Goal: Task Accomplishment & Management: Manage account settings

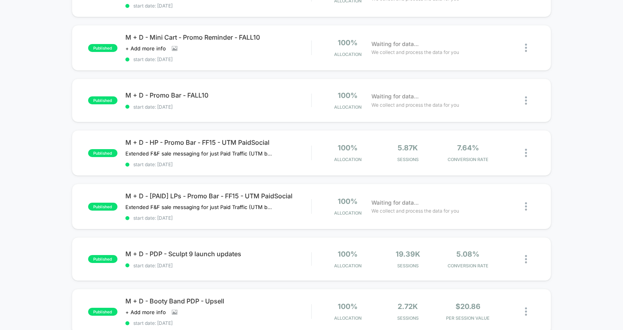
scroll to position [321, 0]
click at [246, 99] on div "M + D - Promo Bar - FALL10 Click to edit experience details Click to edit exper…" at bounding box center [218, 101] width 186 height 19
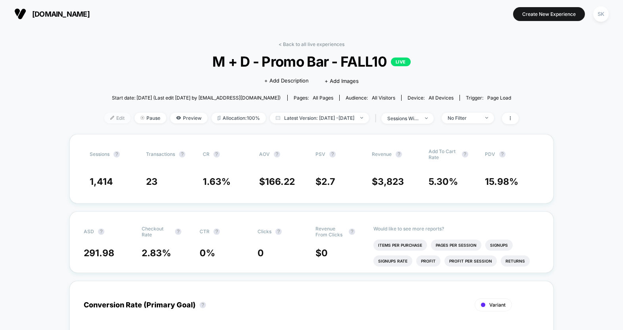
click at [107, 119] on span "Edit" at bounding box center [117, 118] width 26 height 11
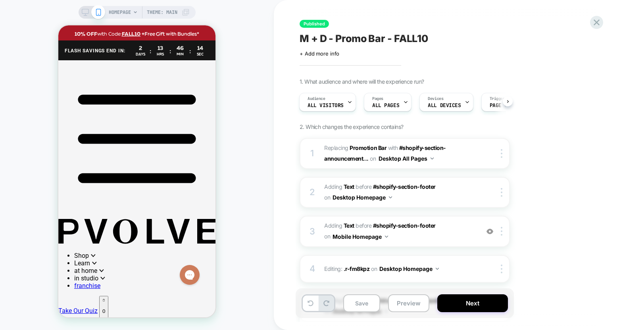
click at [87, 12] on icon at bounding box center [85, 12] width 7 height 7
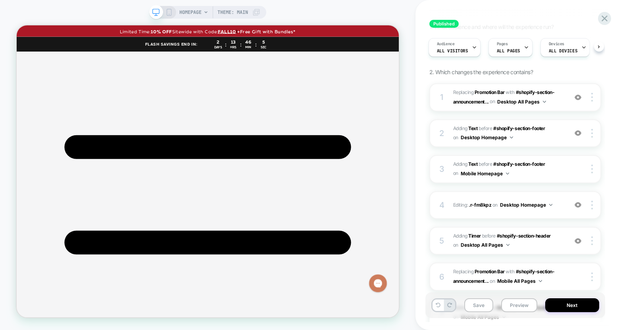
scroll to position [76, 0]
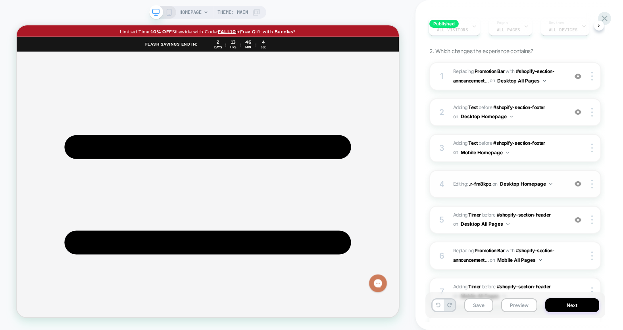
click at [578, 184] on img at bounding box center [578, 184] width 7 height 7
click at [477, 299] on button "Save" at bounding box center [478, 306] width 29 height 14
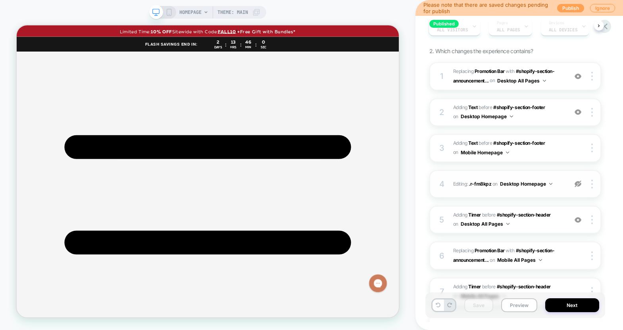
click at [570, 8] on button "Publish" at bounding box center [570, 8] width 27 height 8
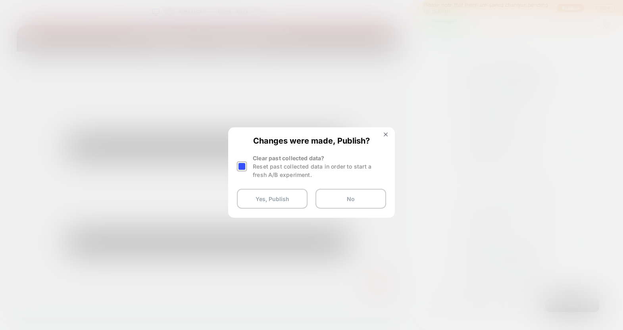
click at [241, 167] on div at bounding box center [242, 167] width 10 height 10
click at [246, 202] on button "Yes, Publish" at bounding box center [272, 199] width 71 height 20
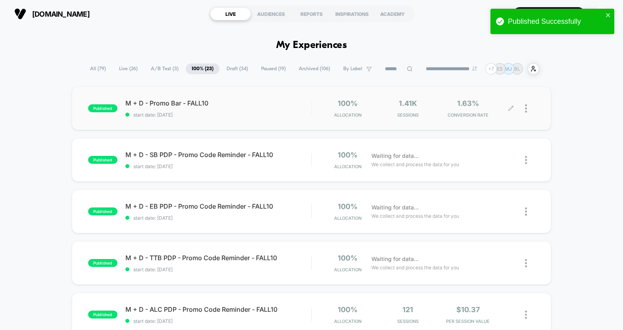
click at [508, 112] on div at bounding box center [505, 108] width 11 height 19
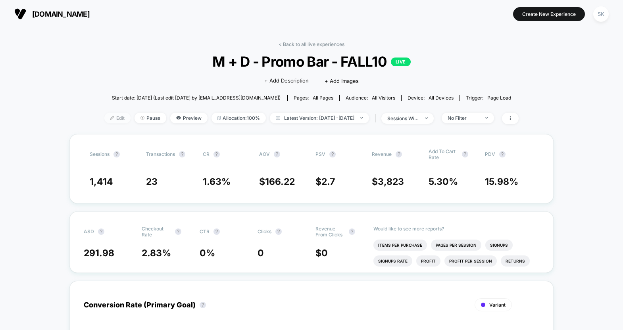
click at [112, 118] on span "Edit" at bounding box center [117, 118] width 26 height 11
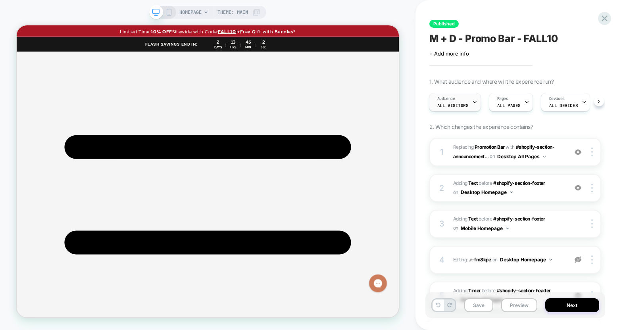
click at [449, 108] on div "Audience All Visitors" at bounding box center [453, 102] width 47 height 18
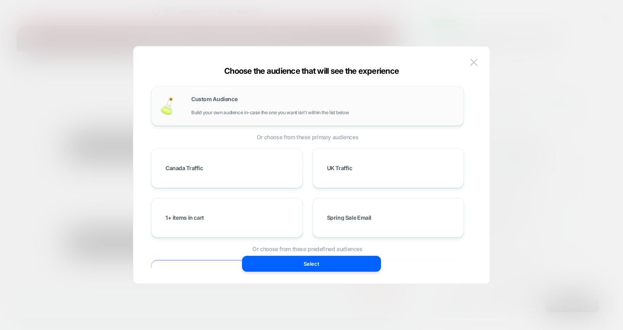
click at [310, 104] on div "Custom Audience Build your own audience in-case the one you want isn't within t…" at bounding box center [323, 105] width 264 height 19
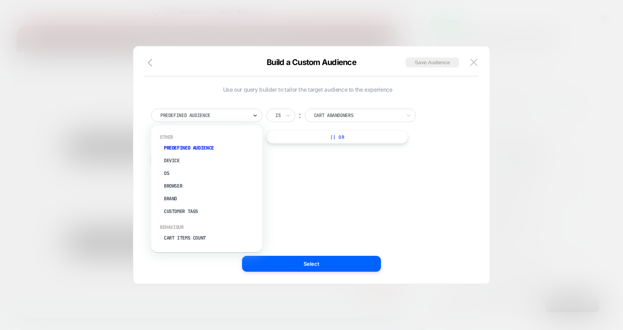
click at [253, 119] on icon at bounding box center [255, 116] width 6 height 8
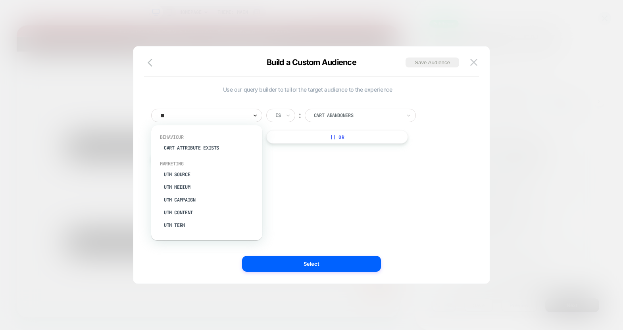
type input "***"
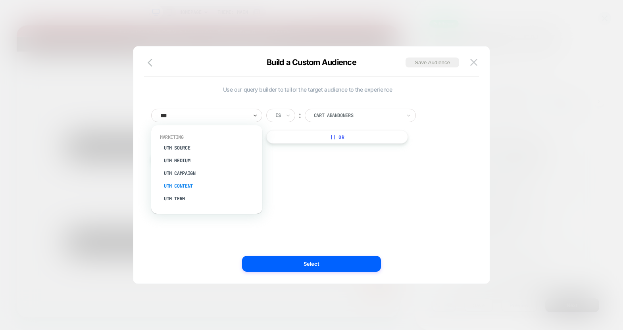
click at [217, 184] on div "UTM Content" at bounding box center [210, 186] width 103 height 13
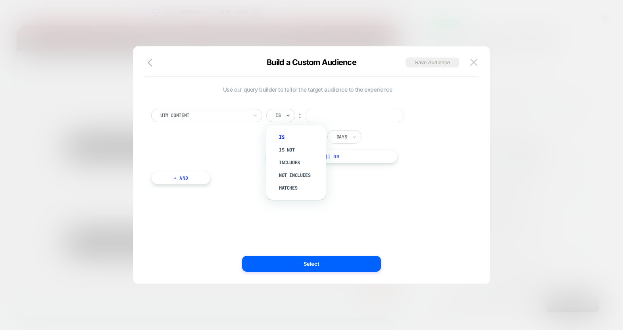
click at [282, 112] on div "Is" at bounding box center [280, 115] width 29 height 13
click at [280, 116] on div at bounding box center [277, 115] width 5 height 7
click at [295, 174] on div "Not includes" at bounding box center [300, 175] width 52 height 13
click at [352, 122] on div "Not includes ︰ In the last * Days || Or" at bounding box center [354, 136] width 177 height 54
click at [352, 117] on input at bounding box center [380, 115] width 99 height 13
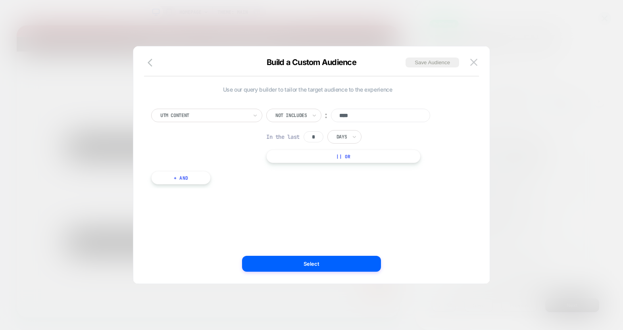
type input "****"
drag, startPoint x: 319, startPoint y: 137, endPoint x: 306, endPoint y: 137, distance: 13.1
click at [306, 137] on input "*" at bounding box center [314, 136] width 20 height 11
type input "*"
click at [286, 263] on button "Select" at bounding box center [311, 264] width 139 height 16
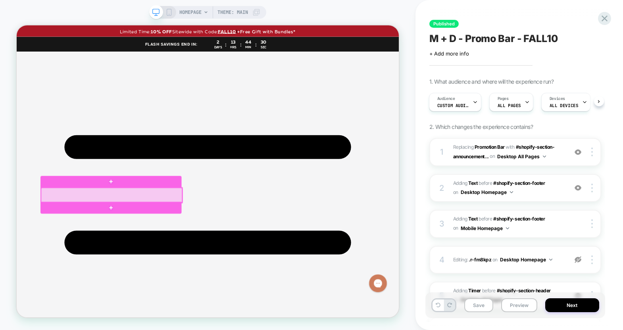
click at [181, 250] on div at bounding box center [143, 252] width 188 height 20
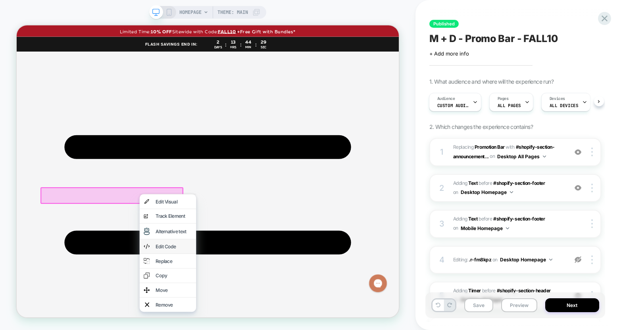
click at [211, 325] on div "Edit Code" at bounding box center [218, 320] width 75 height 19
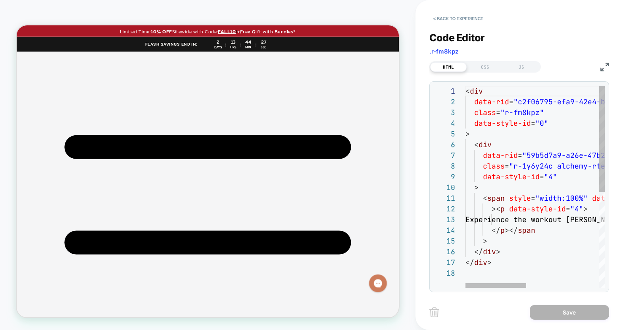
scroll to position [21, 34]
click at [501, 220] on div "< div data-rid = "c2f06795-efa9-42e4-b492-dd1cbf131278" class = "r-fm8kpz" data…" at bounding box center [619, 278] width 306 height 385
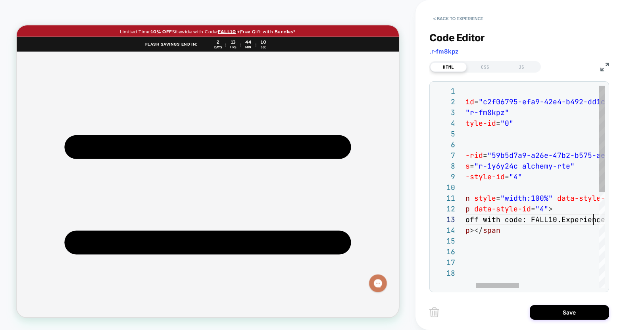
scroll to position [21, 167]
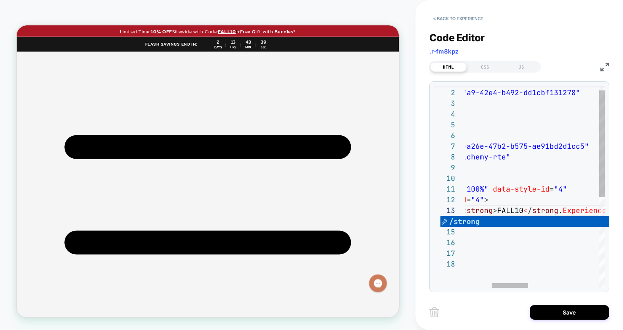
scroll to position [21, 231]
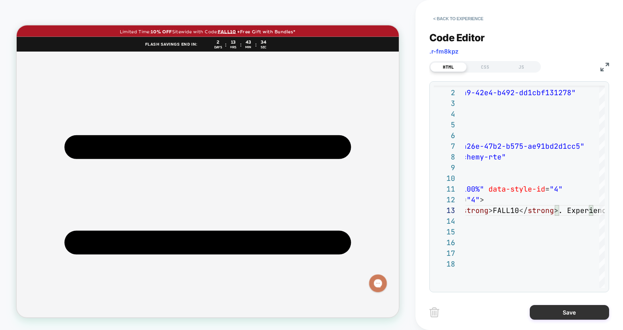
type textarea "**********"
click at [566, 313] on button "Save" at bounding box center [569, 312] width 79 height 15
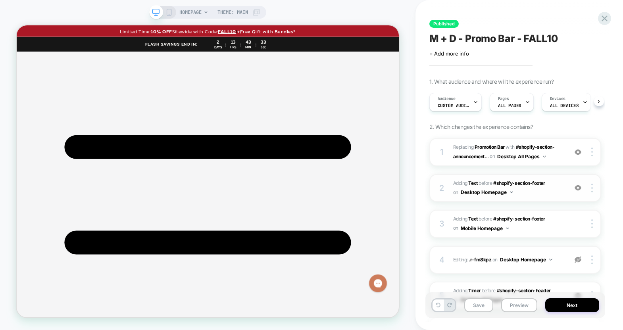
scroll to position [0, 0]
click at [579, 260] on img at bounding box center [578, 259] width 7 height 7
click at [590, 261] on div at bounding box center [593, 260] width 15 height 9
click at [569, 262] on div "Delete" at bounding box center [545, 258] width 71 height 21
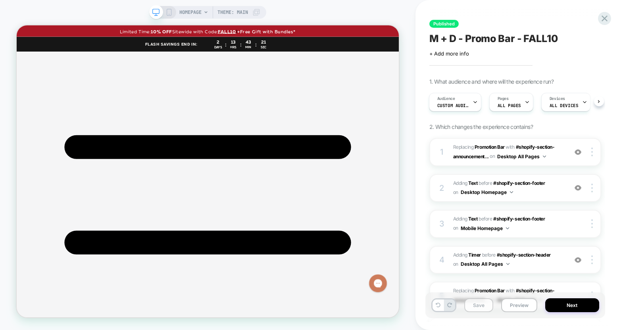
click at [482, 303] on button "Save" at bounding box center [478, 306] width 29 height 14
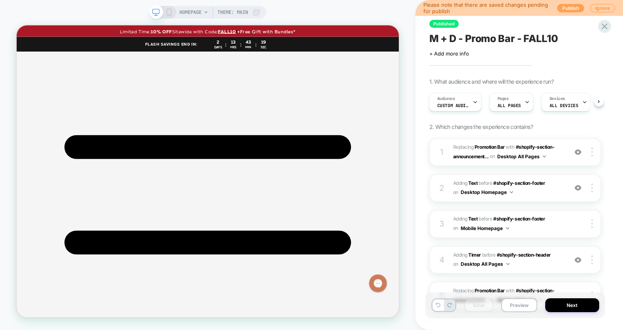
click at [569, 11] on button "Publish" at bounding box center [570, 8] width 27 height 8
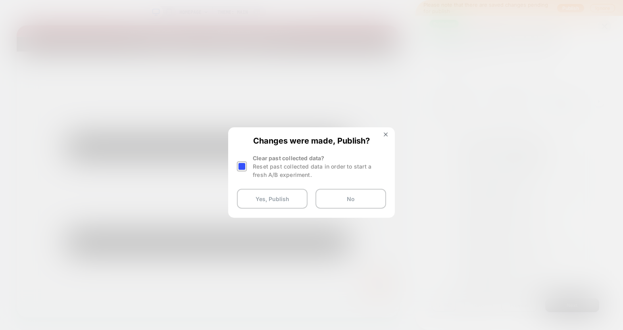
click at [242, 168] on div at bounding box center [242, 167] width 10 height 10
click at [270, 199] on button "Yes, Publish" at bounding box center [272, 199] width 71 height 20
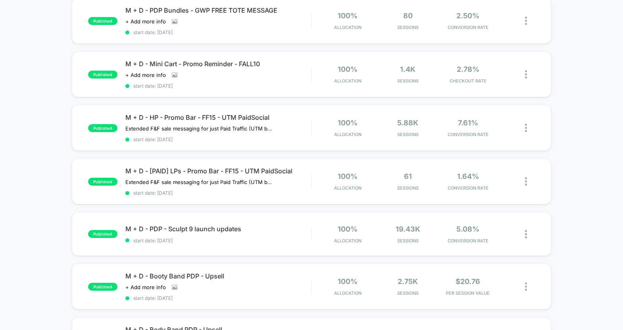
scroll to position [347, 0]
click at [191, 170] on span "M + D - [PAID] LPs - Promo Bar - FF15 - UTM PaidSocial" at bounding box center [218, 171] width 186 height 8
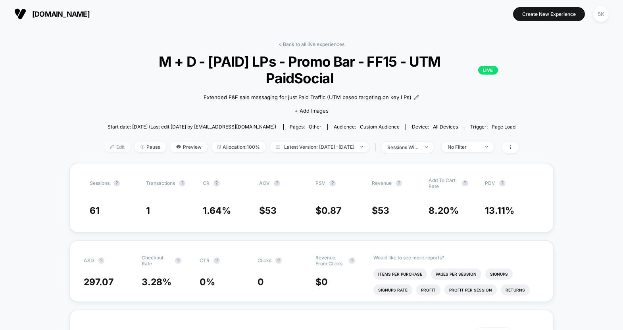
click at [110, 142] on span "Edit" at bounding box center [117, 147] width 26 height 11
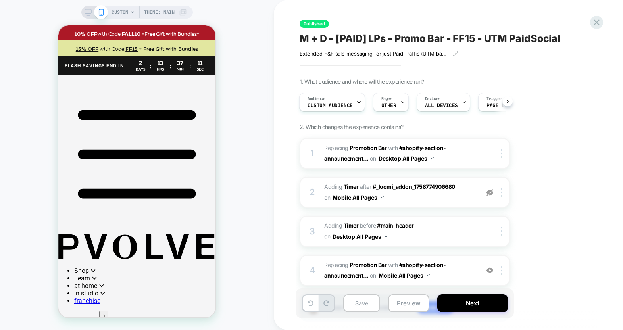
click at [326, 103] on span "Custom Audience" at bounding box center [330, 106] width 45 height 6
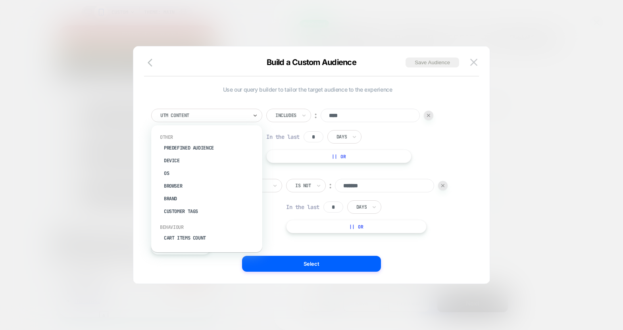
click at [218, 117] on div at bounding box center [203, 115] width 87 height 7
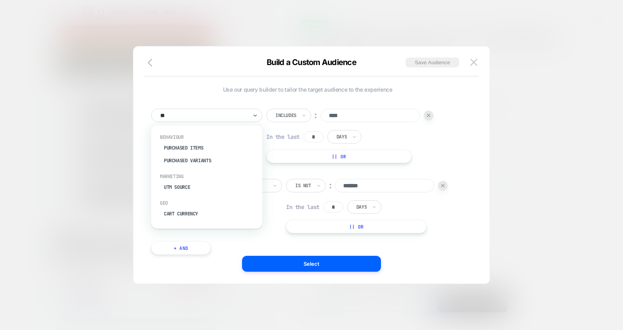
type input "*"
type input "****"
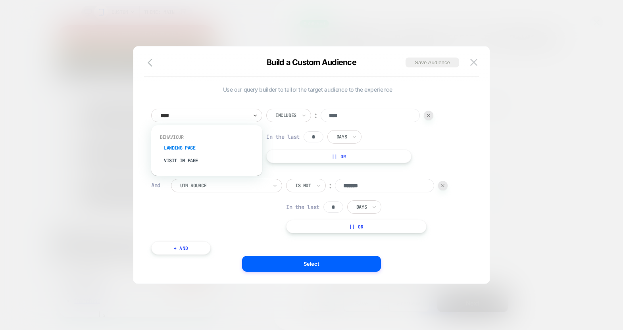
click at [194, 151] on div "Landing Page" at bounding box center [210, 148] width 103 height 13
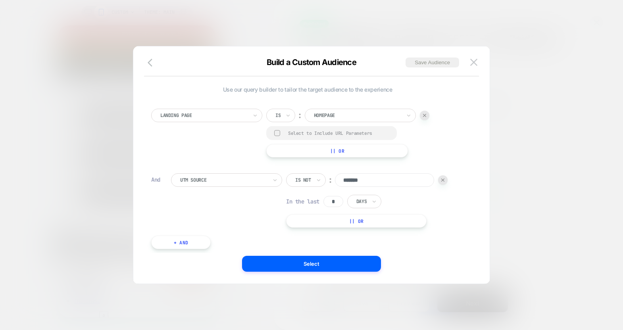
click at [285, 113] on div "Is" at bounding box center [280, 115] width 29 height 13
click at [290, 161] on div "Contains" at bounding box center [300, 162] width 52 height 13
type input "****"
click at [247, 143] on div "Landing Page Contains ︰ **** Select to Include URL Parameters || Or" at bounding box center [307, 133] width 313 height 49
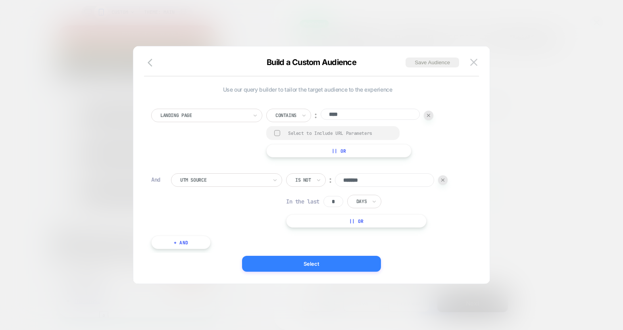
click at [255, 264] on button "Select" at bounding box center [311, 264] width 139 height 16
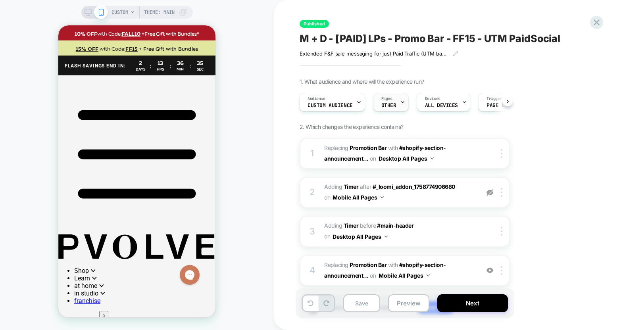
click at [394, 110] on div "Pages OTHER" at bounding box center [389, 102] width 31 height 18
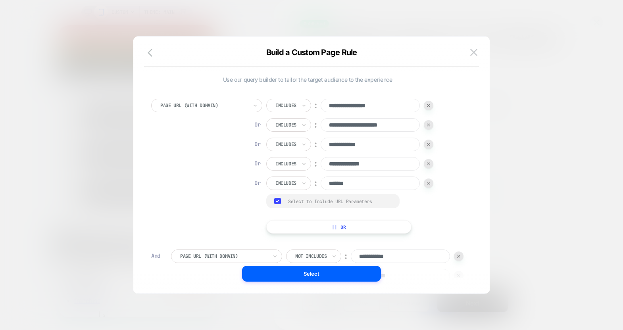
click at [279, 226] on button "|| Or" at bounding box center [338, 226] width 145 height 13
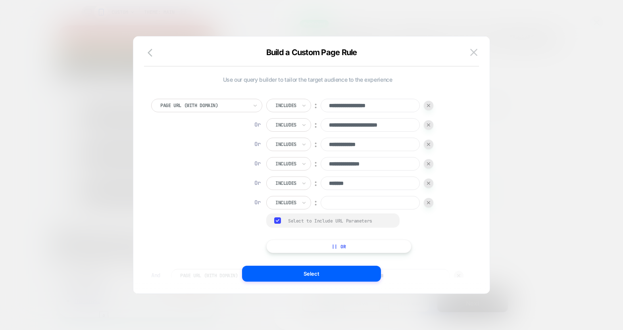
click at [329, 202] on input at bounding box center [370, 202] width 99 height 13
type input "****"
click at [333, 276] on button "Select" at bounding box center [311, 274] width 139 height 16
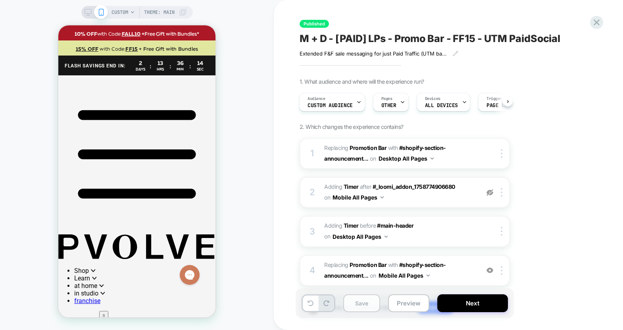
click at [361, 301] on button "Save" at bounding box center [361, 304] width 37 height 18
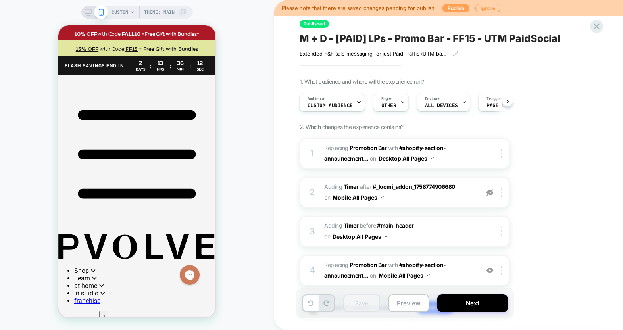
click at [457, 5] on button "Publish" at bounding box center [456, 8] width 27 height 8
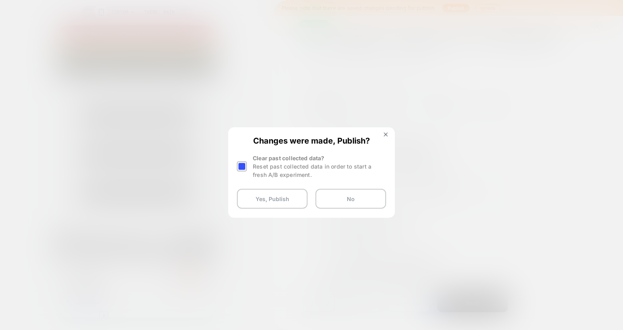
click at [243, 167] on div at bounding box center [242, 167] width 10 height 10
click at [252, 193] on button "Yes, Publish" at bounding box center [272, 199] width 71 height 20
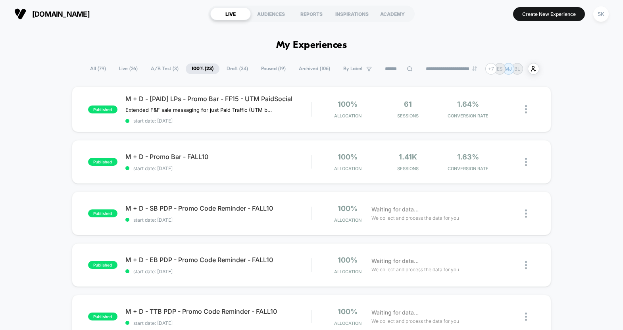
click at [527, 107] on img at bounding box center [526, 109] width 2 height 8
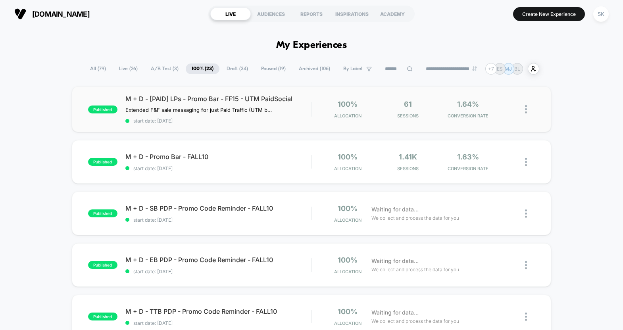
click at [314, 123] on div "published M + D - [PAID] LPs - Promo Bar - FF15 - UTM PaidSocial Extended F&F s…" at bounding box center [312, 110] width 480 height 46
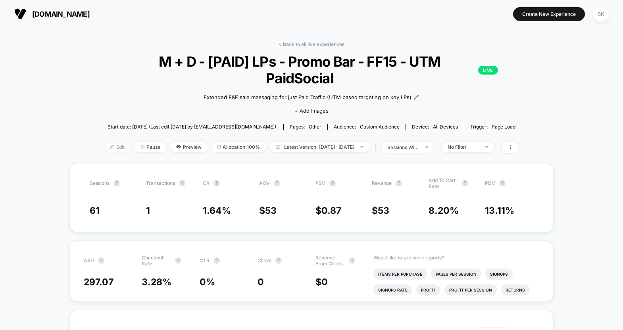
click at [110, 142] on span "Edit" at bounding box center [117, 147] width 26 height 11
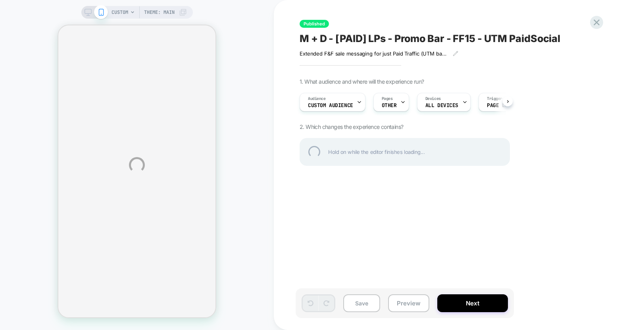
click at [360, 97] on div "CUSTOM Theme: MAIN Published M + D - [PAID] LPs - Promo Bar - FF15 - UTM PaidSo…" at bounding box center [311, 165] width 623 height 330
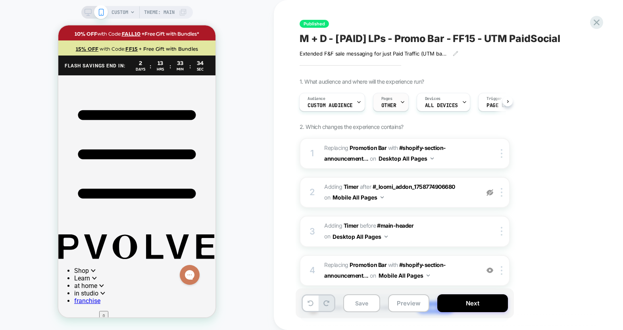
click at [391, 99] on span "Pages" at bounding box center [386, 99] width 11 height 6
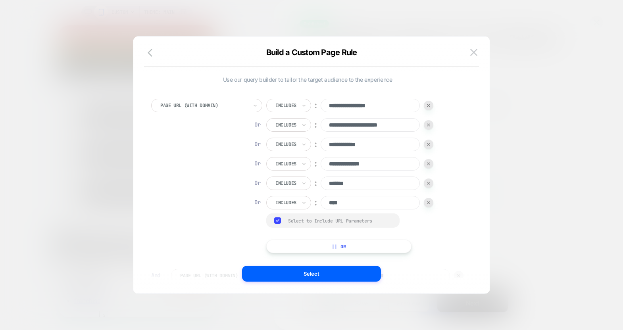
click at [429, 126] on img at bounding box center [428, 124] width 3 height 3
type input "**********"
type input "*******"
type input "****"
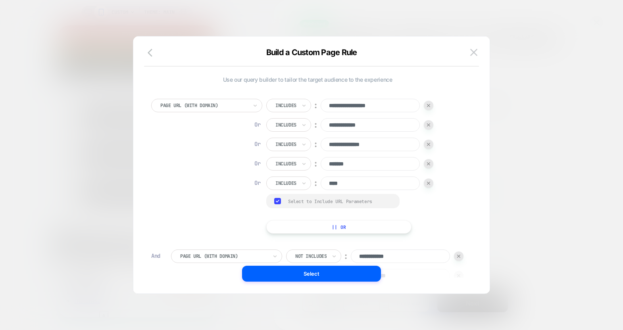
click at [429, 126] on img at bounding box center [428, 124] width 3 height 3
type input "**********"
type input "*******"
type input "****"
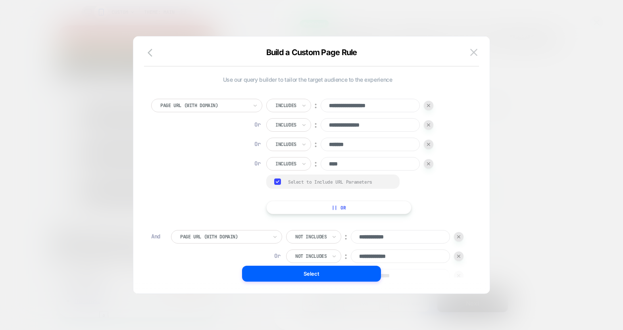
click at [429, 126] on img at bounding box center [428, 124] width 3 height 3
type input "*******"
type input "****"
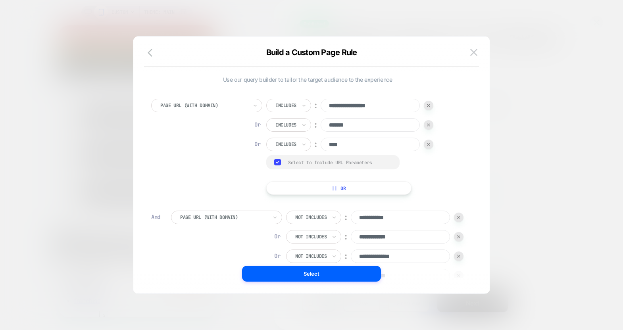
click at [429, 126] on img at bounding box center [428, 124] width 3 height 3
type input "****"
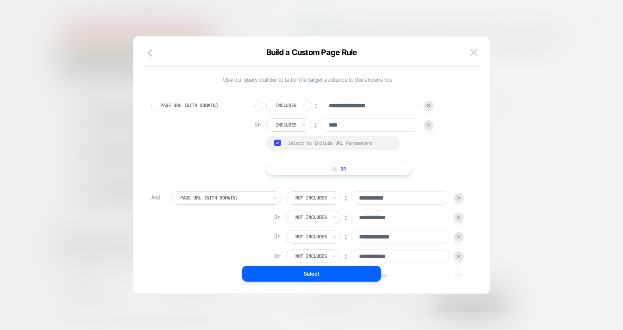
click at [454, 203] on div at bounding box center [459, 198] width 10 height 10
type input "**********"
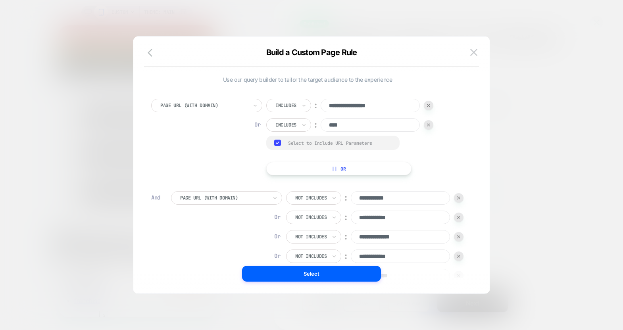
type input "**********"
click at [454, 203] on div at bounding box center [459, 198] width 10 height 10
type input "**********"
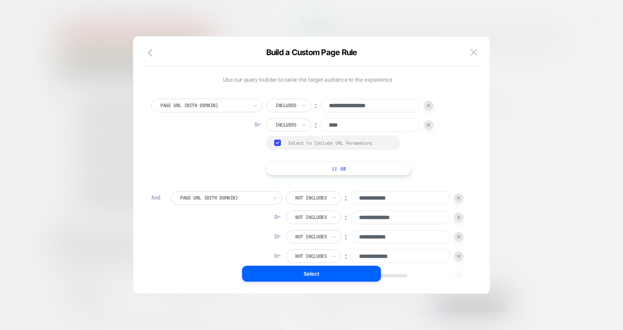
type input "**********"
click at [454, 203] on div at bounding box center [459, 198] width 10 height 10
type input "**********"
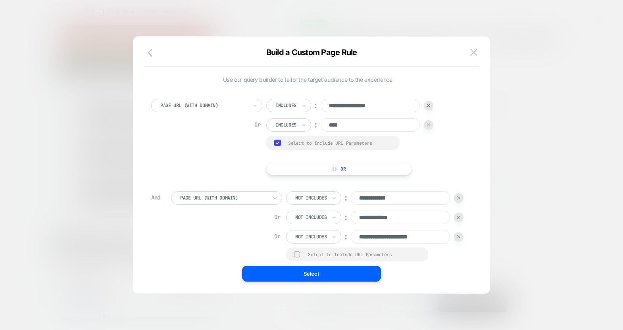
click at [454, 203] on div at bounding box center [459, 198] width 10 height 10
type input "**********"
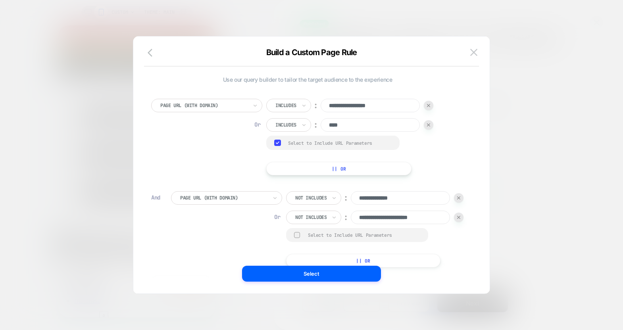
click at [454, 203] on div at bounding box center [459, 198] width 10 height 10
type input "**********"
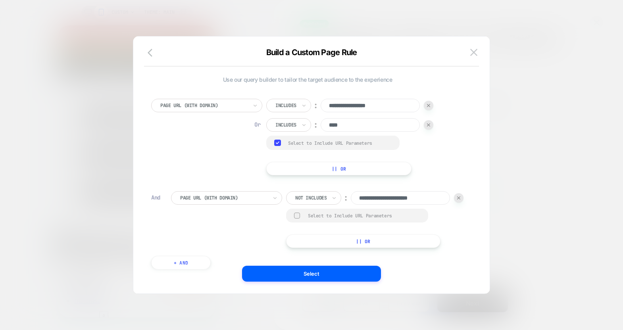
click at [454, 203] on div at bounding box center [459, 198] width 10 height 10
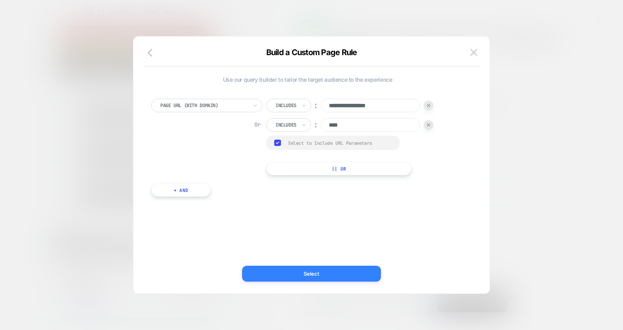
click at [300, 269] on button "Select" at bounding box center [311, 274] width 139 height 16
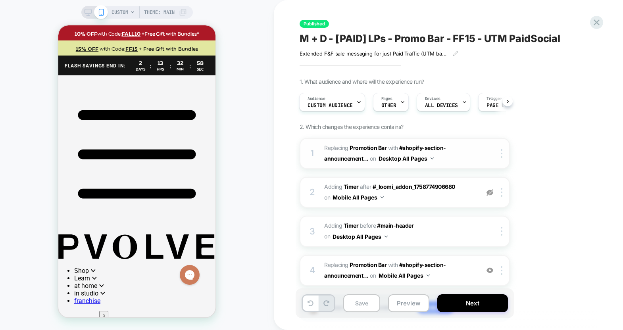
scroll to position [51, 0]
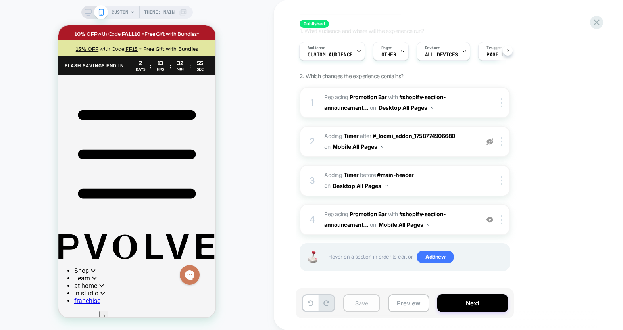
click at [366, 306] on button "Save" at bounding box center [361, 304] width 37 height 18
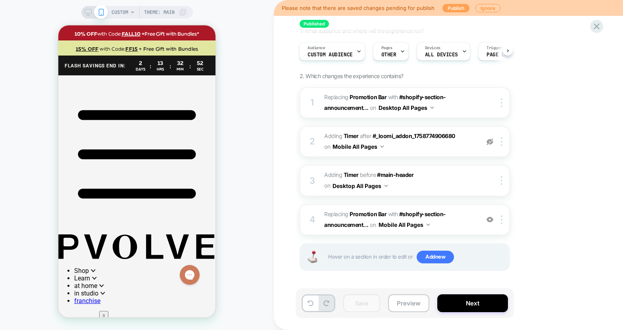
click at [447, 5] on button "Publish" at bounding box center [456, 8] width 27 height 8
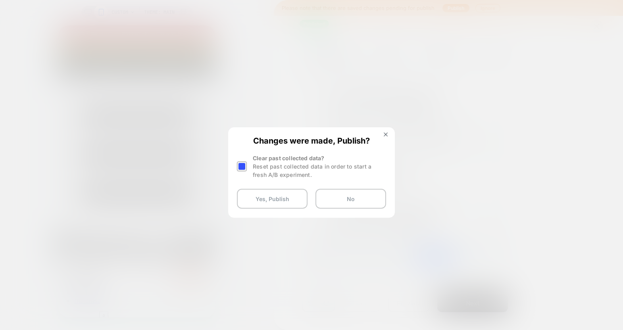
click at [245, 168] on div at bounding box center [242, 167] width 10 height 10
click at [250, 198] on button "Yes, Publish" at bounding box center [272, 199] width 71 height 20
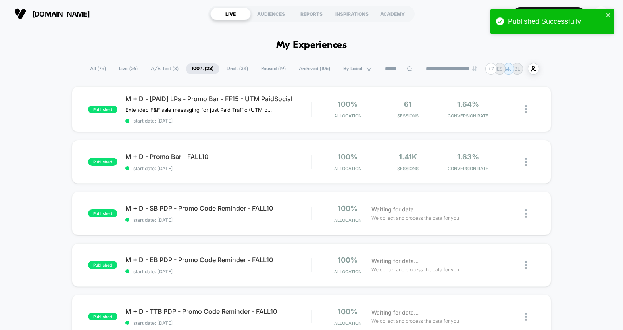
click at [212, 100] on span "M + D - [PAID] LPs - Promo Bar - FF15 - UTM PaidSocial" at bounding box center [218, 99] width 186 height 8
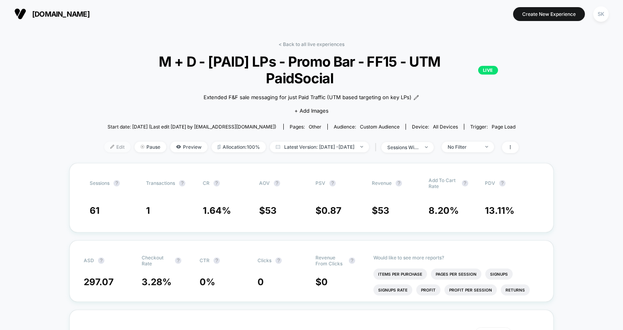
click at [106, 142] on span "Edit" at bounding box center [117, 147] width 26 height 11
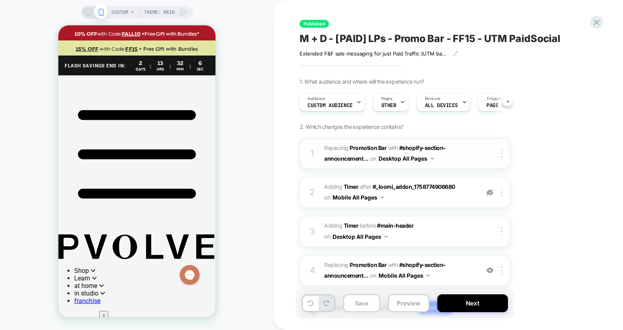
click at [406, 159] on button "Desktop All Pages" at bounding box center [406, 159] width 55 height 12
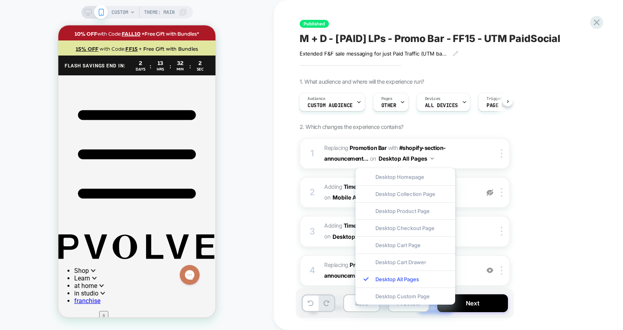
click at [569, 231] on div "1. What audience and where will the experience run? Audience Custom Audience Pa…" at bounding box center [445, 210] width 290 height 264
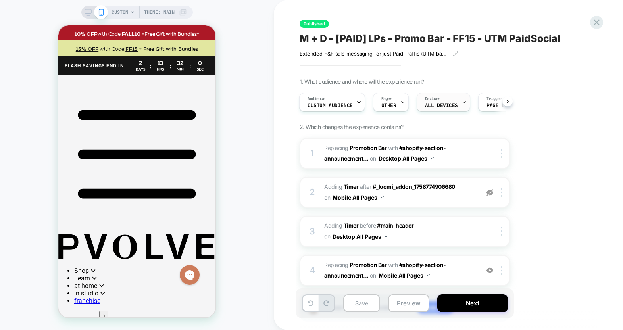
click at [452, 102] on div "Devices ALL DEVICES" at bounding box center [441, 102] width 49 height 18
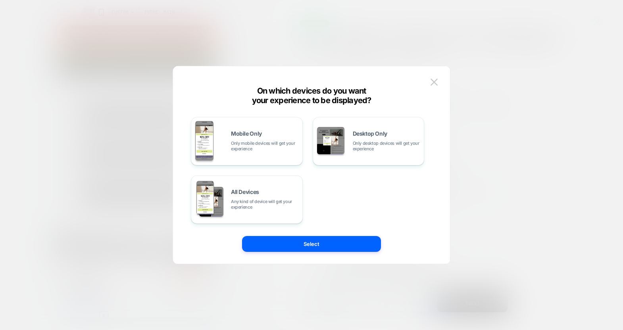
click at [521, 116] on div at bounding box center [311, 165] width 623 height 330
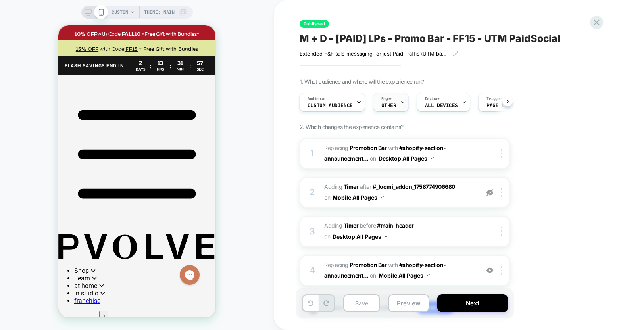
click at [385, 102] on div "Pages OTHER" at bounding box center [389, 102] width 31 height 18
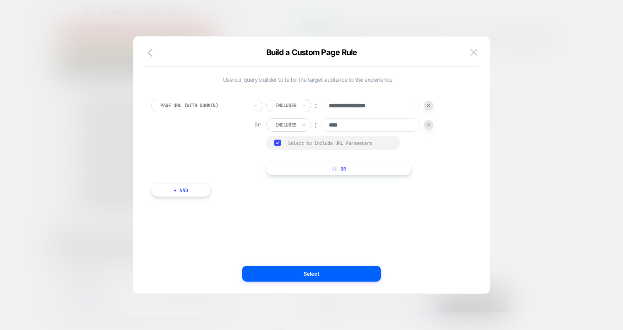
click at [429, 128] on div at bounding box center [429, 125] width 10 height 10
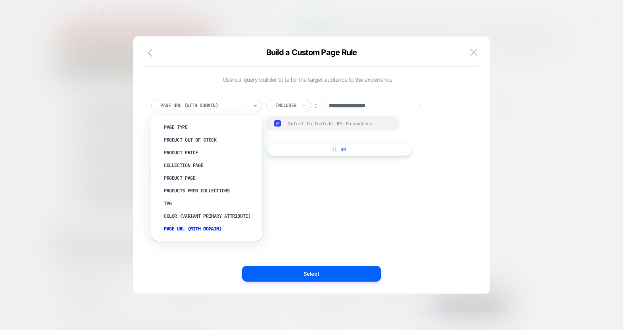
click at [165, 106] on div at bounding box center [203, 105] width 87 height 7
click at [183, 176] on div "Product Page" at bounding box center [210, 178] width 103 height 13
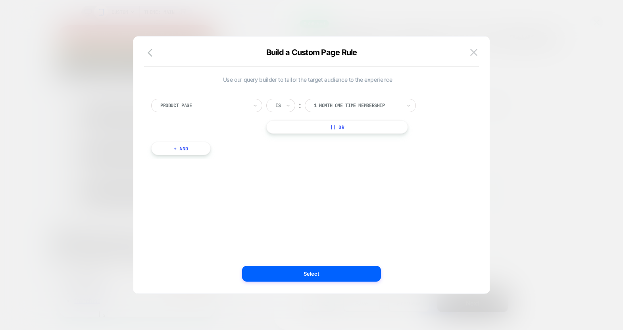
click at [241, 106] on div at bounding box center [203, 105] width 87 height 7
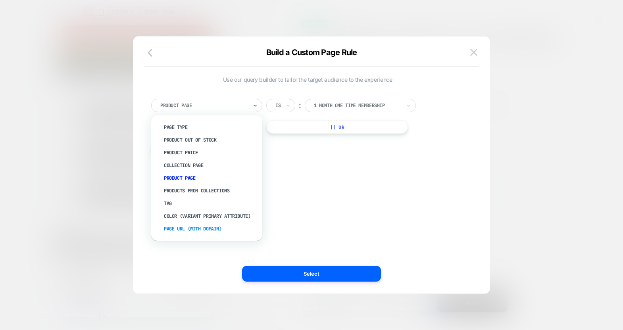
click at [194, 227] on div "Page Url (WITH DOMAIN)" at bounding box center [210, 229] width 103 height 13
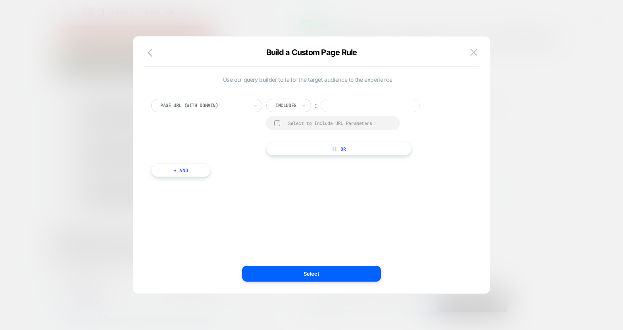
click at [363, 109] on input at bounding box center [370, 105] width 99 height 13
type input "**********"
click at [330, 123] on div "Select to Include URL Parameters" at bounding box center [340, 123] width 104 height 6
click at [326, 152] on button "|| Or" at bounding box center [338, 149] width 145 height 13
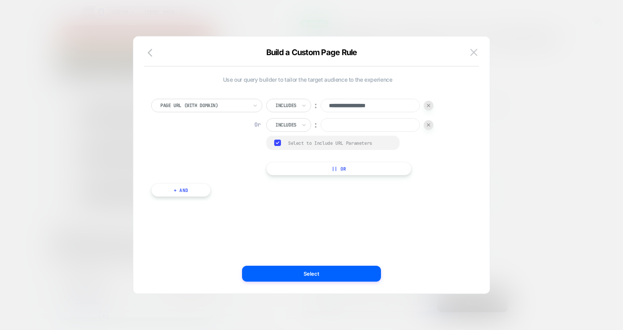
click at [347, 127] on input at bounding box center [370, 124] width 99 height 13
type input "****"
click at [351, 266] on button "Select" at bounding box center [311, 274] width 139 height 16
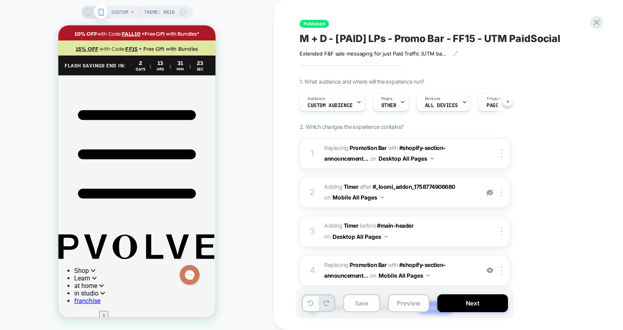
click at [310, 306] on icon at bounding box center [311, 303] width 6 height 6
click at [331, 306] on button at bounding box center [326, 303] width 15 height 15
click at [359, 307] on button "Save" at bounding box center [361, 304] width 37 height 18
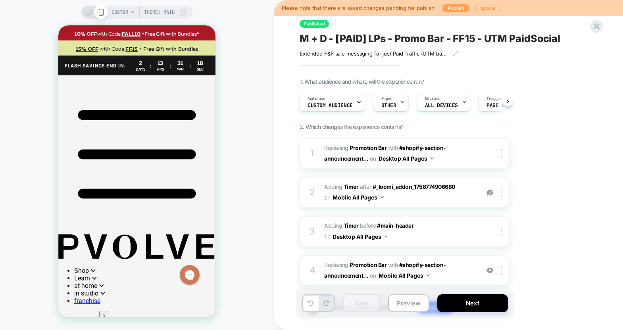
click at [450, 6] on button "Publish" at bounding box center [456, 8] width 27 height 8
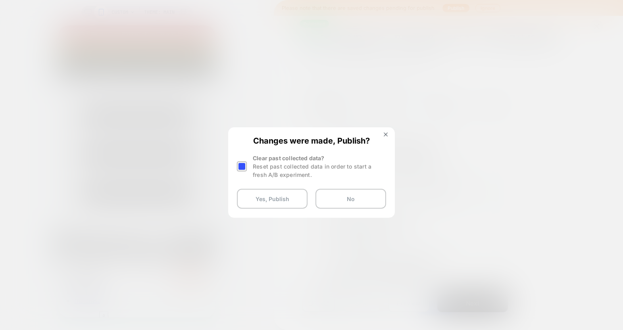
click at [243, 167] on div at bounding box center [242, 167] width 10 height 10
click at [257, 202] on button "Yes, Publish" at bounding box center [272, 199] width 71 height 20
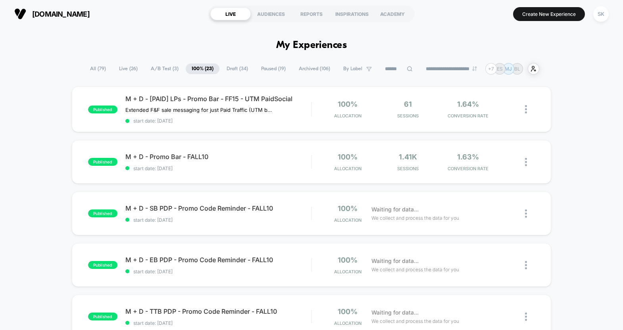
drag, startPoint x: 605, startPoint y: 247, endPoint x: 587, endPoint y: 242, distance: 18.9
click at [510, 164] on div at bounding box center [505, 162] width 11 height 19
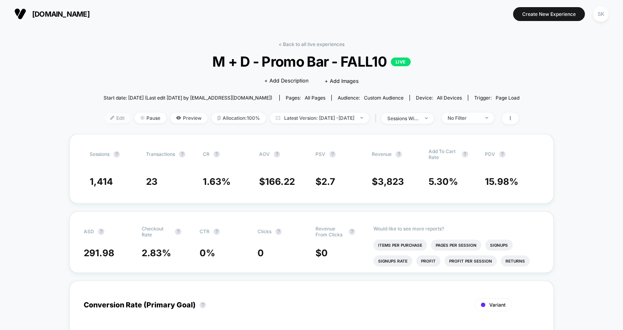
click at [104, 121] on span "Edit" at bounding box center [117, 118] width 26 height 11
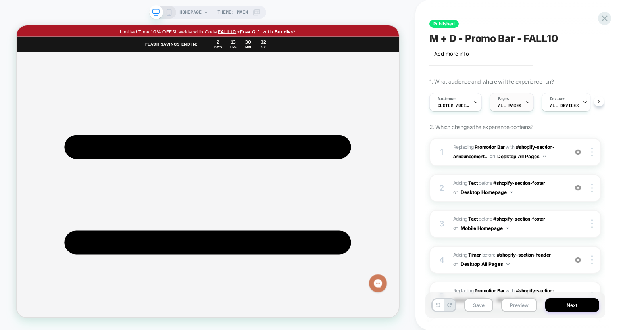
scroll to position [0, 0]
click at [519, 104] on span "ALL PAGES" at bounding box center [509, 106] width 23 height 6
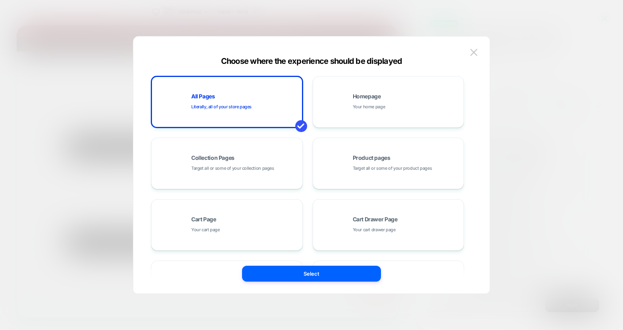
scroll to position [120, 0]
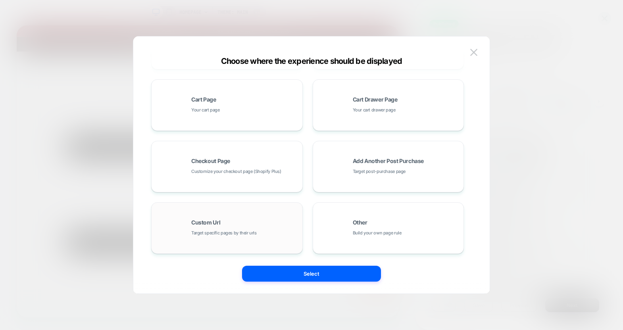
click at [225, 216] on div "Custom Url Target specific pages by their urls" at bounding box center [227, 228] width 143 height 44
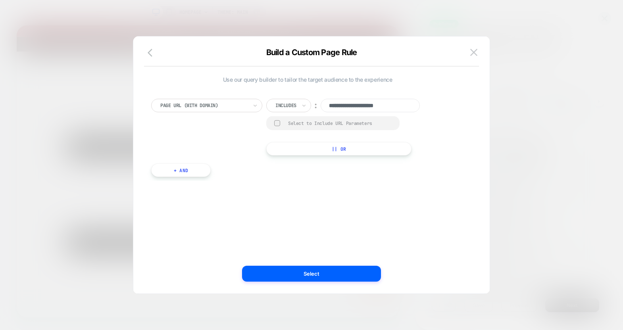
scroll to position [0, 0]
click at [304, 106] on icon at bounding box center [304, 106] width 6 height 8
click at [299, 164] on div "Not includes" at bounding box center [300, 165] width 52 height 13
click at [402, 108] on input "**********" at bounding box center [380, 105] width 99 height 13
type input "**********"
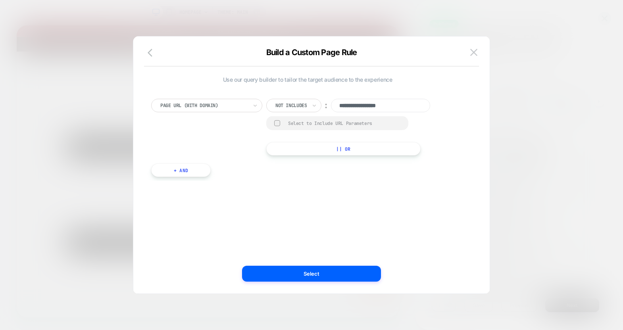
click at [354, 124] on div "Select to Include URL Parameters" at bounding box center [344, 123] width 112 height 6
click at [318, 150] on button "|| Or" at bounding box center [343, 149] width 154 height 13
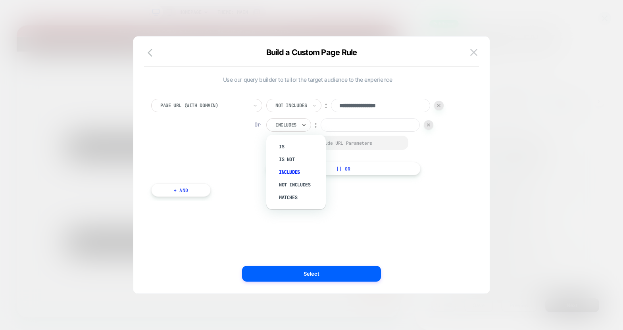
click at [303, 131] on div at bounding box center [304, 125] width 6 height 13
click at [293, 187] on div "Not includes" at bounding box center [300, 185] width 52 height 13
click at [371, 127] on input at bounding box center [380, 124] width 99 height 13
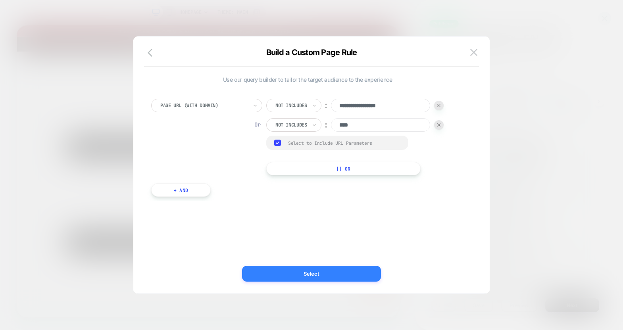
type input "****"
click at [340, 279] on button "Select" at bounding box center [311, 274] width 139 height 16
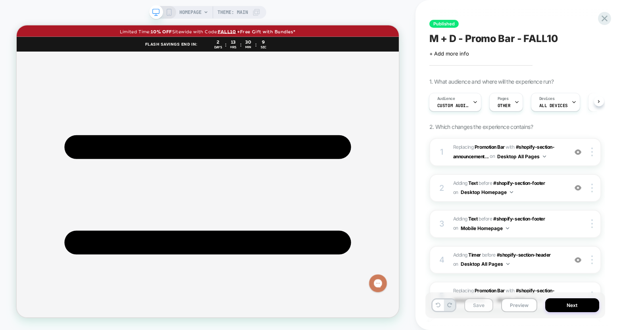
click at [469, 306] on button "Save" at bounding box center [478, 306] width 29 height 14
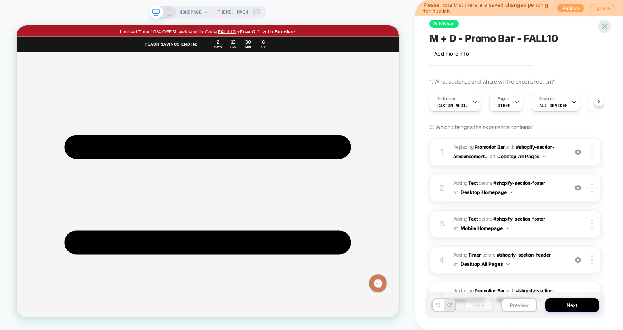
click at [570, 11] on button "Publish" at bounding box center [570, 8] width 27 height 8
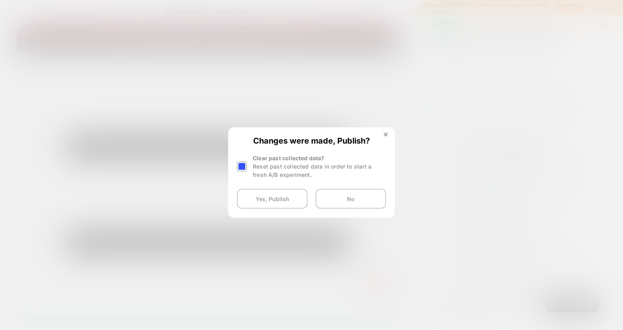
click at [236, 171] on div "Changes were made, Publish? Clear past collected data? Reset past collected dat…" at bounding box center [311, 172] width 165 height 89
click at [244, 166] on div at bounding box center [242, 167] width 10 height 10
click at [259, 194] on button "Yes, Publish" at bounding box center [272, 199] width 71 height 20
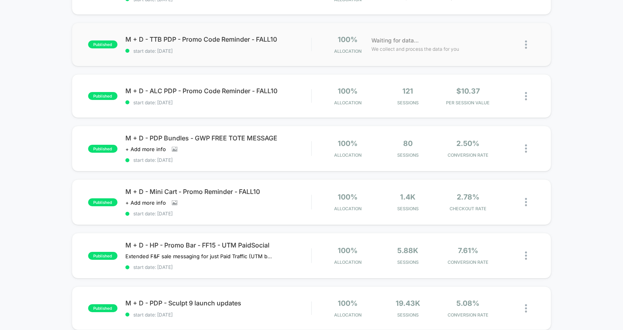
scroll to position [324, 0]
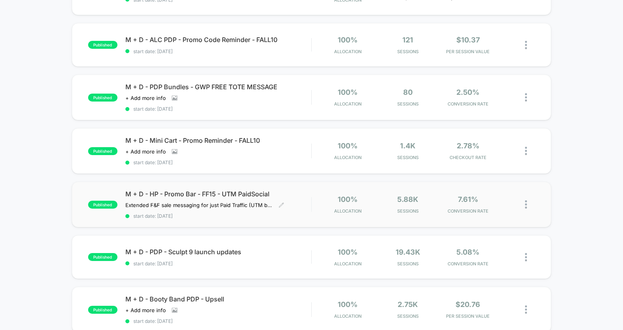
click at [285, 213] on span "start date: [DATE]" at bounding box center [218, 216] width 186 height 6
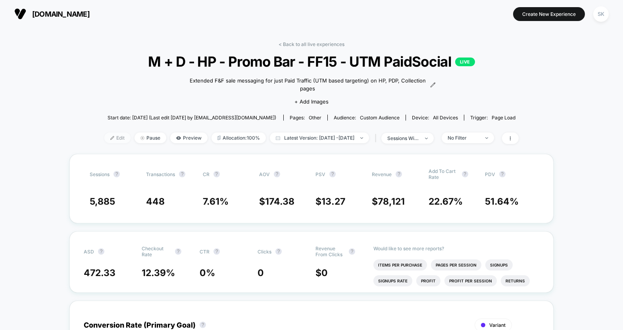
click at [104, 133] on span "Edit" at bounding box center [117, 138] width 26 height 11
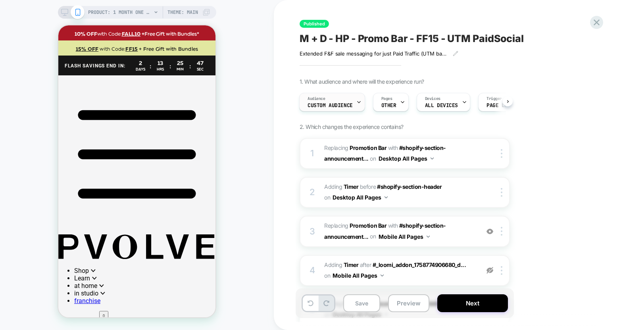
click at [335, 105] on span "Custom Audience" at bounding box center [330, 106] width 45 height 6
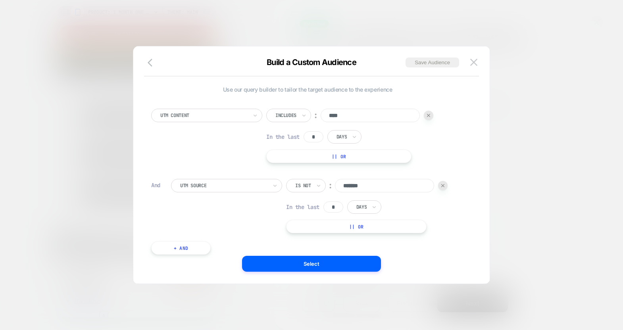
click at [317, 135] on input "*" at bounding box center [314, 136] width 20 height 11
type input "*"
click at [297, 263] on button "Select" at bounding box center [311, 264] width 139 height 16
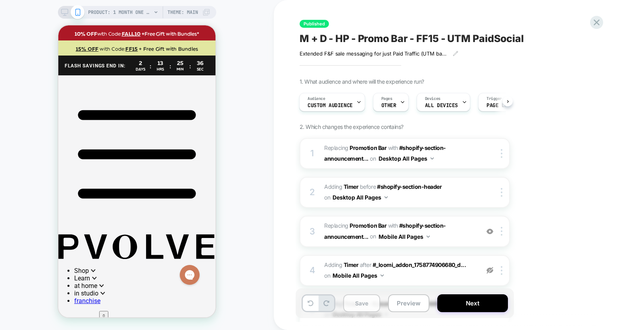
click at [374, 305] on button "Save" at bounding box center [361, 304] width 37 height 18
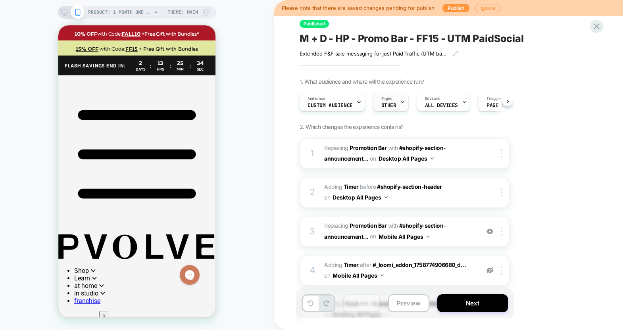
click at [392, 103] on span "OTHER" at bounding box center [388, 106] width 15 height 6
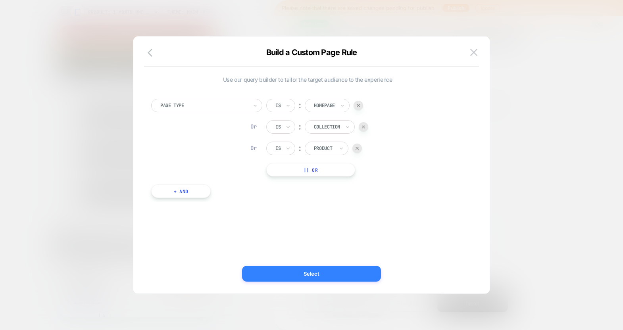
click at [312, 274] on button "Select" at bounding box center [311, 274] width 139 height 16
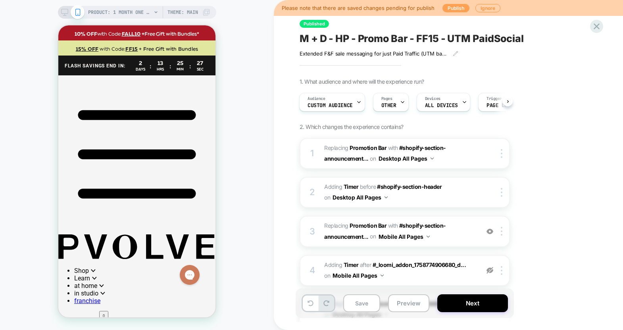
click at [457, 8] on button "Publish" at bounding box center [456, 8] width 27 height 8
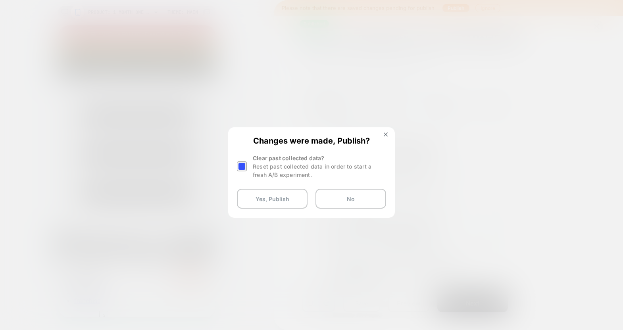
click at [245, 165] on div at bounding box center [242, 167] width 10 height 10
click at [248, 200] on button "Yes, Publish" at bounding box center [272, 199] width 71 height 20
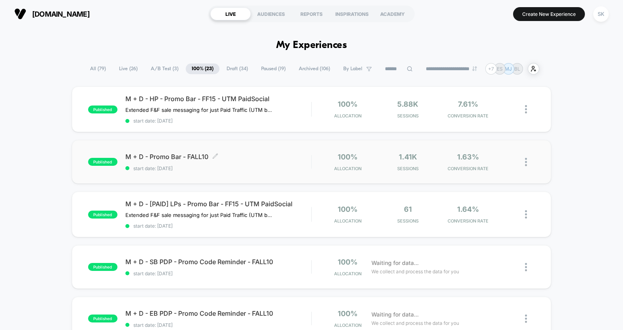
click at [195, 166] on span "start date: [DATE]" at bounding box center [218, 169] width 186 height 6
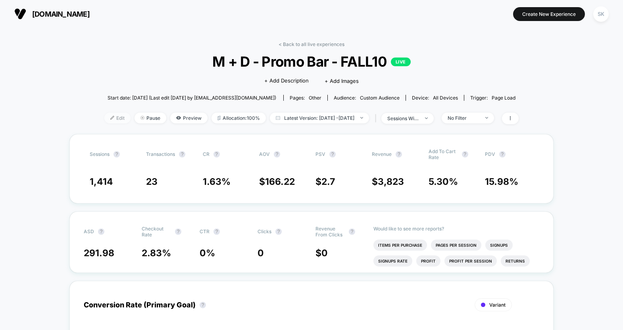
click at [112, 116] on span "Edit" at bounding box center [117, 118] width 26 height 11
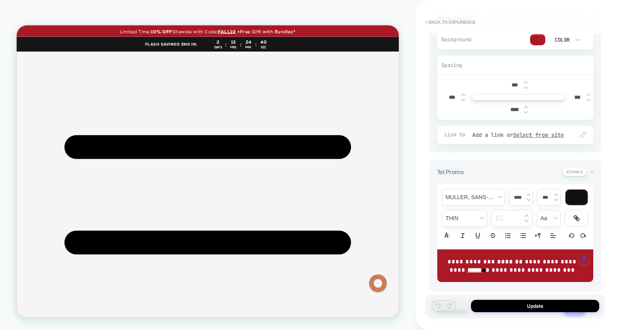
click at [487, 270] on strong "*" at bounding box center [488, 270] width 4 height 6
type input "****"
type input "***"
type input "****"
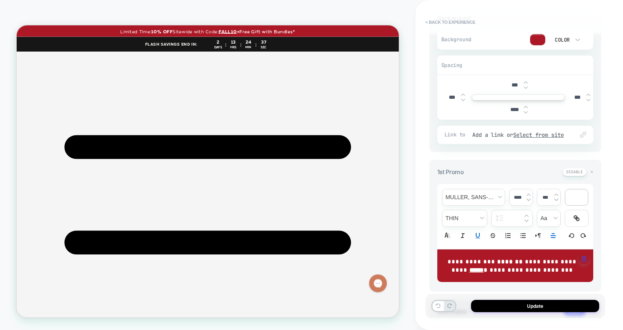
type input "***"
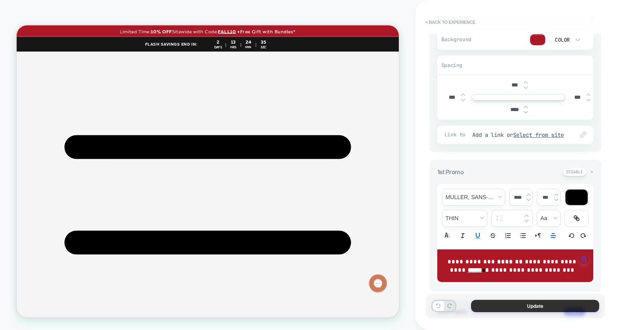
click at [510, 305] on button "Update" at bounding box center [535, 306] width 128 height 12
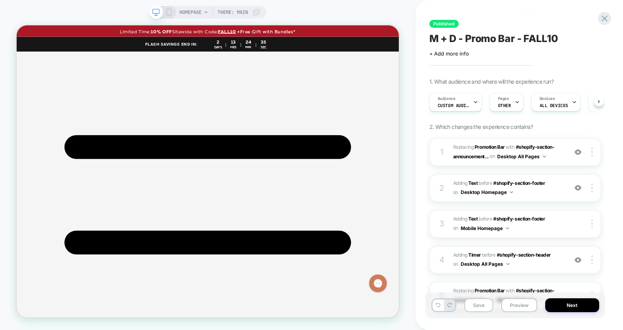
scroll to position [0, 0]
click at [482, 312] on button "Save" at bounding box center [478, 306] width 29 height 14
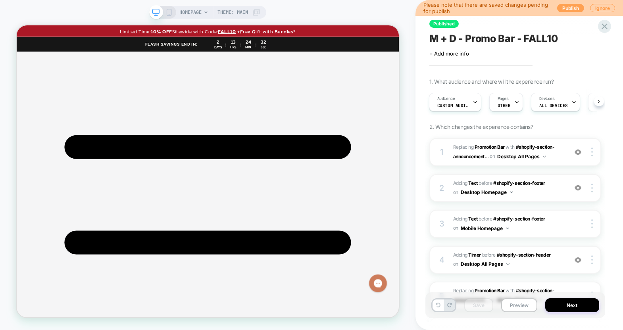
click at [570, 6] on button "Publish" at bounding box center [570, 8] width 27 height 8
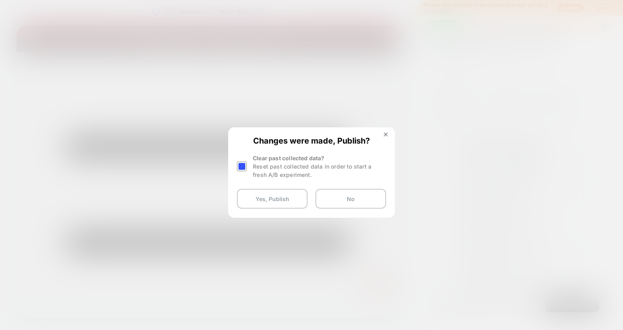
click at [246, 164] on div at bounding box center [242, 167] width 10 height 10
click at [258, 208] on button "Yes, Publish" at bounding box center [272, 199] width 71 height 20
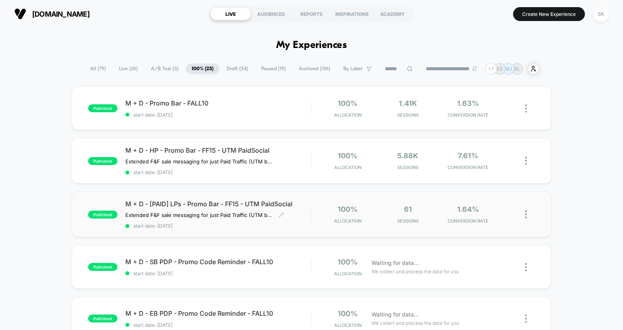
click at [300, 211] on div "M + D - [PAID] LPs - Promo Bar - FF15 - UTM PaidSocial Extended F&F sale messag…" at bounding box center [218, 214] width 186 height 29
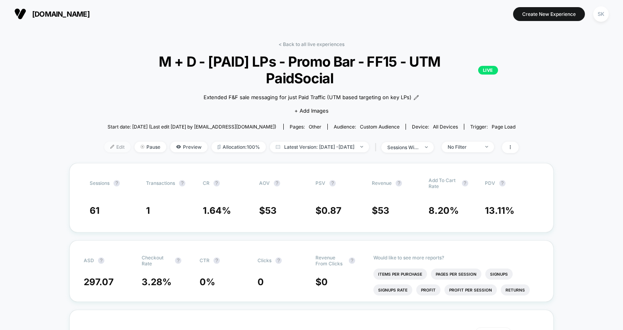
click at [106, 142] on span "Edit" at bounding box center [117, 147] width 26 height 11
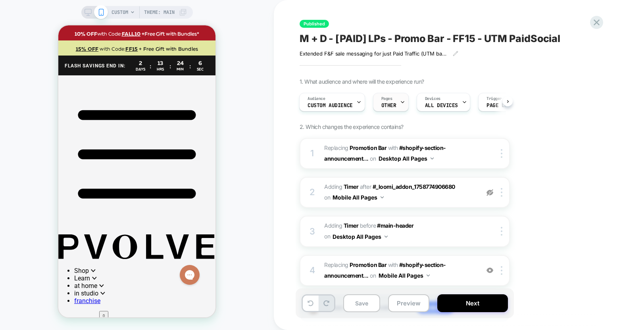
click at [391, 104] on span "OTHER" at bounding box center [388, 106] width 15 height 6
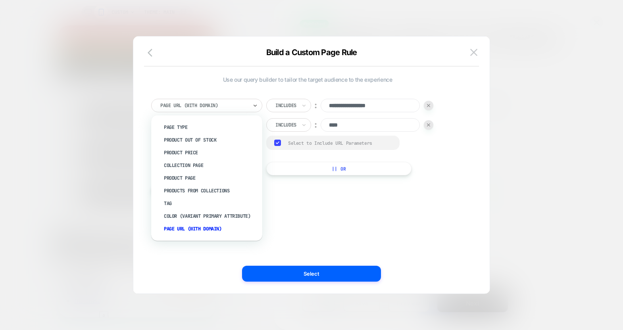
click at [204, 110] on div "Page Url (WITH DOMAIN)" at bounding box center [206, 105] width 111 height 13
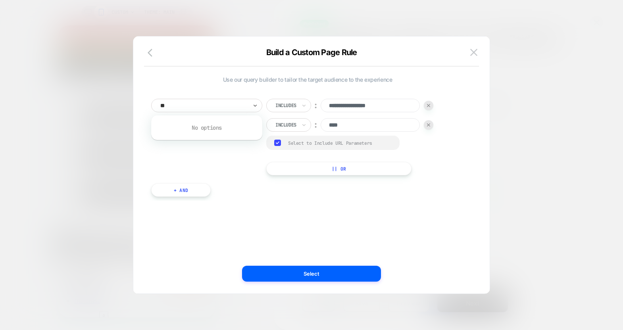
type input "*"
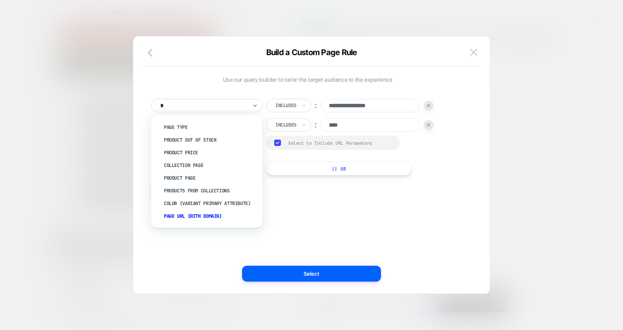
type input "**"
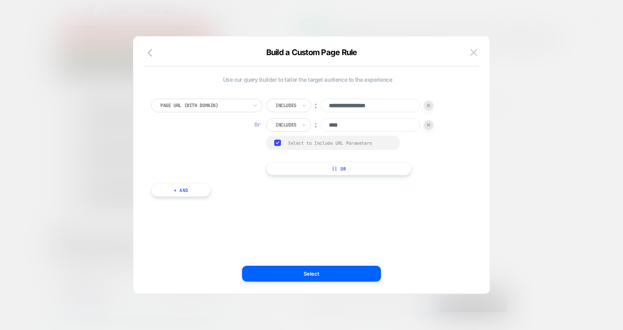
click at [471, 63] on div "Build a Custom Page Rule" at bounding box center [311, 57] width 356 height 19
click at [472, 56] on button at bounding box center [474, 52] width 12 height 12
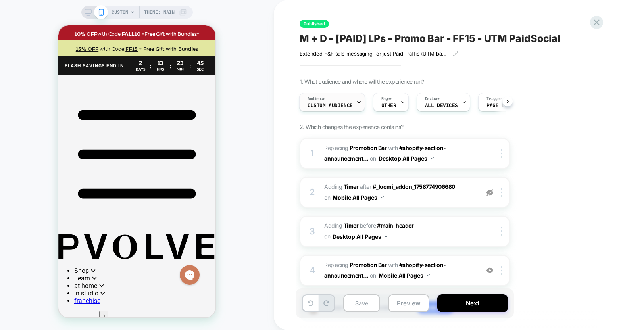
click at [328, 105] on span "Custom Audience" at bounding box center [330, 106] width 45 height 6
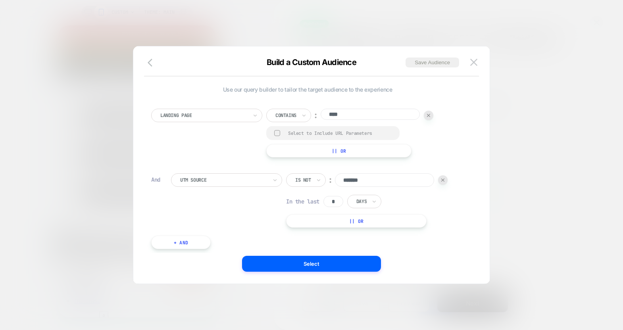
click at [241, 114] on div at bounding box center [203, 115] width 87 height 7
click at [258, 87] on span "Use our query builder to tailor the target audience to the experience" at bounding box center [307, 89] width 313 height 7
click at [239, 119] on div "Landing Page" at bounding box center [204, 115] width 89 height 9
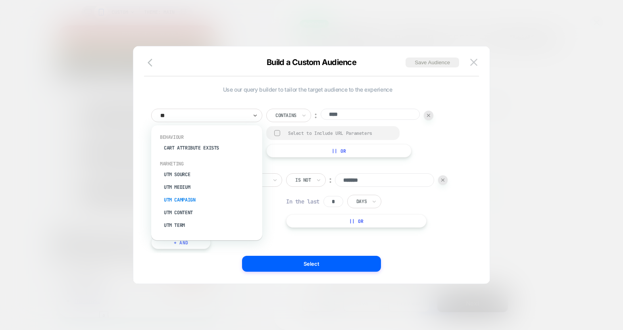
type input "*"
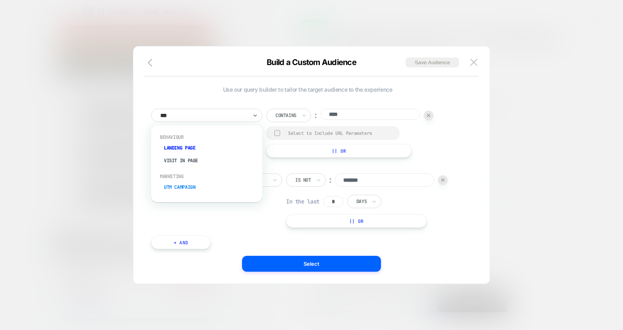
type input "****"
click at [202, 149] on div "Landing Page" at bounding box center [210, 148] width 103 height 13
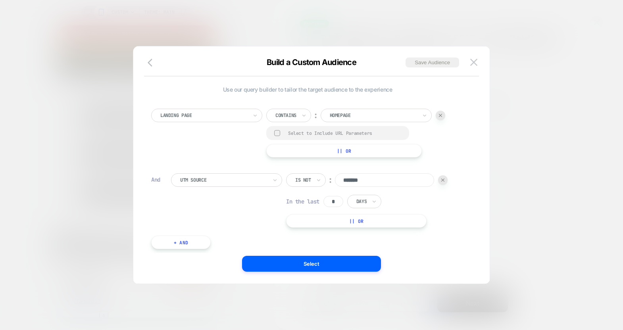
click at [275, 134] on div at bounding box center [277, 133] width 6 height 6
click at [336, 115] on div at bounding box center [373, 115] width 87 height 7
type input "****"
click at [343, 135] on div "ff15" at bounding box center [381, 137] width 103 height 13
click at [326, 152] on button "|| Or" at bounding box center [344, 150] width 156 height 13
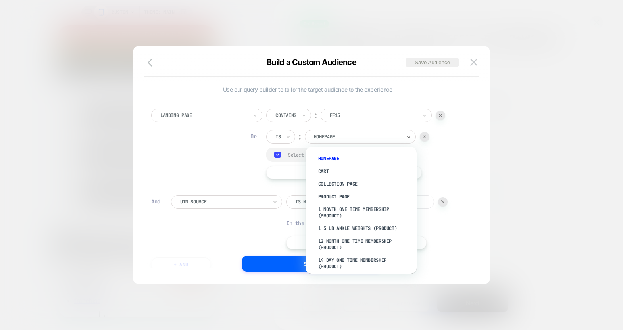
click at [333, 137] on div at bounding box center [357, 136] width 87 height 7
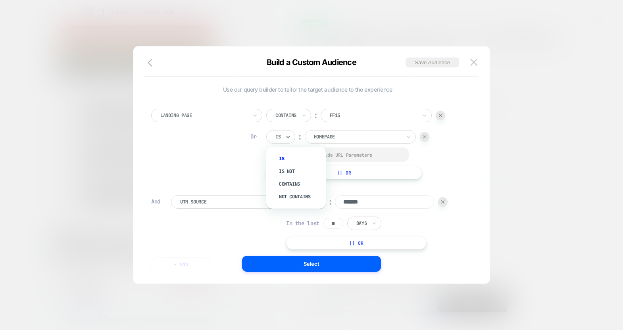
click at [280, 134] on div at bounding box center [277, 136] width 5 height 7
click at [285, 184] on div "Contains" at bounding box center [300, 184] width 52 height 13
click at [360, 140] on input "**********" at bounding box center [370, 135] width 99 height 11
type input "**********"
click at [433, 134] on div at bounding box center [429, 137] width 10 height 10
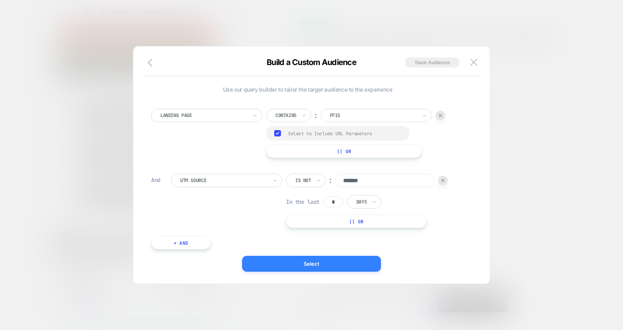
click at [327, 263] on button "Select" at bounding box center [311, 264] width 139 height 16
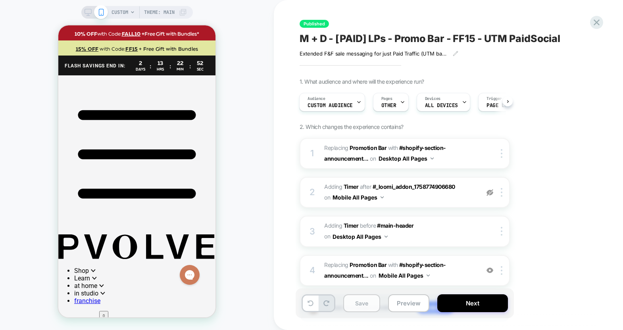
click at [354, 308] on button "Save" at bounding box center [361, 304] width 37 height 18
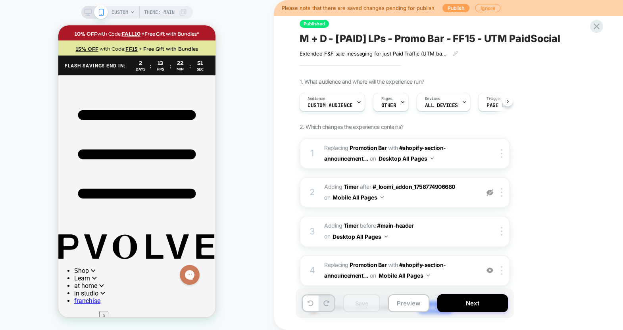
click at [459, 7] on button "Publish" at bounding box center [456, 8] width 27 height 8
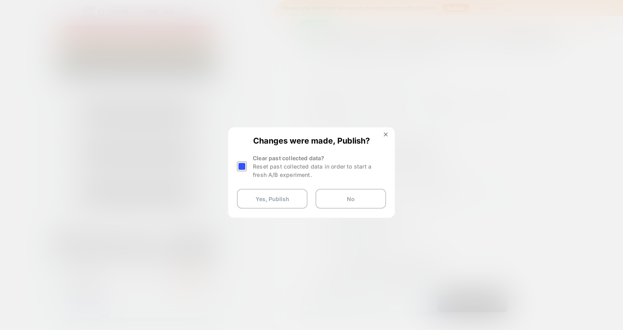
click at [240, 166] on div at bounding box center [242, 167] width 10 height 10
click at [267, 205] on button "Yes, Publish" at bounding box center [272, 199] width 71 height 20
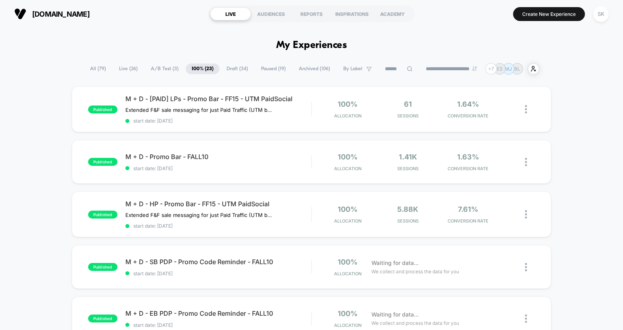
click at [237, 161] on div "M + D - Promo Bar - FALL10 Click to edit experience details Click to edit exper…" at bounding box center [218, 162] width 186 height 19
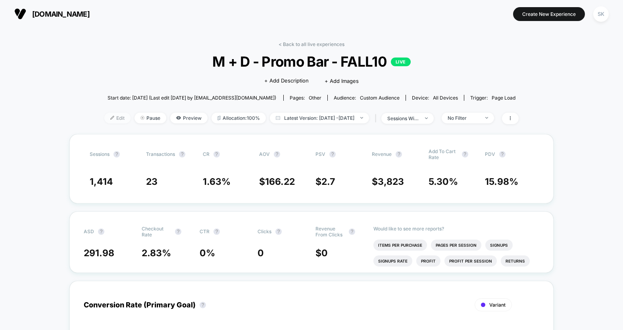
click at [109, 120] on span "Edit" at bounding box center [117, 118] width 26 height 11
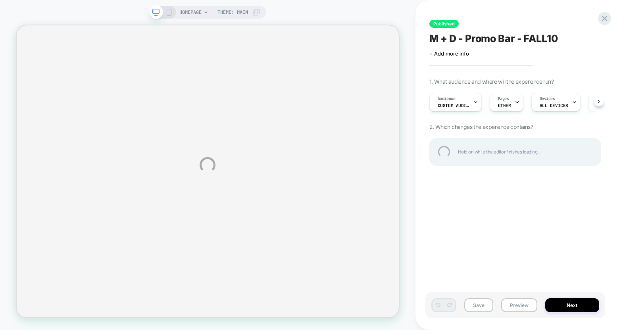
click at [462, 100] on div "HOMEPAGE Theme: MAIN Published M + D - Promo Bar - FALL10 Click to edit experie…" at bounding box center [311, 165] width 623 height 330
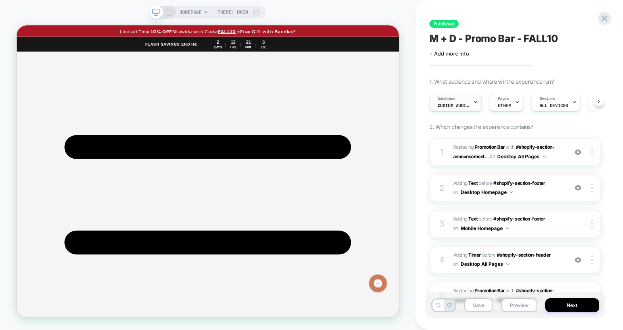
click at [461, 104] on span "Custom Audience" at bounding box center [454, 106] width 32 height 6
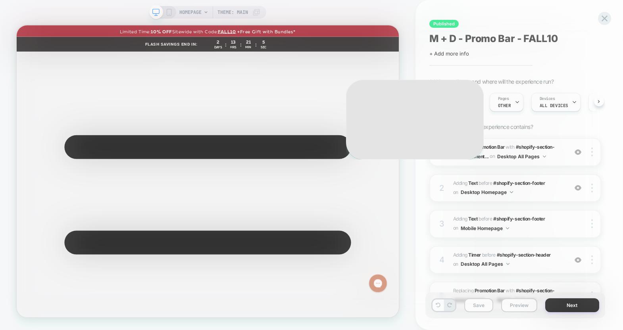
scroll to position [0, 0]
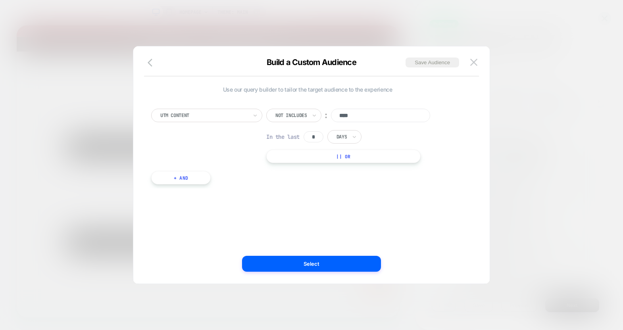
click at [189, 185] on div "UTM Content Not includes ︰ **** In the last * Days || Or + And" at bounding box center [307, 143] width 321 height 92
click at [189, 178] on button "+ And" at bounding box center [181, 177] width 60 height 13
click at [198, 183] on div at bounding box center [223, 185] width 87 height 7
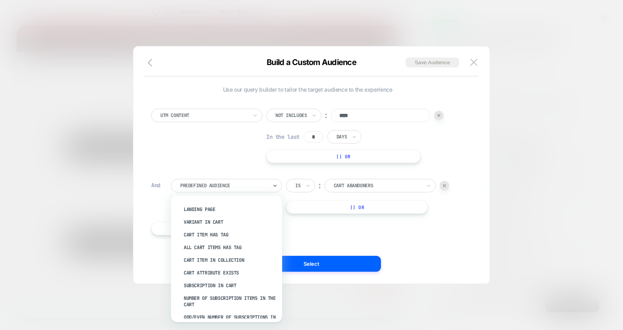
scroll to position [138, 0]
click at [213, 208] on div "Landing Page" at bounding box center [230, 208] width 103 height 13
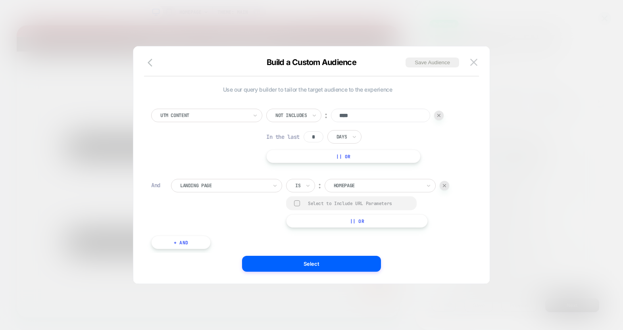
click at [311, 191] on div at bounding box center [308, 185] width 6 height 13
click at [309, 222] on div "Is not" at bounding box center [320, 220] width 52 height 13
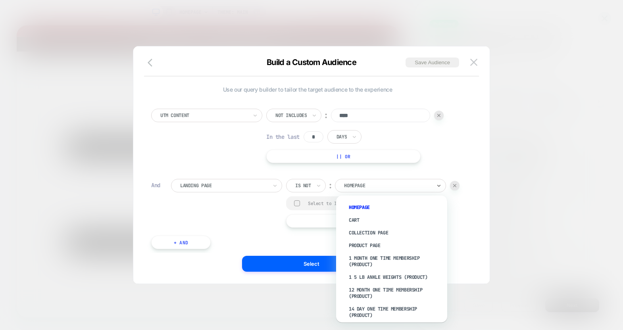
click at [357, 184] on div at bounding box center [387, 185] width 87 height 7
click at [312, 183] on div "Is not" at bounding box center [303, 185] width 17 height 9
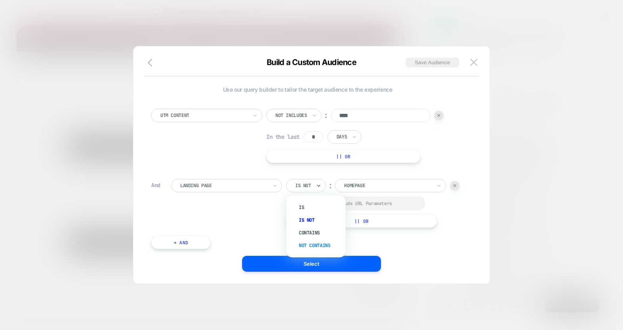
click at [312, 240] on div "Not contains" at bounding box center [320, 245] width 52 height 13
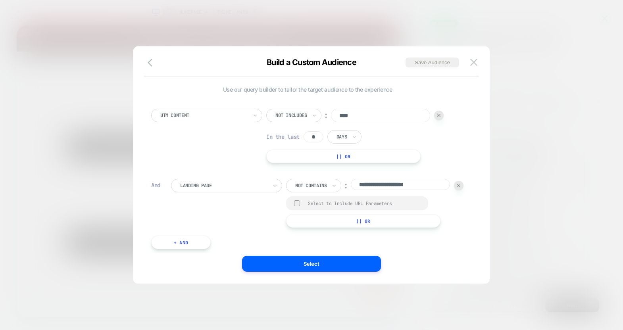
click at [351, 190] on input "**********" at bounding box center [400, 184] width 99 height 11
type input "**********"
click at [308, 206] on div "Select to Include URL Parameters" at bounding box center [364, 203] width 112 height 6
click at [286, 228] on button "|| Or" at bounding box center [363, 221] width 154 height 13
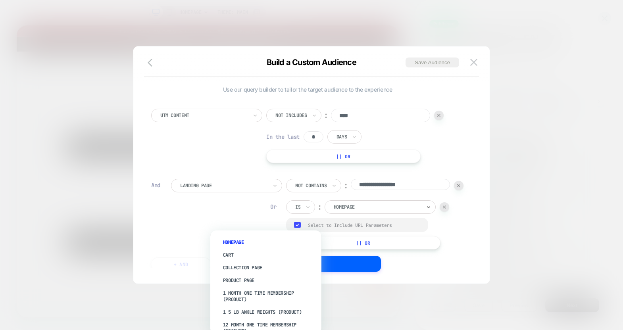
click at [334, 211] on div at bounding box center [377, 207] width 87 height 7
click at [286, 228] on div "**********" at bounding box center [374, 214] width 177 height 71
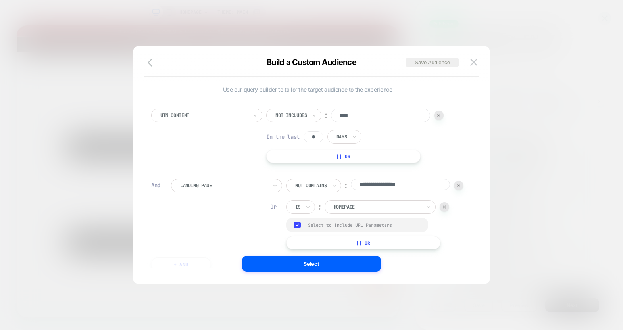
click at [295, 211] on div at bounding box center [297, 207] width 5 height 7
click at [193, 279] on div "Not contains" at bounding box center [205, 280] width 52 height 13
click at [351, 212] on input "**********" at bounding box center [400, 205] width 99 height 11
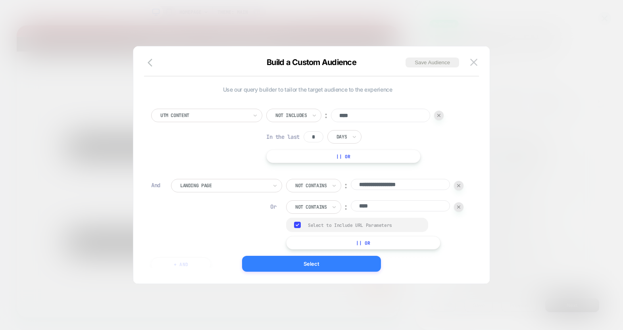
type input "****"
click at [317, 263] on button "Select" at bounding box center [311, 264] width 139 height 16
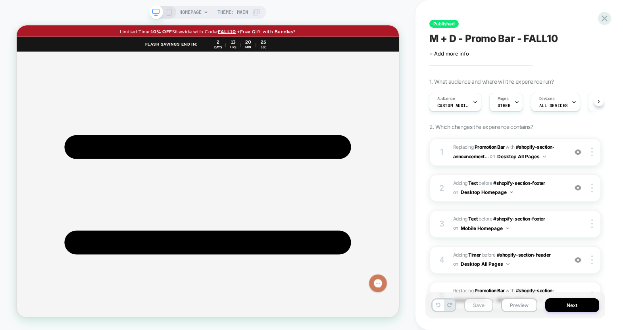
click at [487, 306] on button "Save" at bounding box center [478, 306] width 29 height 14
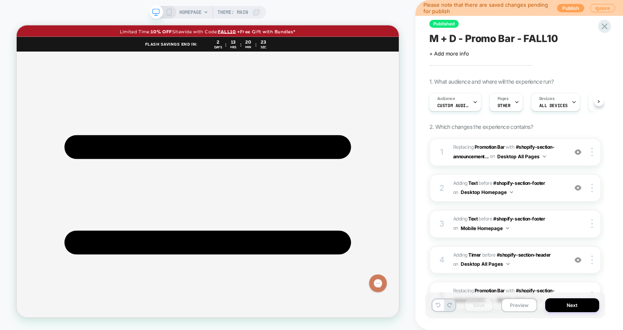
click at [571, 6] on button "Publish" at bounding box center [570, 8] width 27 height 8
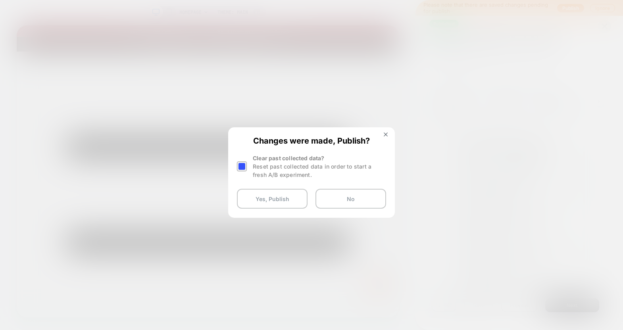
click at [239, 166] on div at bounding box center [242, 167] width 10 height 10
click at [258, 201] on button "Yes, Publish" at bounding box center [272, 199] width 71 height 20
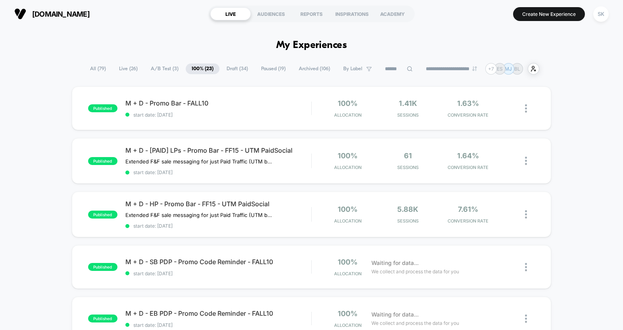
click at [511, 160] on icon at bounding box center [511, 161] width 6 height 6
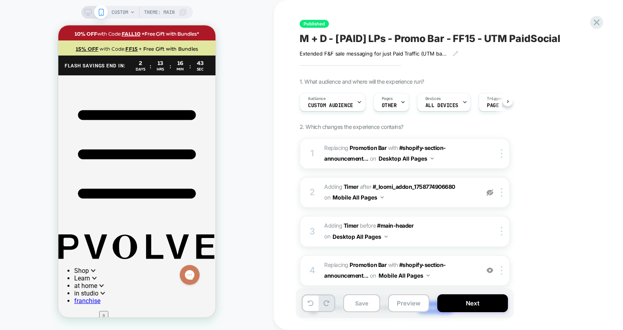
scroll to position [0, 0]
click at [387, 103] on span "OTHER" at bounding box center [388, 106] width 15 height 6
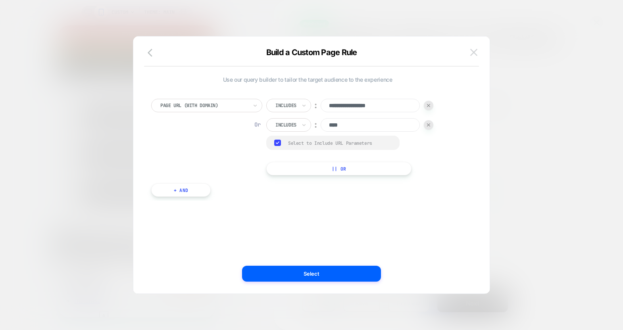
click at [475, 51] on img at bounding box center [473, 52] width 7 height 7
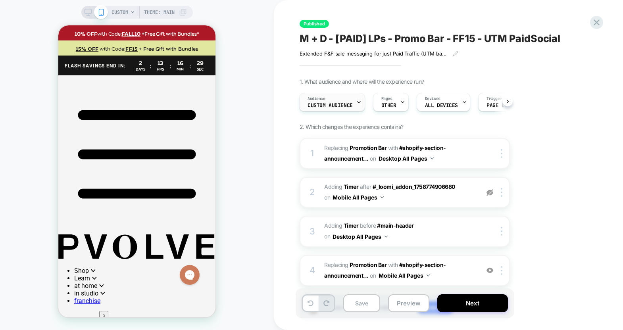
click at [324, 96] on span "Audience" at bounding box center [317, 99] width 18 height 6
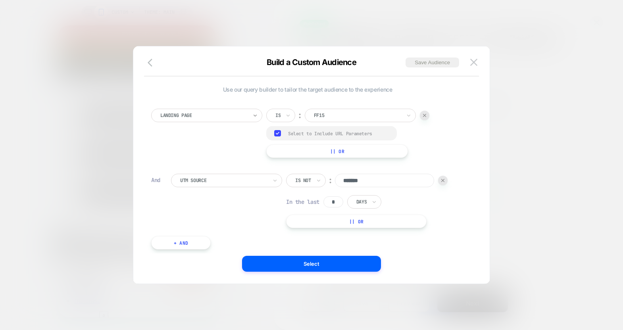
click at [253, 114] on icon at bounding box center [255, 116] width 6 height 8
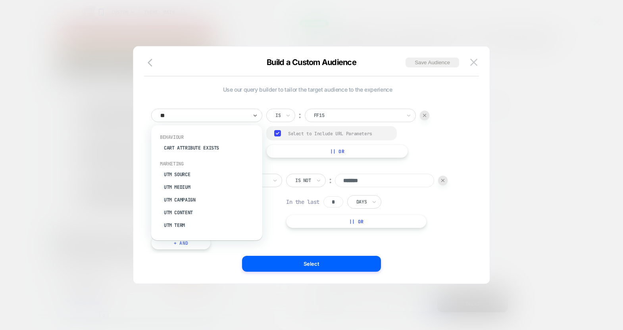
type input "***"
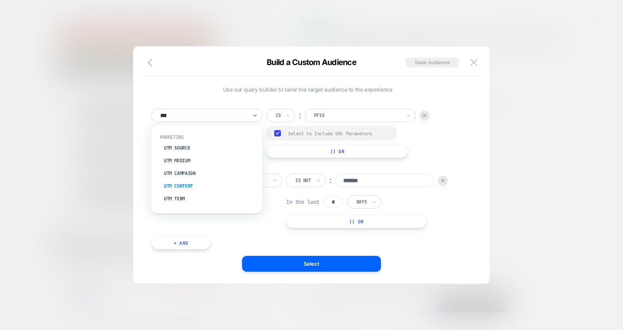
click at [231, 187] on div "UTM Content" at bounding box center [210, 186] width 103 height 13
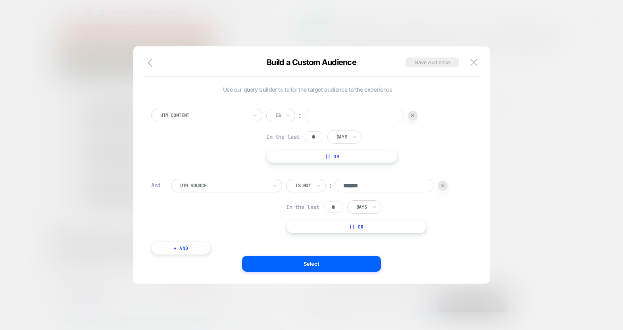
click at [285, 119] on div "Is" at bounding box center [280, 115] width 29 height 13
click at [289, 116] on icon at bounding box center [288, 116] width 6 height 8
click at [290, 158] on div "Includes" at bounding box center [300, 162] width 52 height 13
click at [248, 116] on div "UTM Content" at bounding box center [206, 115] width 111 height 13
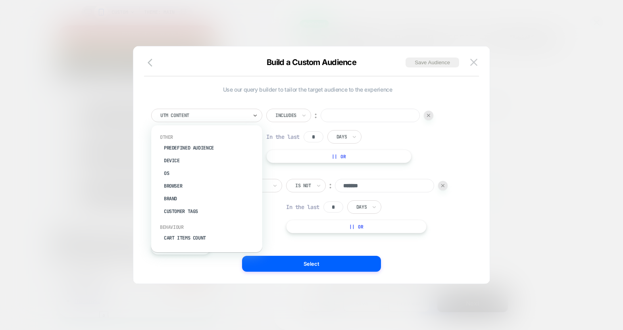
click at [308, 116] on div "Includes" at bounding box center [288, 115] width 45 height 13
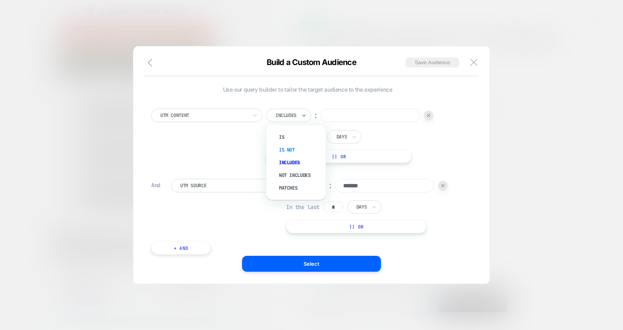
click at [298, 151] on div "Is not" at bounding box center [300, 150] width 52 height 13
click at [288, 117] on div at bounding box center [283, 115] width 16 height 7
click at [227, 118] on div at bounding box center [203, 115] width 87 height 7
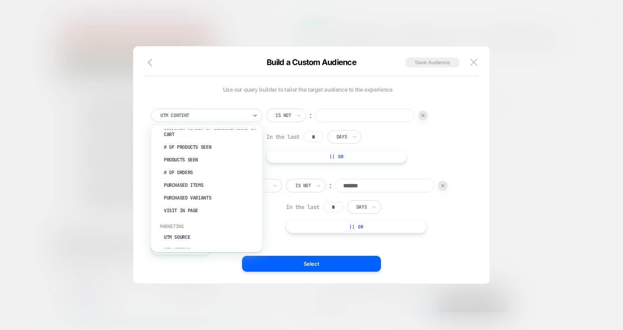
scroll to position [257, 0]
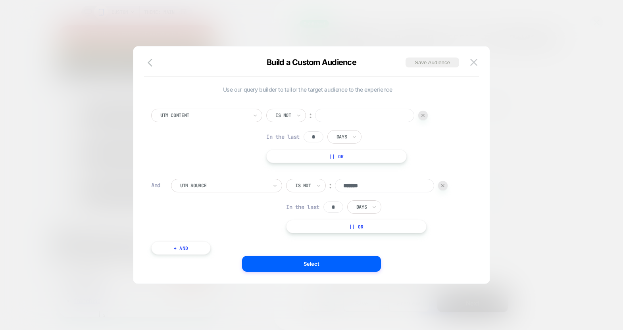
click at [423, 113] on div at bounding box center [423, 116] width 10 height 10
click at [307, 216] on div "Use our query builder to tailor the target audience to the experience UTM Sourc…" at bounding box center [307, 165] width 333 height 206
click at [151, 62] on icon "button" at bounding box center [153, 63] width 10 height 10
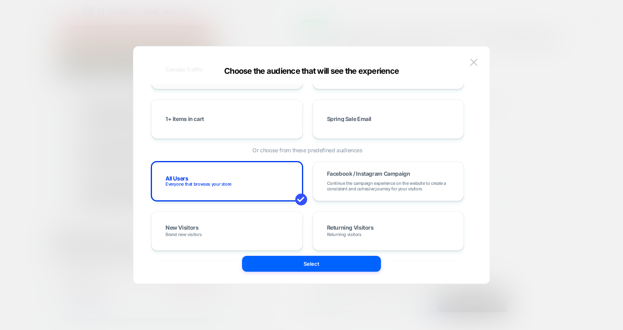
scroll to position [98, 0]
click at [200, 178] on div "All Users Everyone that browses your store" at bounding box center [227, 182] width 135 height 23
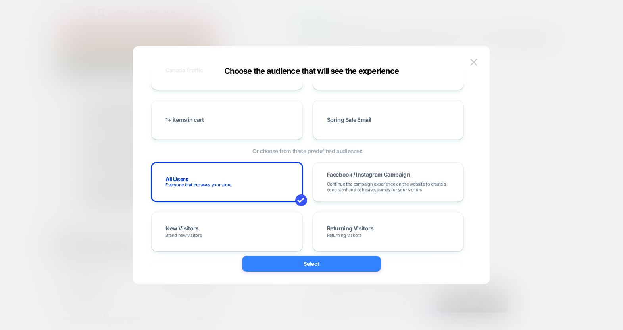
click at [308, 263] on button "Select" at bounding box center [311, 264] width 139 height 16
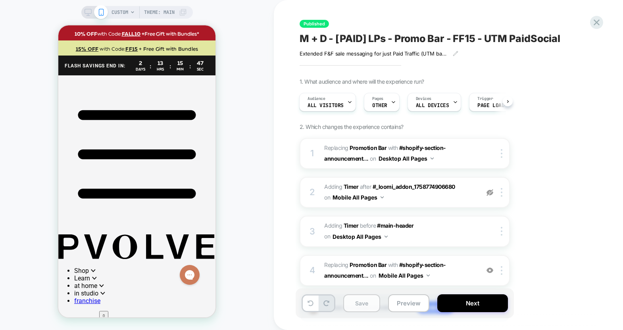
click at [366, 304] on button "Save" at bounding box center [361, 304] width 37 height 18
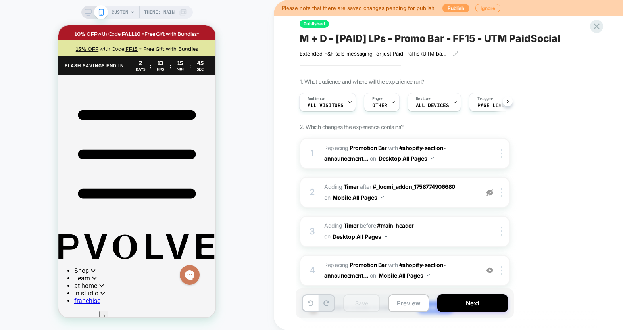
click at [461, 10] on button "Publish" at bounding box center [456, 8] width 27 height 8
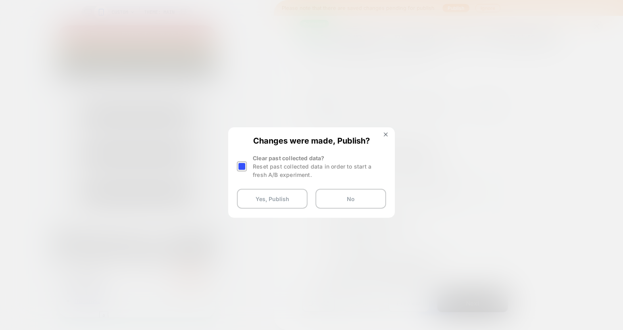
click at [240, 161] on div at bounding box center [243, 166] width 12 height 25
click at [247, 173] on div at bounding box center [243, 166] width 12 height 25
click at [245, 168] on div at bounding box center [242, 167] width 10 height 10
click at [258, 196] on button "Yes, Publish" at bounding box center [272, 199] width 71 height 20
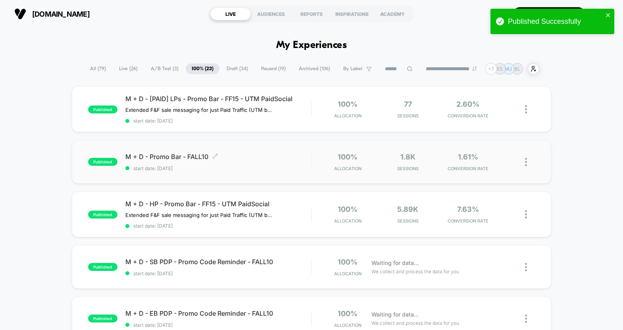
click at [235, 170] on span "start date: [DATE]" at bounding box center [218, 169] width 186 height 6
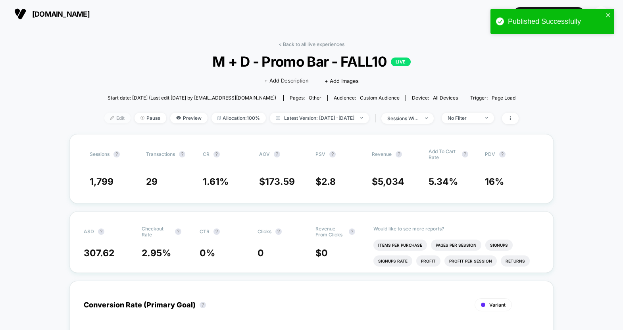
click at [104, 119] on span "Edit" at bounding box center [117, 118] width 26 height 11
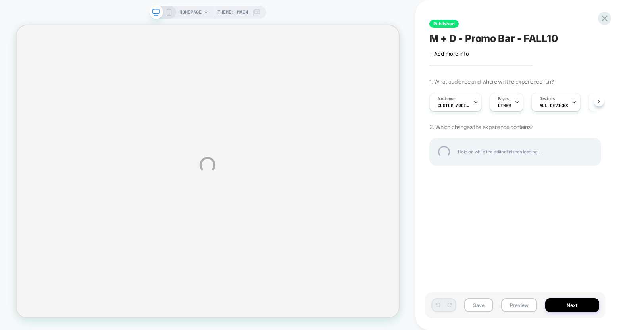
click at [520, 101] on div "HOMEPAGE Theme: MAIN Published M + D - Promo Bar - FALL10 Click to edit experie…" at bounding box center [311, 165] width 623 height 330
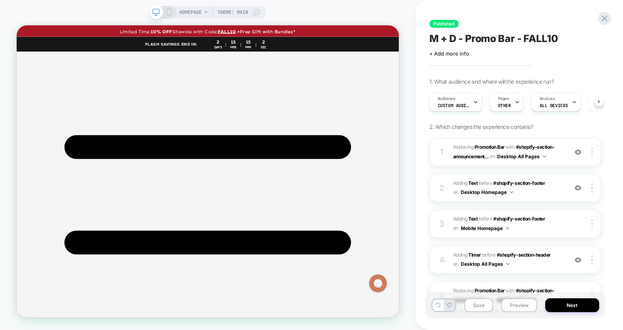
scroll to position [0, 0]
click at [509, 101] on div "Pages OTHER" at bounding box center [504, 102] width 29 height 18
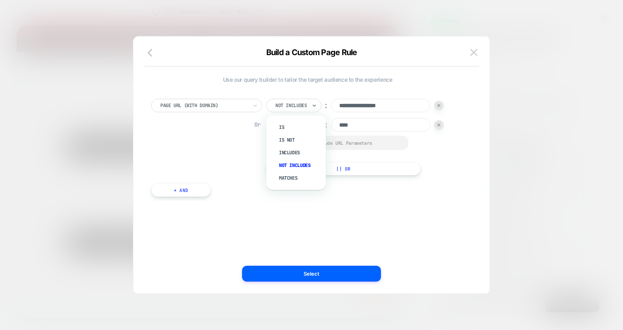
click at [292, 105] on div at bounding box center [290, 105] width 31 height 7
click at [237, 156] on div "**********" at bounding box center [307, 137] width 313 height 77
drag, startPoint x: 330, startPoint y: 272, endPoint x: 252, endPoint y: 215, distance: 96.3
click at [252, 215] on div "**********" at bounding box center [311, 168] width 356 height 249
click at [241, 105] on div at bounding box center [203, 105] width 87 height 7
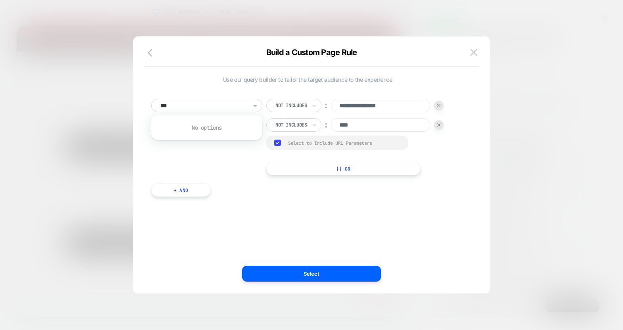
type input "****"
click at [476, 54] on img at bounding box center [473, 52] width 7 height 7
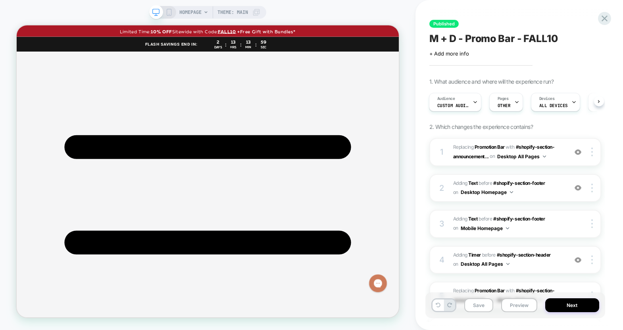
drag, startPoint x: 560, startPoint y: 38, endPoint x: 445, endPoint y: 38, distance: 115.5
click at [445, 38] on div "M + D - Promo Bar - FALL10" at bounding box center [516, 39] width 172 height 12
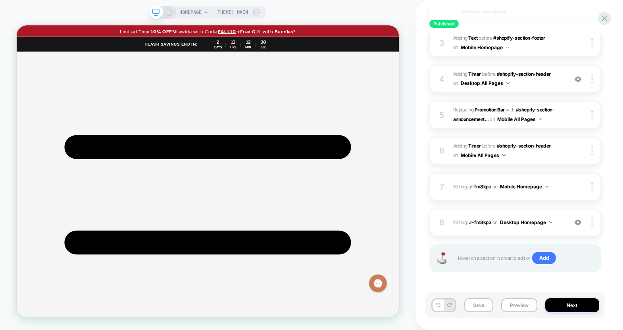
scroll to position [0, 0]
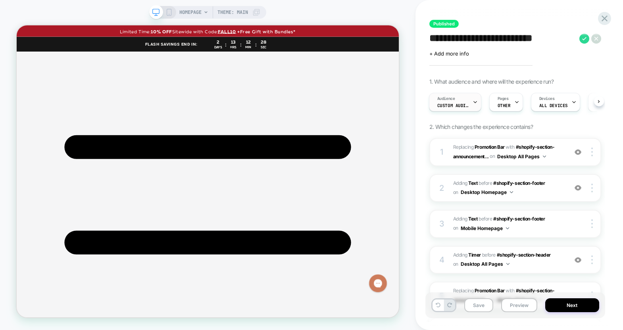
click at [450, 100] on span "Audience" at bounding box center [446, 99] width 18 height 6
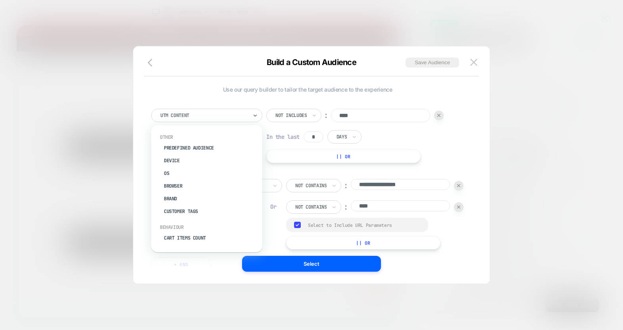
click at [244, 121] on div "UTM Content" at bounding box center [206, 115] width 111 height 13
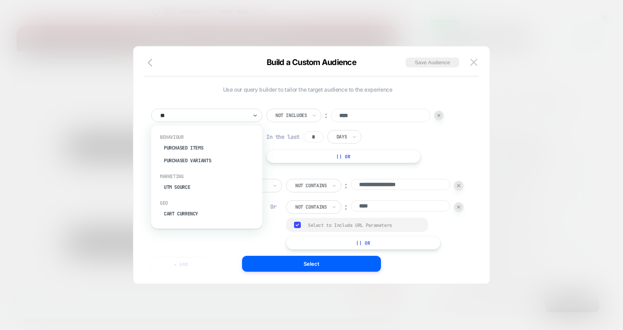
type input "*"
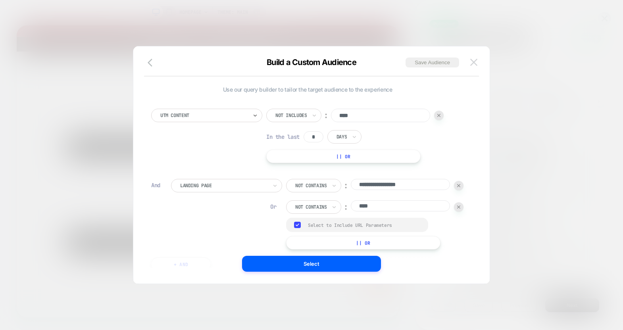
click at [476, 60] on img at bounding box center [473, 62] width 7 height 7
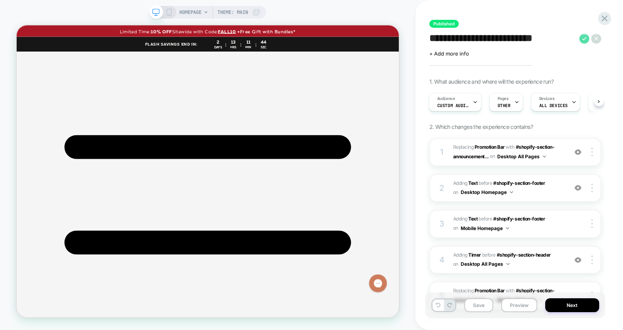
click at [584, 38] on icon at bounding box center [585, 39] width 10 height 10
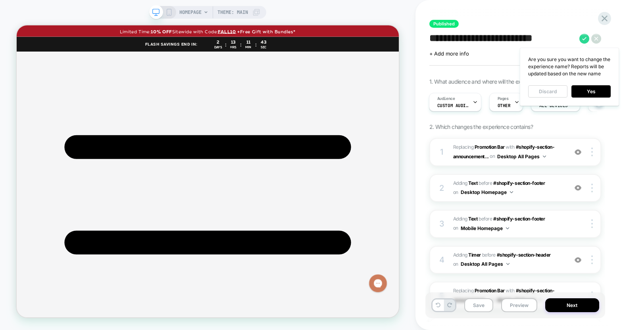
click at [539, 92] on button "Discard" at bounding box center [547, 91] width 39 height 12
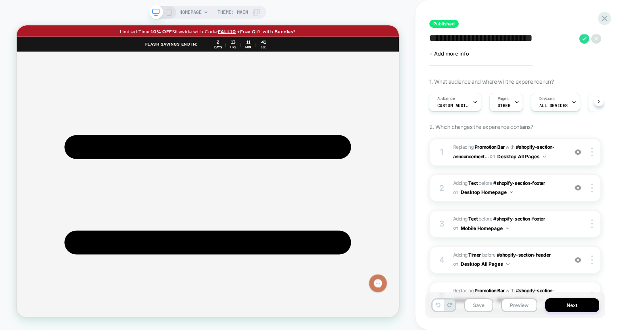
click at [597, 38] on icon at bounding box center [596, 39] width 10 height 10
click at [605, 11] on div at bounding box center [605, 18] width 16 height 16
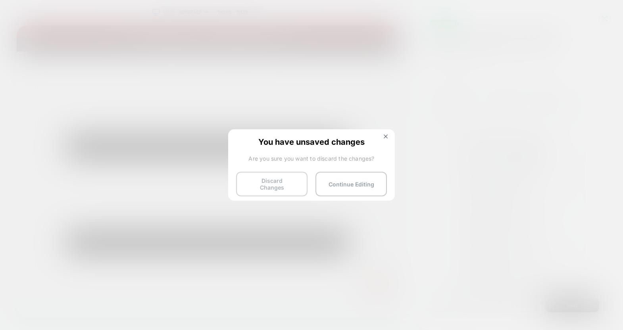
click at [257, 187] on button "Discard Changes" at bounding box center [271, 184] width 71 height 25
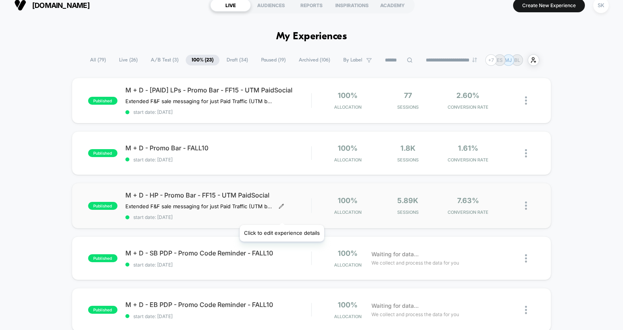
scroll to position [10, 0]
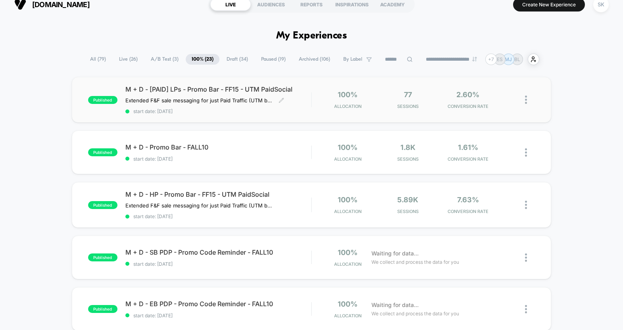
click at [288, 104] on div "M + D - [PAID] LPs - Promo Bar - FF15 - UTM PaidSocial Extended F&F sale messag…" at bounding box center [218, 99] width 186 height 29
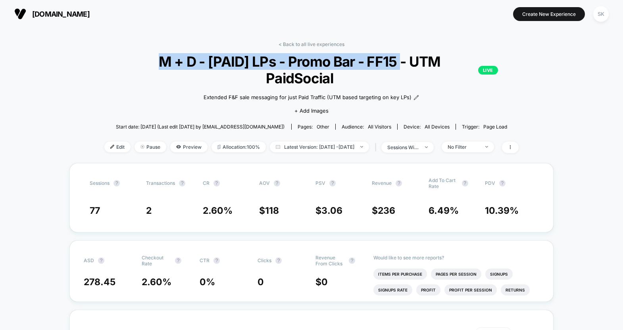
drag, startPoint x: 123, startPoint y: 60, endPoint x: 366, endPoint y: 61, distance: 243.7
click at [366, 61] on span "M + D - [PAID] LPs - Promo Bar - FF15 - UTM PaidSocial LIVE" at bounding box center [311, 69] width 373 height 33
copy span "M + D - [PAID] LPs - Promo Bar - FF15"
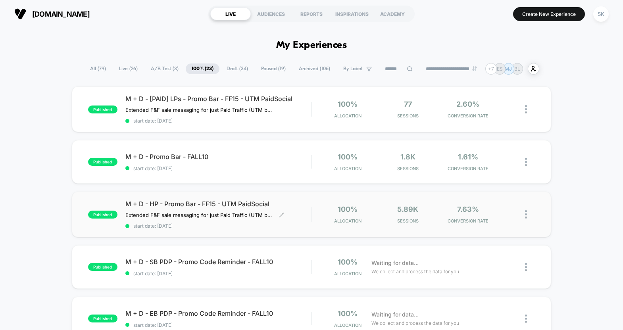
click at [285, 202] on span "M + D - HP - Promo Bar - FF15 - UTM PaidSocial" at bounding box center [218, 204] width 186 height 8
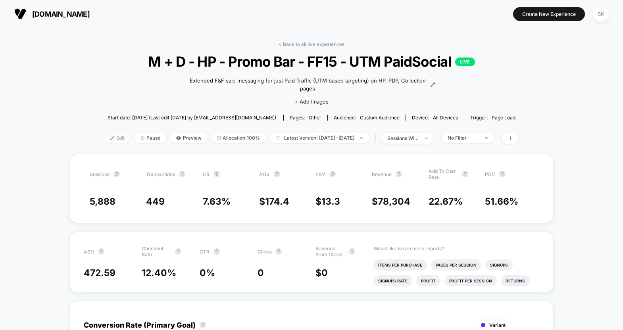
click at [104, 133] on span "Edit" at bounding box center [117, 138] width 26 height 11
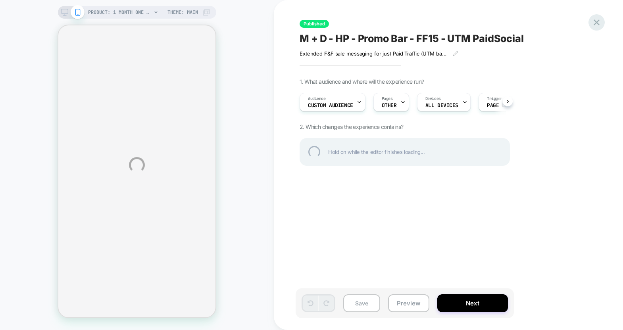
click at [600, 23] on div at bounding box center [597, 22] width 16 height 16
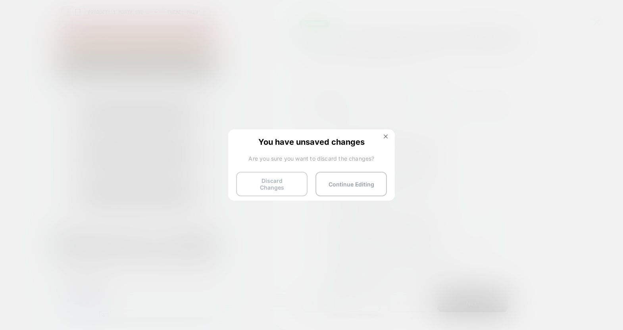
click at [283, 182] on button "Discard Changes" at bounding box center [271, 184] width 71 height 25
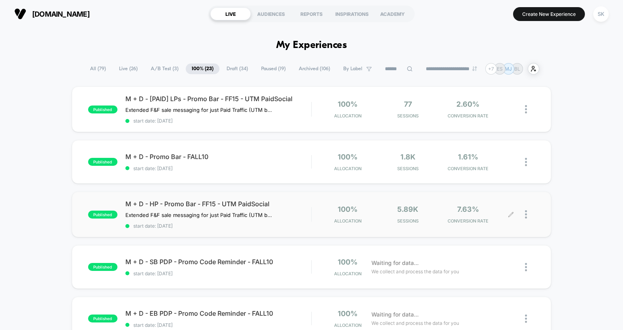
click at [514, 215] on icon at bounding box center [511, 215] width 6 height 6
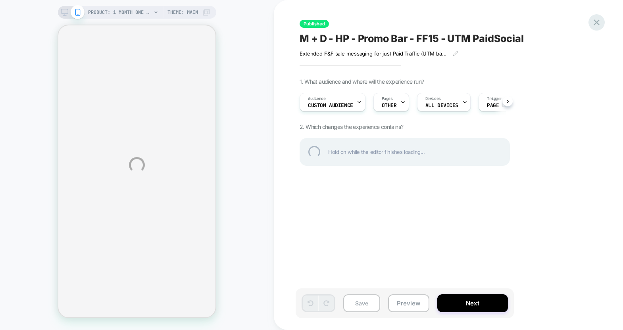
click at [596, 23] on div at bounding box center [597, 22] width 16 height 16
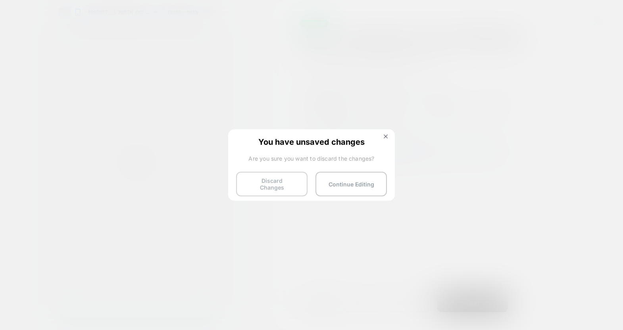
click at [262, 183] on button "Discard Changes" at bounding box center [271, 184] width 71 height 25
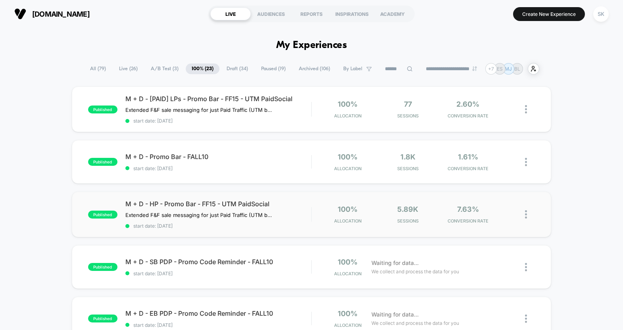
click at [527, 216] on img at bounding box center [526, 214] width 2 height 8
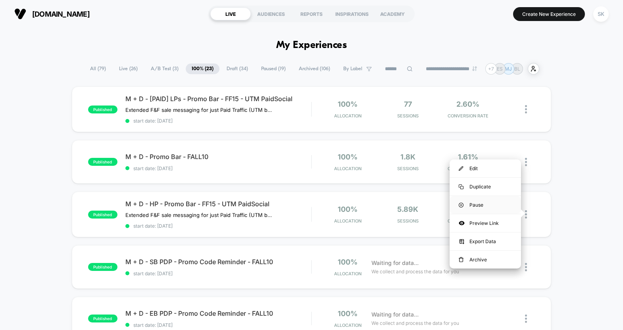
click at [497, 206] on div "Pause" at bounding box center [485, 205] width 71 height 18
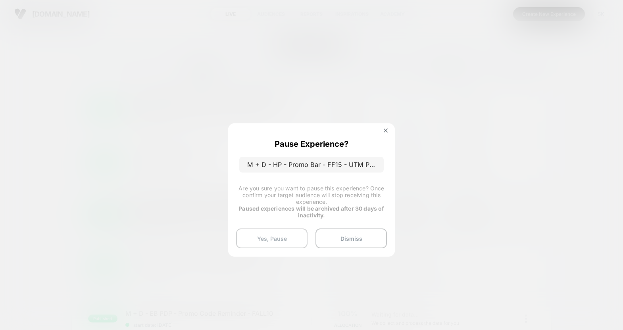
click at [272, 243] on button "Yes, Pause" at bounding box center [271, 239] width 71 height 20
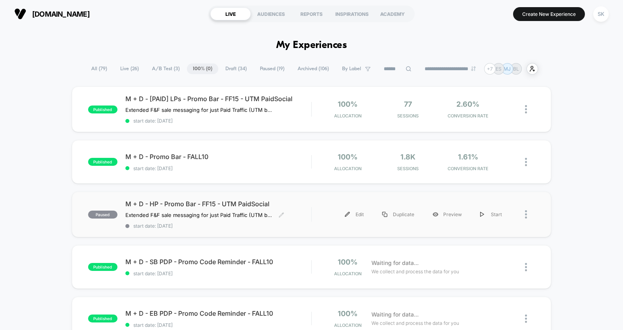
click at [275, 202] on span "M + D - HP - Promo Bar - FF15 - UTM PaidSocial" at bounding box center [218, 204] width 186 height 8
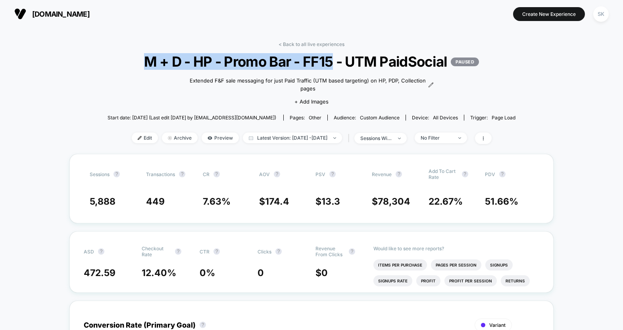
drag, startPoint x: 144, startPoint y: 60, endPoint x: 330, endPoint y: 64, distance: 185.4
click at [330, 64] on span "M + D - HP - Promo Bar - FF15 - UTM PaidSocial PAUSED" at bounding box center [311, 61] width 367 height 17
copy span "M + D - HP - Promo Bar - FF15"
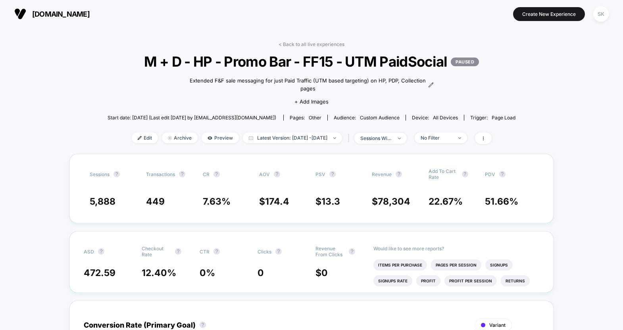
click at [312, 46] on link "< Back to all live experiences" at bounding box center [312, 44] width 66 height 6
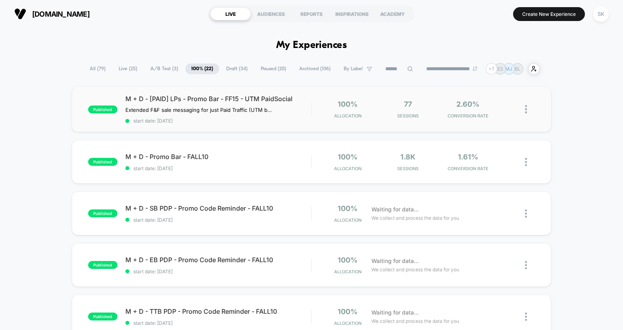
click at [282, 93] on div "published M + D - [PAID] LPs - Promo Bar - FF15 - UTM PaidSocial Extended F&F s…" at bounding box center [312, 110] width 480 height 46
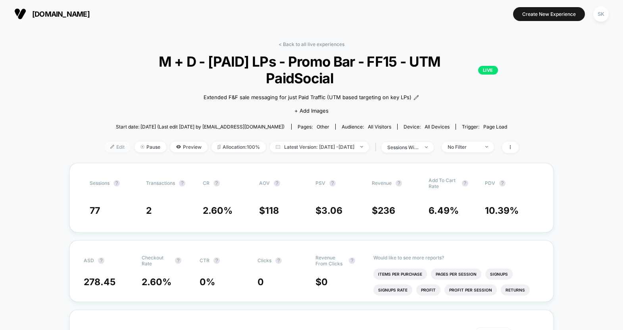
click at [110, 145] on img at bounding box center [112, 147] width 4 height 4
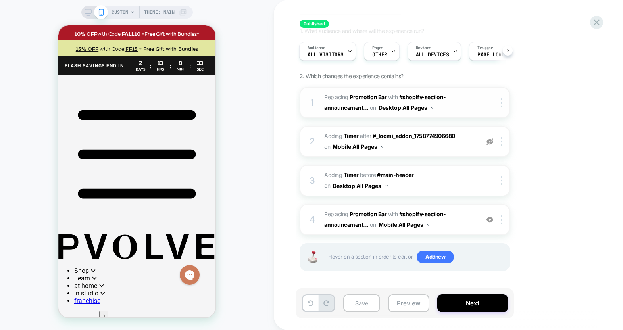
scroll to position [49, 0]
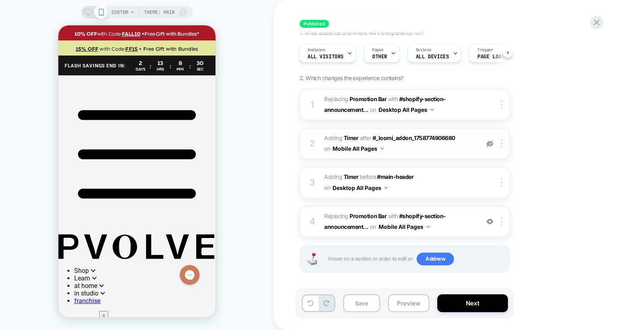
click at [488, 144] on img at bounding box center [490, 144] width 7 height 7
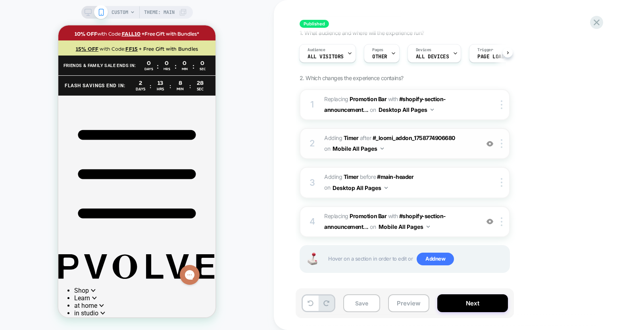
click at [488, 144] on img at bounding box center [490, 144] width 7 height 7
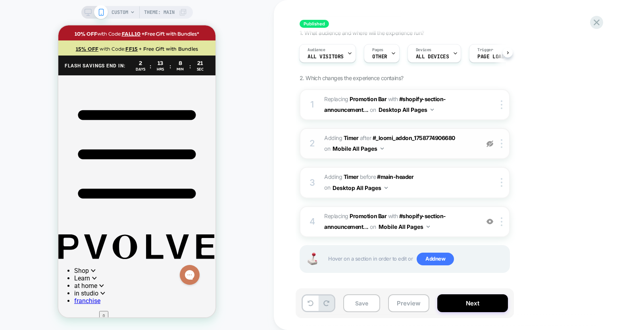
scroll to position [0, 0]
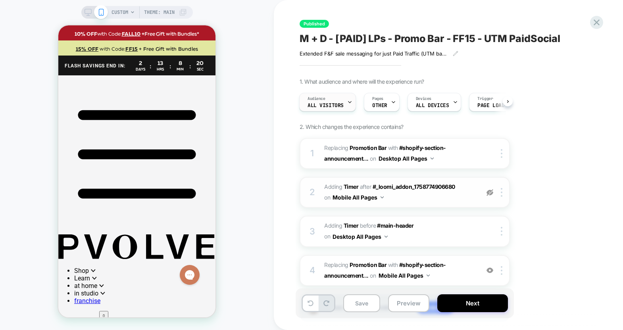
click at [345, 107] on div "Audience All Visitors" at bounding box center [326, 102] width 52 height 18
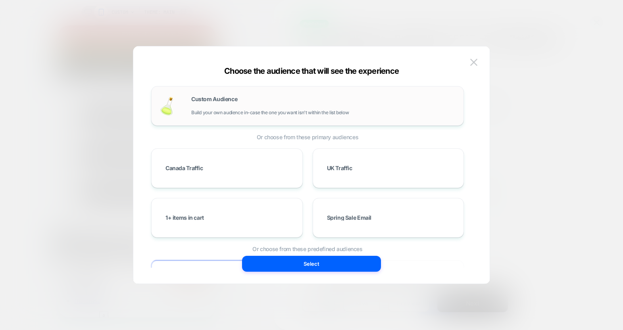
click at [260, 114] on span "Build your own audience in-case the one you want isn't within the list below" at bounding box center [270, 113] width 158 height 6
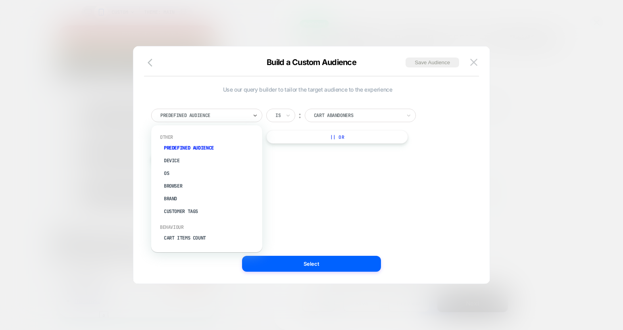
click at [260, 114] on div "Predefined Audience" at bounding box center [206, 115] width 111 height 13
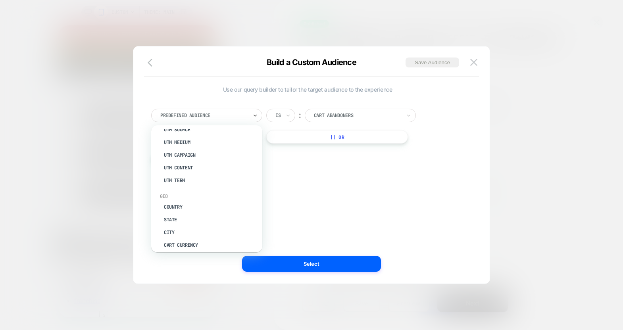
click at [233, 162] on div "UTM Content" at bounding box center [210, 168] width 103 height 13
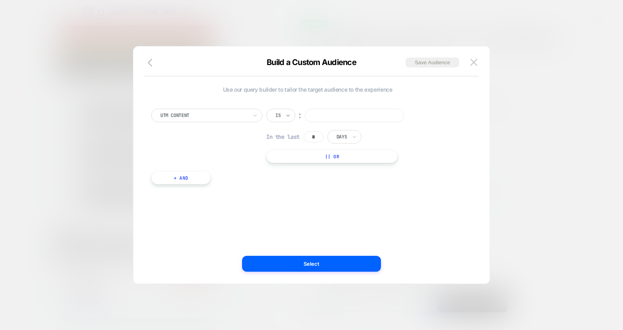
click at [285, 116] on icon at bounding box center [288, 116] width 6 height 8
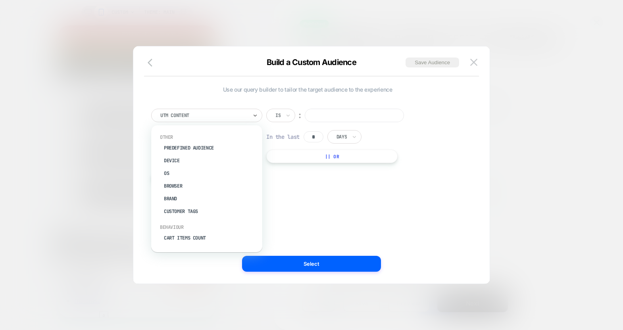
click at [241, 112] on div at bounding box center [203, 115] width 87 height 7
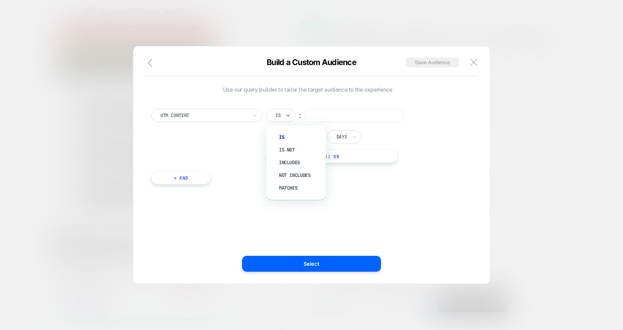
click at [281, 117] on div at bounding box center [277, 115] width 5 height 7
click at [289, 165] on div "Includes" at bounding box center [300, 162] width 52 height 13
click at [357, 118] on input at bounding box center [370, 115] width 99 height 13
type input "****"
click at [320, 136] on input "*" at bounding box center [314, 136] width 20 height 11
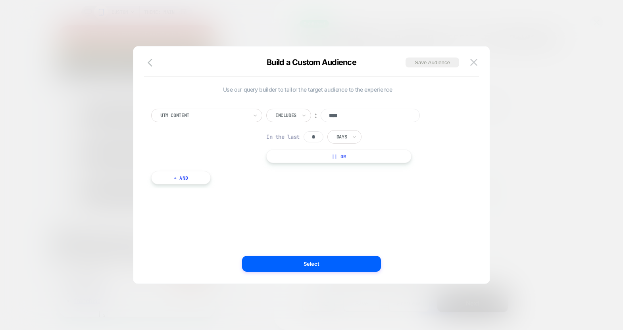
drag, startPoint x: 317, startPoint y: 136, endPoint x: 310, endPoint y: 136, distance: 6.7
click at [310, 136] on input "*" at bounding box center [314, 136] width 20 height 11
type input "*"
click at [296, 157] on button "|| Or" at bounding box center [338, 156] width 145 height 13
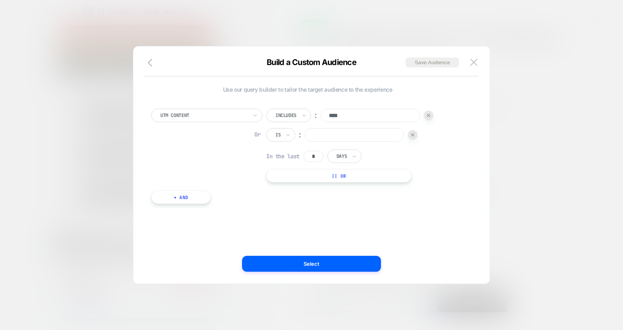
click at [414, 135] on img at bounding box center [412, 134] width 3 height 3
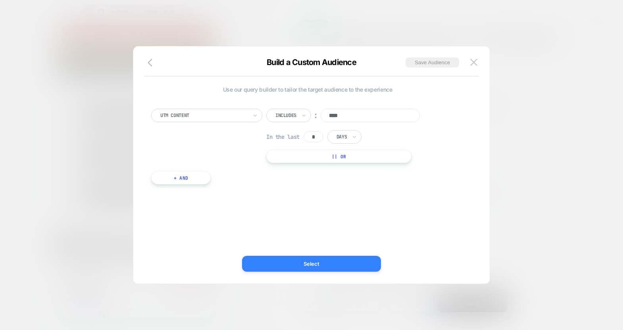
click at [322, 267] on button "Select" at bounding box center [311, 264] width 139 height 16
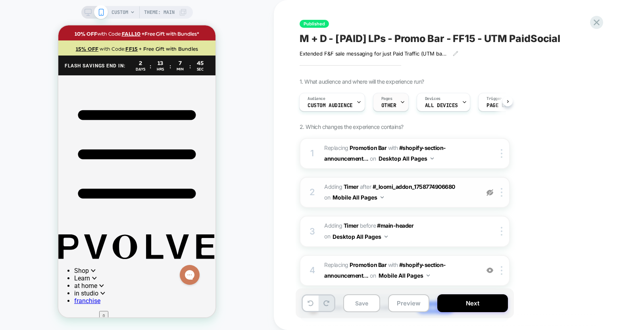
click at [397, 103] on div "Pages OTHER" at bounding box center [389, 102] width 31 height 18
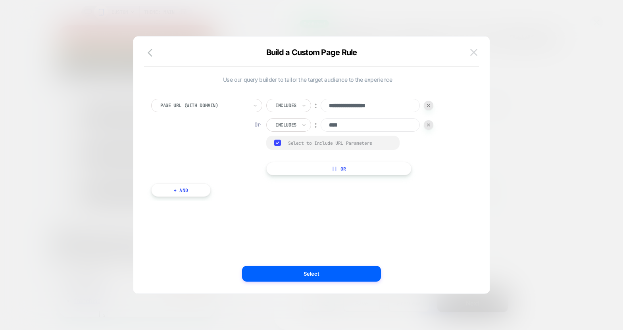
click at [473, 51] on img at bounding box center [473, 52] width 7 height 7
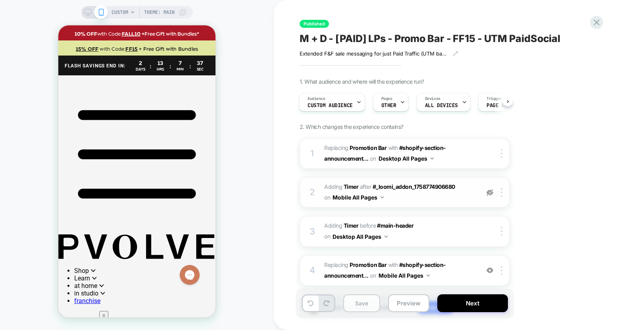
click at [364, 302] on button "Save" at bounding box center [361, 304] width 37 height 18
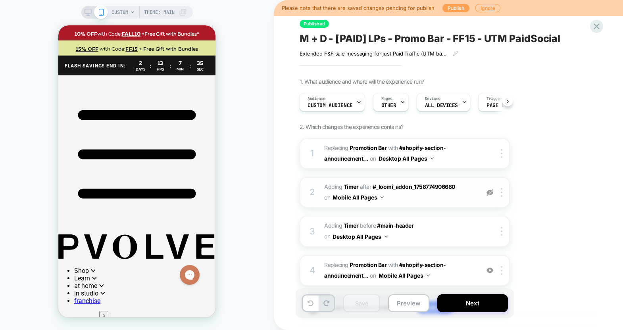
click at [451, 7] on button "Publish" at bounding box center [456, 8] width 27 height 8
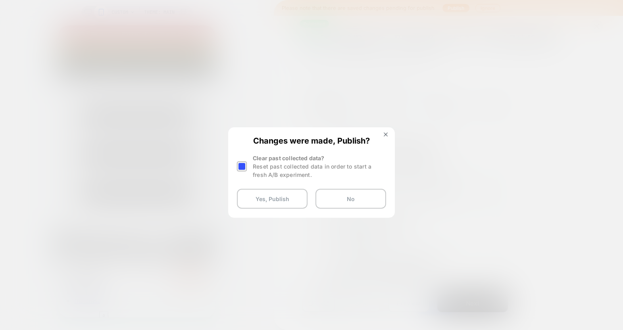
click at [242, 169] on div at bounding box center [242, 167] width 10 height 10
click at [270, 214] on div "Changes were made, Publish? Clear past collected data? Reset past collected dat…" at bounding box center [311, 172] width 165 height 89
click at [271, 196] on button "Yes, Publish" at bounding box center [272, 199] width 71 height 20
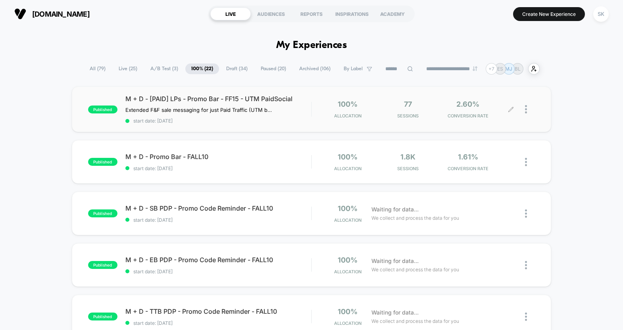
click at [512, 108] on icon at bounding box center [511, 109] width 5 height 5
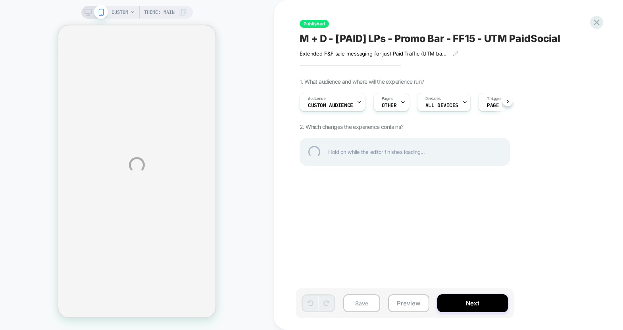
click at [394, 107] on div "CUSTOM Theme: MAIN Published M + D - [PAID] LPs - Promo Bar - FF15 - UTM PaidSo…" at bounding box center [311, 165] width 623 height 330
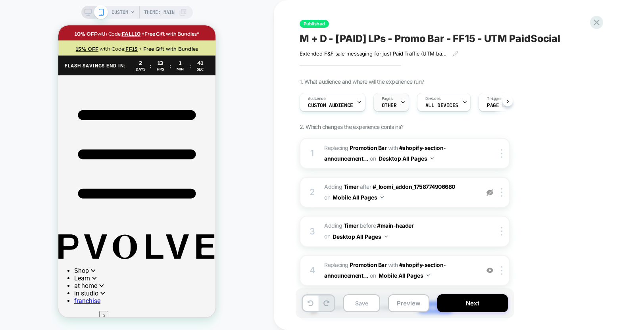
scroll to position [0, 0]
click at [391, 104] on span "OTHER" at bounding box center [388, 106] width 15 height 6
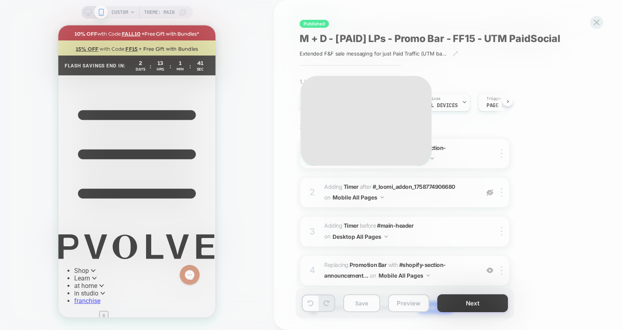
scroll to position [0, 0]
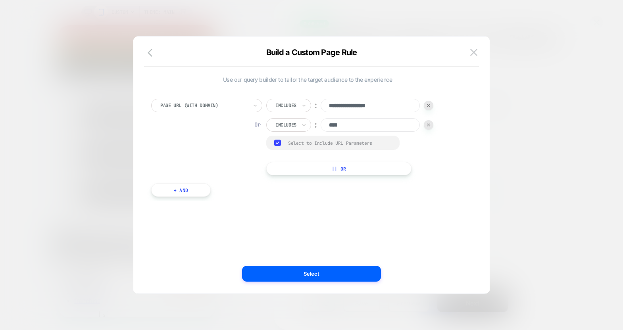
click at [425, 125] on div at bounding box center [429, 125] width 10 height 10
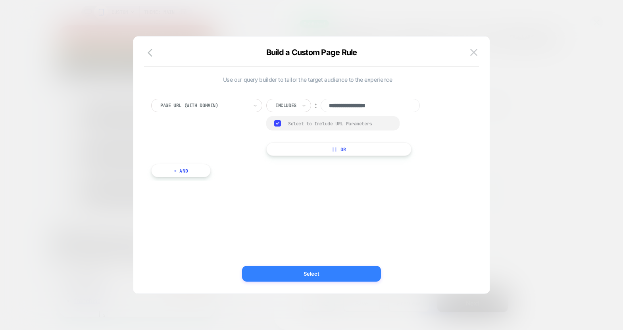
click at [298, 275] on button "Select" at bounding box center [311, 274] width 139 height 16
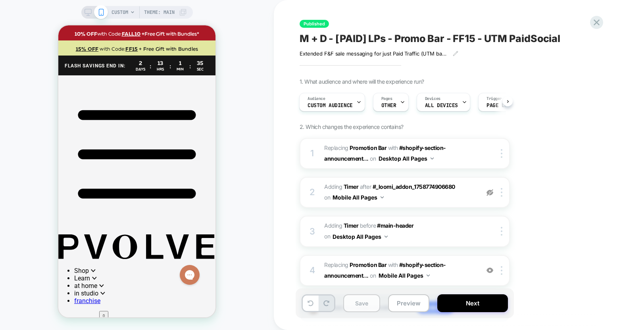
click at [351, 300] on button "Save" at bounding box center [361, 304] width 37 height 18
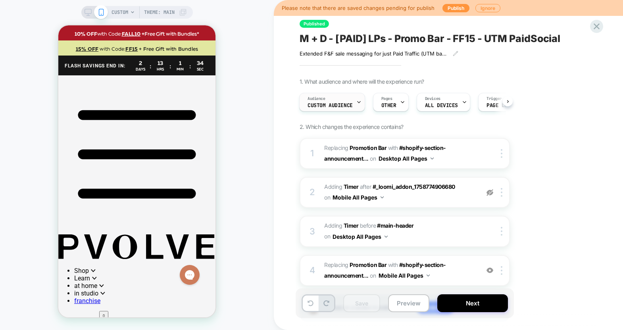
click at [316, 104] on span "Custom Audience" at bounding box center [330, 106] width 45 height 6
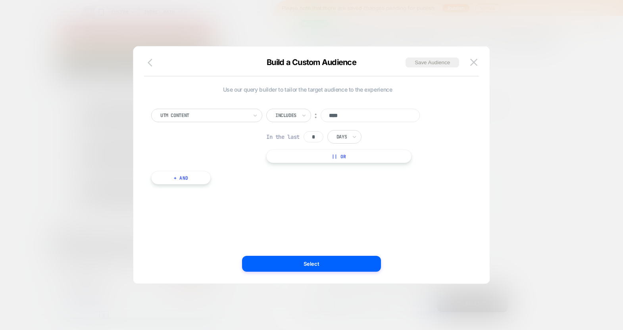
click at [150, 63] on icon "button" at bounding box center [153, 63] width 10 height 10
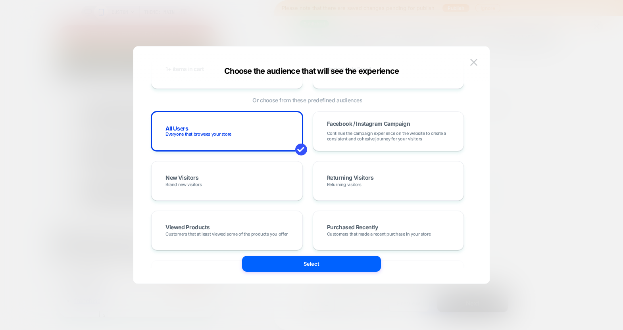
scroll to position [160, 0]
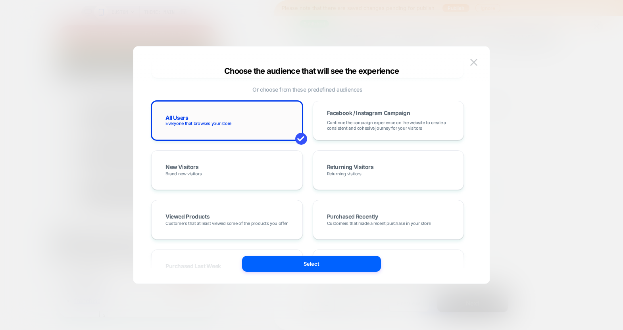
click at [205, 130] on div "All Users Everyone that browses your store" at bounding box center [227, 120] width 135 height 23
click at [262, 263] on button "Select" at bounding box center [311, 264] width 139 height 16
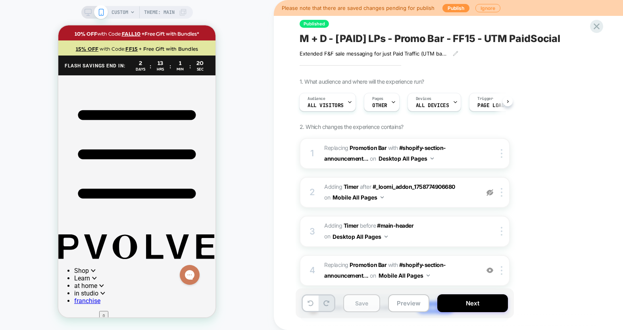
click at [370, 304] on button "Save" at bounding box center [361, 304] width 37 height 18
click at [459, 6] on button "Publish" at bounding box center [456, 8] width 27 height 8
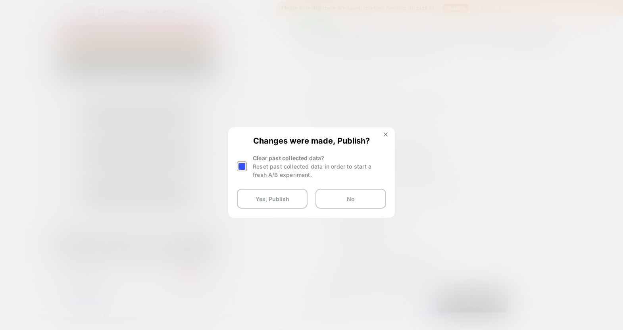
click at [245, 168] on div at bounding box center [242, 167] width 10 height 10
click at [257, 192] on button "Yes, Publish" at bounding box center [272, 199] width 71 height 20
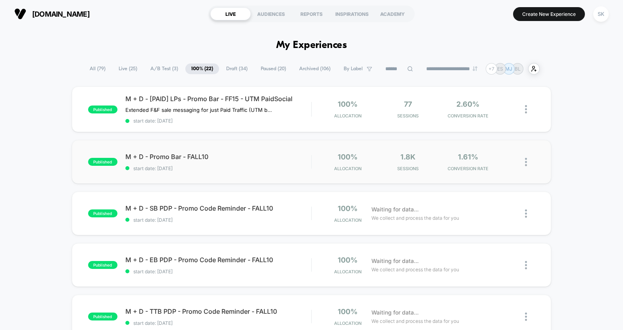
scroll to position [7, 0]
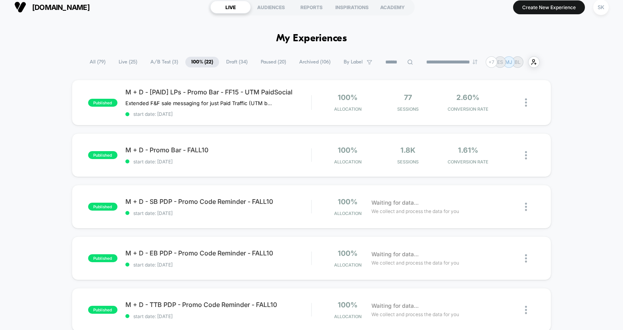
click at [260, 62] on span "Paused ( 20 )" at bounding box center [273, 62] width 37 height 11
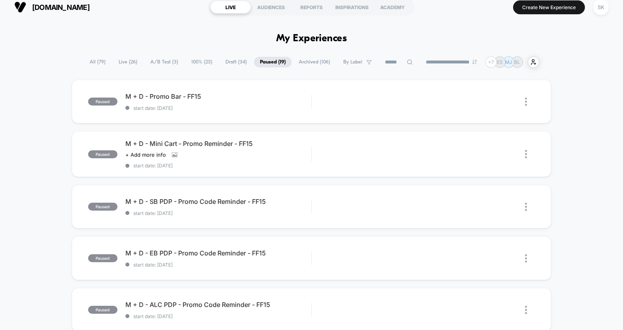
click at [233, 63] on span "Draft ( 34 )" at bounding box center [236, 62] width 33 height 11
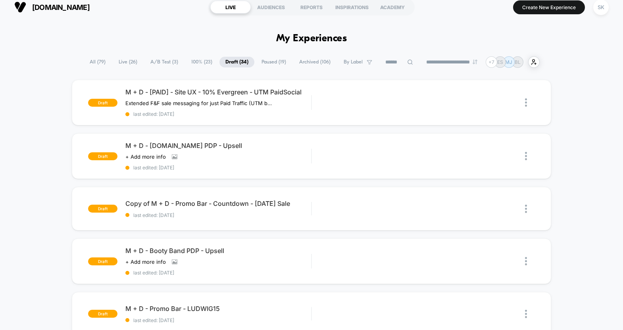
click at [190, 62] on span "100% ( 23 )" at bounding box center [201, 62] width 33 height 11
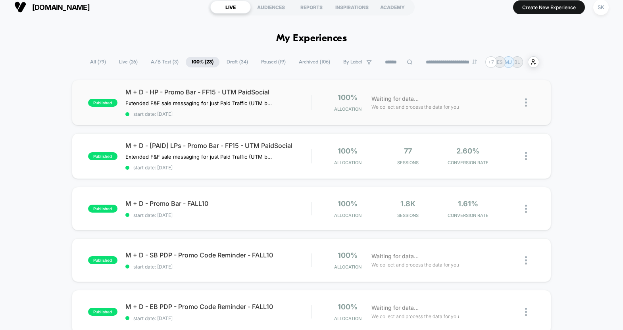
click at [525, 105] on img at bounding box center [526, 102] width 2 height 8
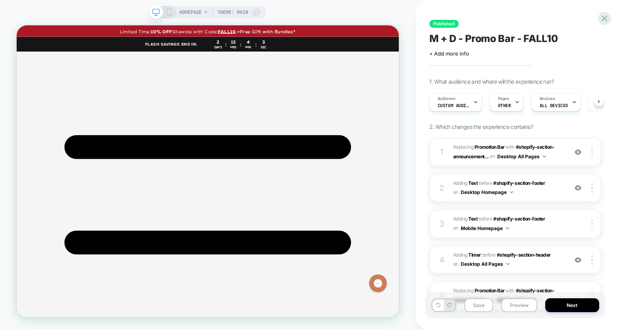
scroll to position [0, 0]
click at [207, 15] on div "HOMEPAGE Theme: MAIN" at bounding box center [219, 12] width 81 height 13
click at [198, 8] on span "HOMEPAGE" at bounding box center [190, 12] width 22 height 13
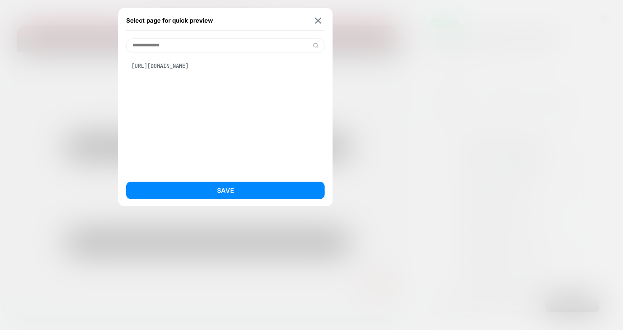
type input "**********"
click at [200, 70] on div "https://www.pvolve.com/pages/friends-and-family-sale-2025" at bounding box center [225, 65] width 198 height 15
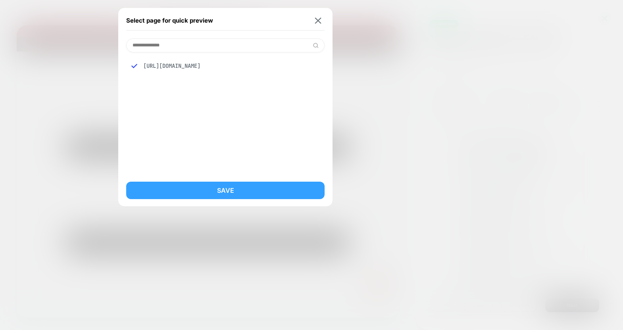
click at [220, 196] on button "Save" at bounding box center [225, 190] width 198 height 17
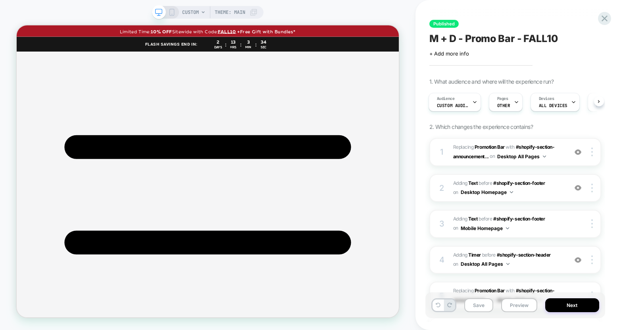
scroll to position [0, 0]
click at [453, 106] on span "Custom Audience" at bounding box center [453, 106] width 32 height 6
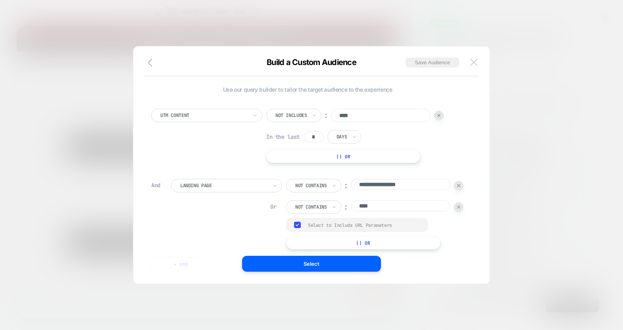
click at [476, 62] on img at bounding box center [473, 62] width 7 height 7
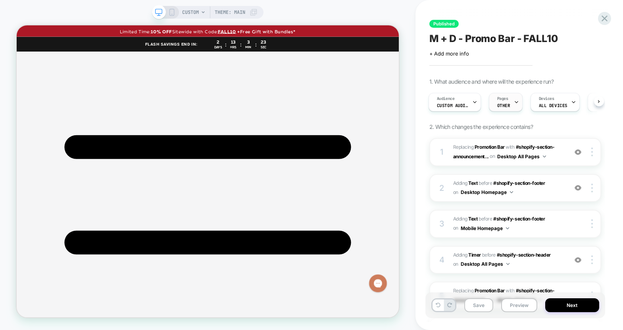
click at [501, 100] on span "Pages" at bounding box center [502, 99] width 11 height 6
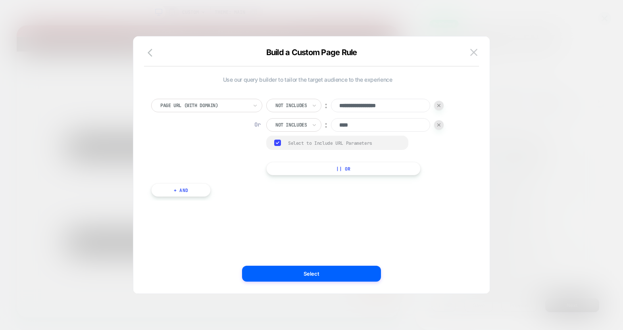
click at [193, 195] on button "+ And" at bounding box center [181, 189] width 60 height 13
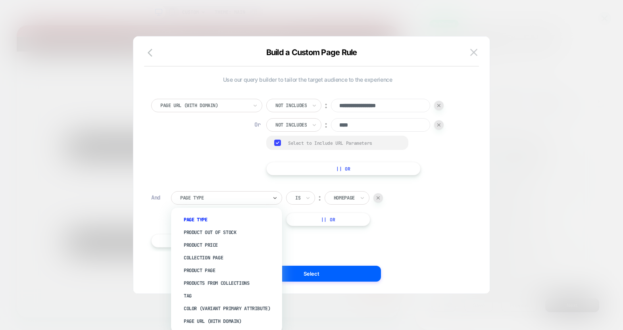
click at [195, 195] on div at bounding box center [223, 198] width 87 height 7
click at [228, 320] on div "Page Url (WITH DOMAIN)" at bounding box center [230, 321] width 103 height 13
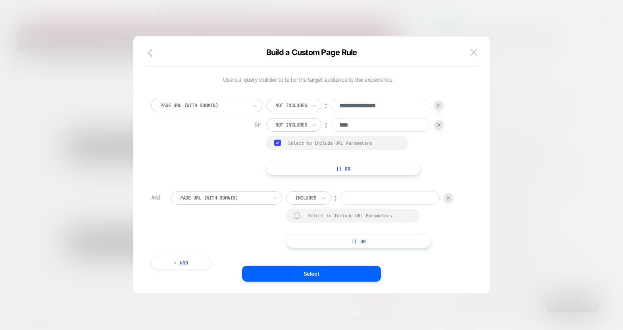
click at [444, 125] on div at bounding box center [439, 125] width 10 height 10
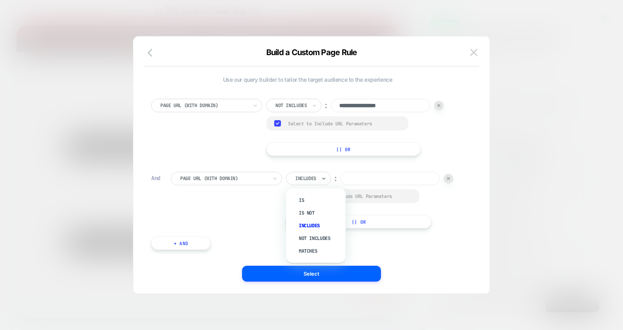
click at [309, 180] on div at bounding box center [305, 178] width 21 height 7
click at [320, 236] on div "Not includes" at bounding box center [320, 238] width 52 height 13
click at [351, 185] on input at bounding box center [400, 178] width 99 height 13
type input "**"
click at [457, 180] on img at bounding box center [458, 178] width 3 height 3
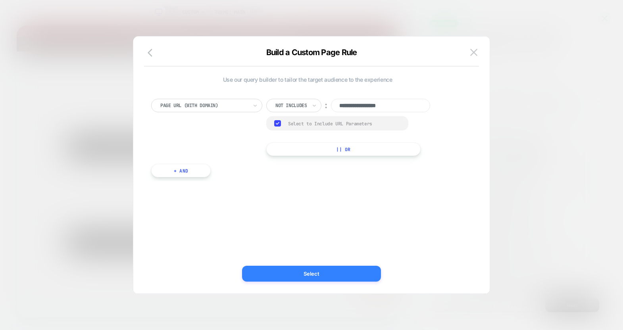
click at [321, 273] on button "Select" at bounding box center [311, 274] width 139 height 16
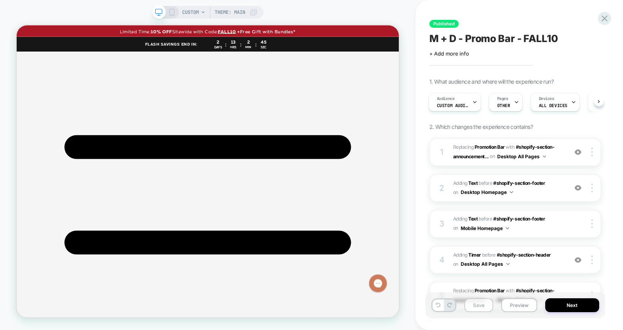
click at [478, 307] on button "Save" at bounding box center [478, 306] width 29 height 14
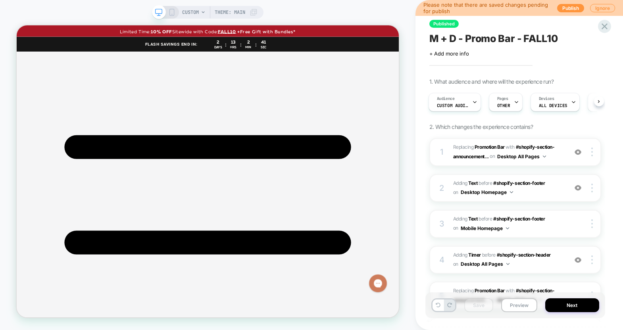
click at [570, 0] on div "Please note that there are saved changes pending for publish Publish Ignore" at bounding box center [520, 8] width 208 height 16
click at [570, 8] on button "Publish" at bounding box center [570, 8] width 27 height 8
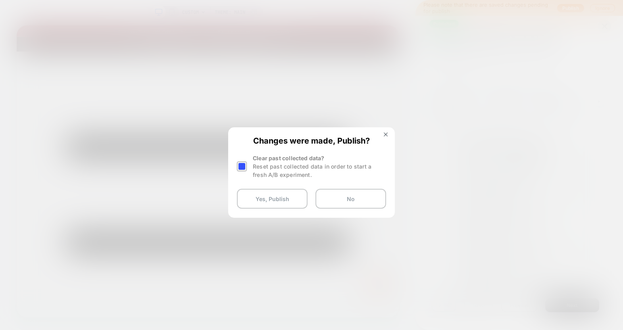
click at [241, 166] on div at bounding box center [242, 167] width 10 height 10
click at [257, 190] on button "Yes, Publish" at bounding box center [272, 199] width 71 height 20
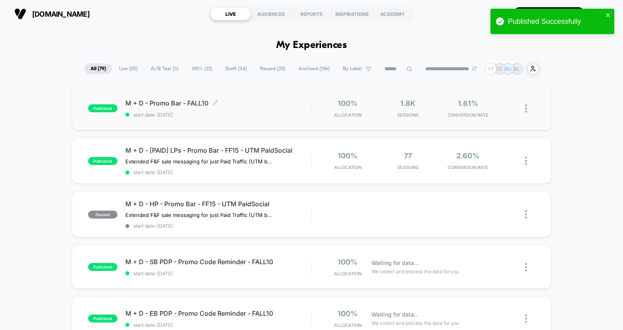
click at [156, 100] on span "M + D - Promo Bar - FALL10 Click to edit experience details" at bounding box center [218, 103] width 186 height 8
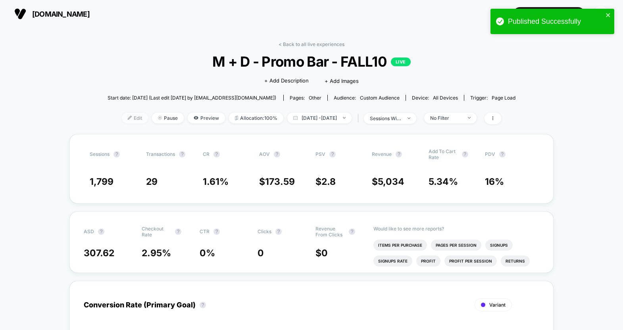
click at [122, 113] on span "Edit" at bounding box center [135, 118] width 26 height 11
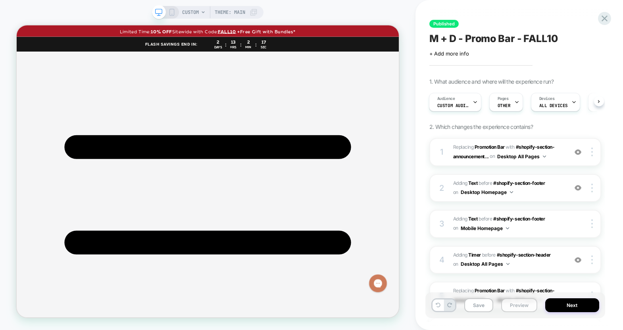
click at [528, 308] on button "Preview" at bounding box center [519, 306] width 36 height 14
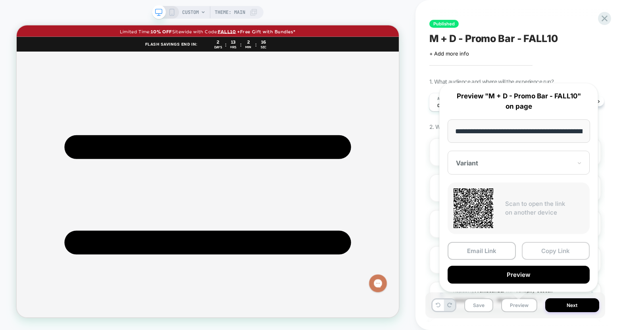
click at [538, 254] on button "Copy Link" at bounding box center [556, 251] width 68 height 18
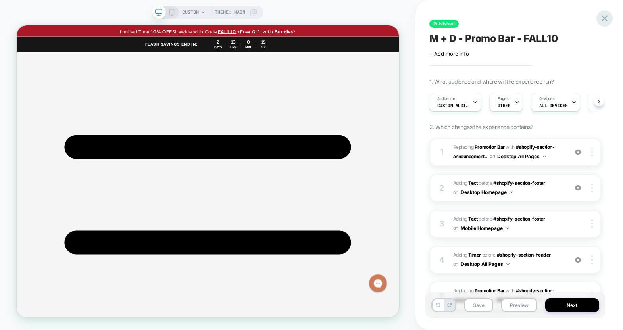
click at [603, 15] on icon at bounding box center [604, 18] width 11 height 11
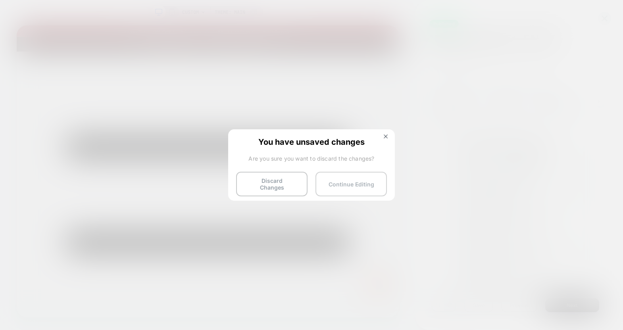
click at [343, 176] on button "Continue Editing" at bounding box center [351, 184] width 71 height 25
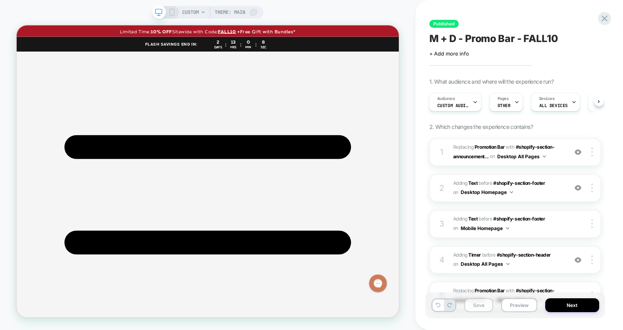
click at [480, 304] on button "Save" at bounding box center [478, 306] width 29 height 14
click at [609, 23] on icon at bounding box center [604, 18] width 11 height 11
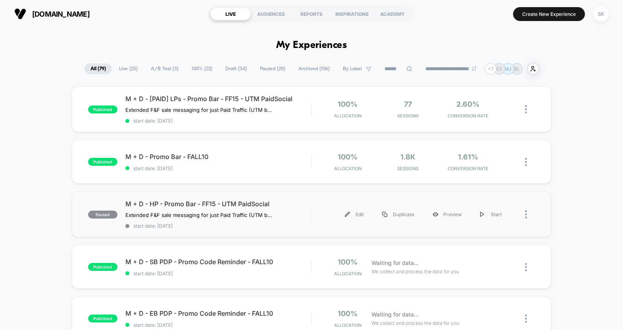
click at [526, 218] on div at bounding box center [530, 215] width 10 height 18
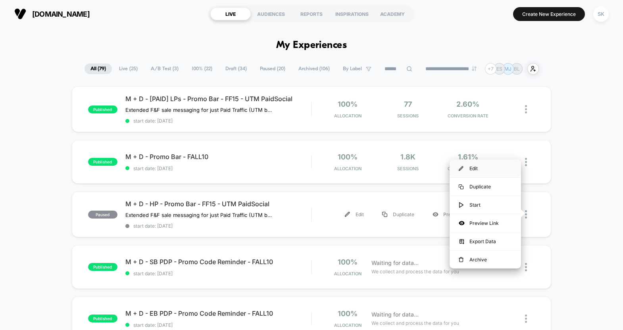
click at [471, 166] on div "Edit" at bounding box center [485, 169] width 71 height 18
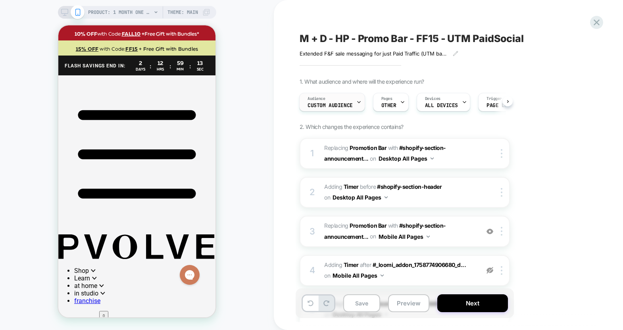
click at [356, 100] on icon at bounding box center [358, 102] width 5 height 5
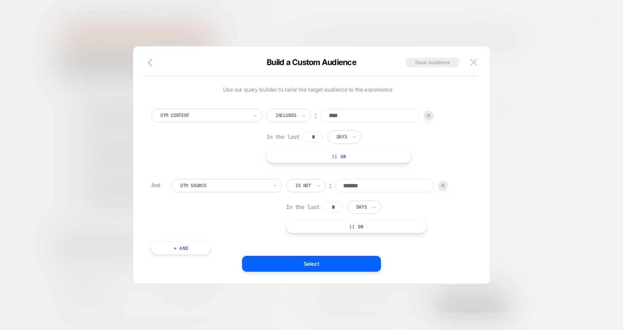
click at [442, 183] on div at bounding box center [443, 186] width 10 height 10
click at [246, 116] on div at bounding box center [203, 115] width 87 height 7
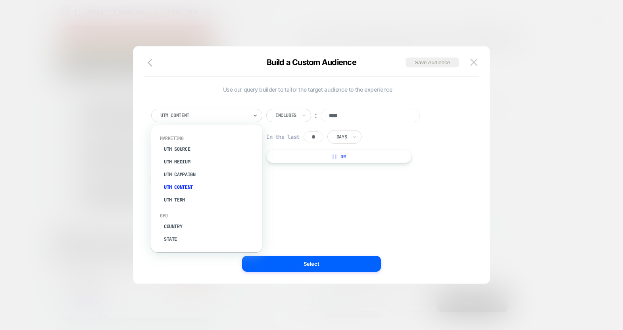
scroll to position [345, 0]
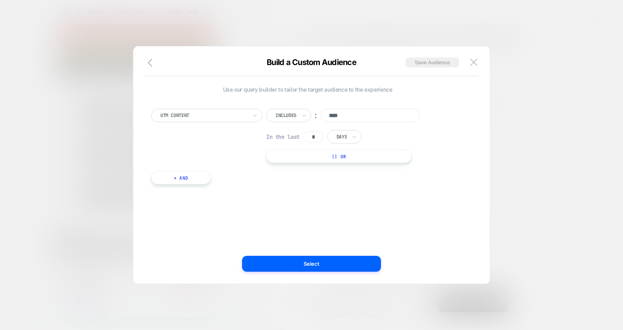
click at [448, 92] on span "Use our query builder to tailor the target audience to the experience" at bounding box center [307, 89] width 313 height 7
click at [426, 147] on div "Includes ︰ **** In the last * Days || Or" at bounding box center [349, 136] width 167 height 54
click at [144, 54] on div "Build a Custom Audience Save Audience Use our query builder to tailor the targe…" at bounding box center [311, 168] width 356 height 229
click at [150, 70] on div "Build a Custom Audience Save Audience" at bounding box center [311, 67] width 356 height 19
click at [152, 63] on icon "button" at bounding box center [153, 63] width 10 height 10
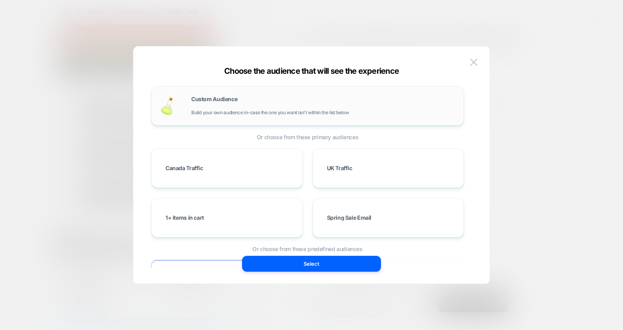
click at [221, 111] on span "Build your own audience in-case the one you want isn't within the list below" at bounding box center [270, 113] width 158 height 6
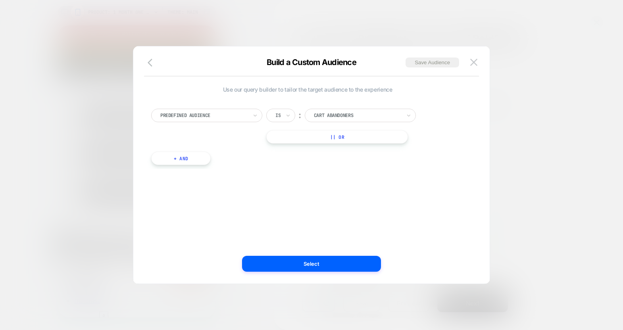
click at [223, 115] on div at bounding box center [203, 115] width 87 height 7
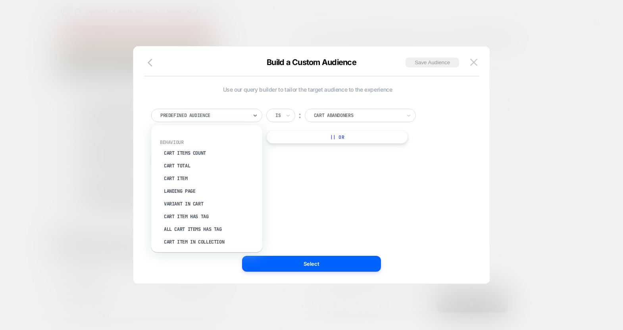
scroll to position [85, 0]
click at [195, 192] on div "Landing Page" at bounding box center [210, 191] width 103 height 13
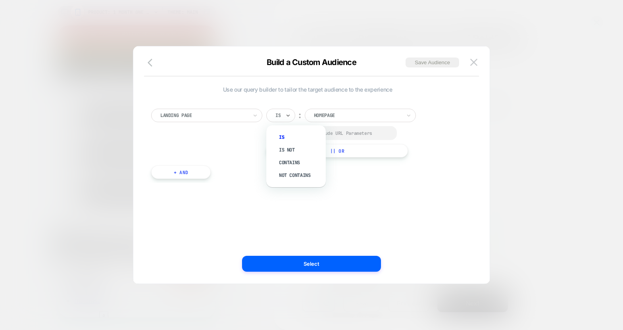
click at [274, 118] on div "Is" at bounding box center [280, 115] width 29 height 13
click at [277, 164] on div "Contains" at bounding box center [300, 162] width 52 height 13
click at [347, 117] on input "**********" at bounding box center [370, 114] width 99 height 11
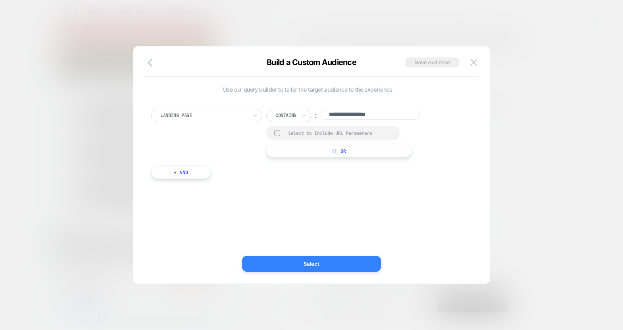
type input "**********"
click at [306, 265] on button "Select" at bounding box center [311, 264] width 139 height 16
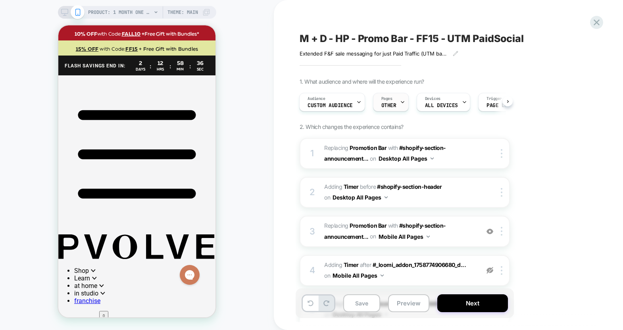
click at [402, 104] on icon at bounding box center [402, 102] width 5 height 5
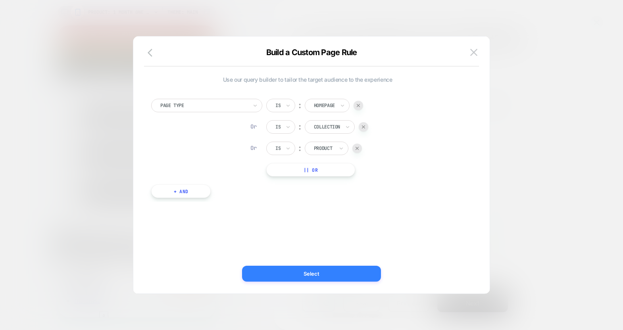
click at [302, 276] on button "Select" at bounding box center [311, 274] width 139 height 16
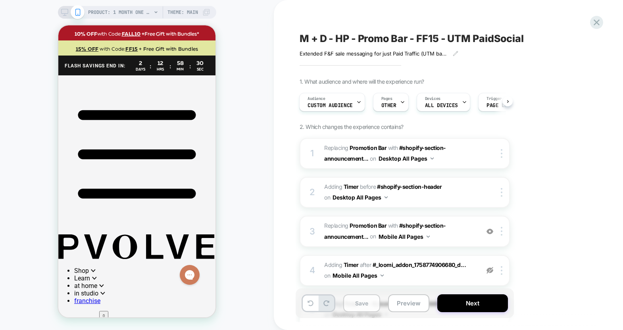
click at [356, 308] on button "Save" at bounding box center [361, 304] width 37 height 18
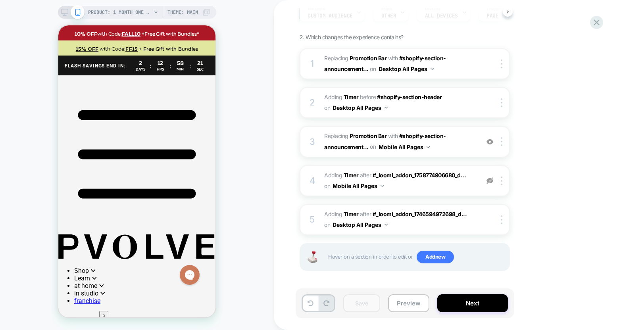
click at [66, 9] on icon at bounding box center [64, 12] width 7 height 7
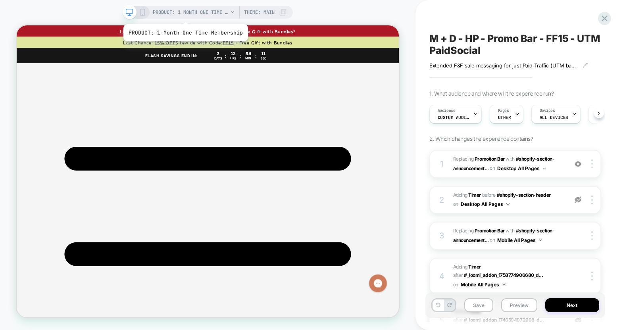
scroll to position [0, 0]
click at [172, 13] on span "PRODUCT: 1 Month One Time Membership" at bounding box center [190, 12] width 75 height 13
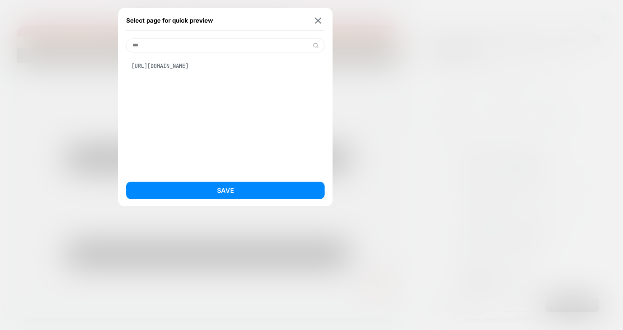
type input "***"
click at [204, 64] on div "https://www.pvolve.com/pages/friends-and-family-sale-2025" at bounding box center [225, 65] width 198 height 15
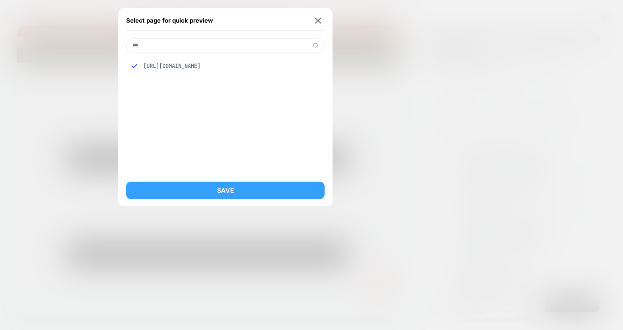
click at [207, 188] on button "Save" at bounding box center [225, 190] width 198 height 17
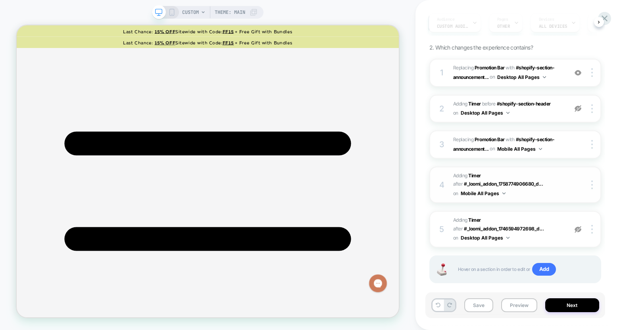
scroll to position [94, 0]
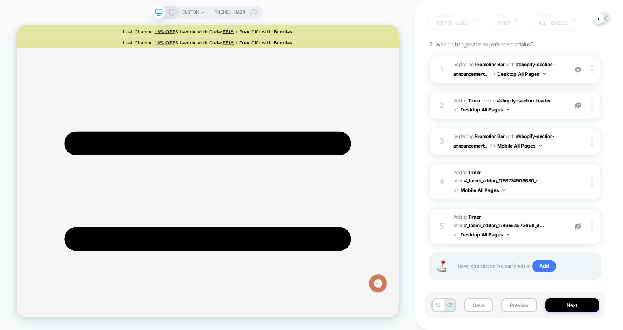
click at [172, 14] on icon at bounding box center [171, 12] width 7 height 7
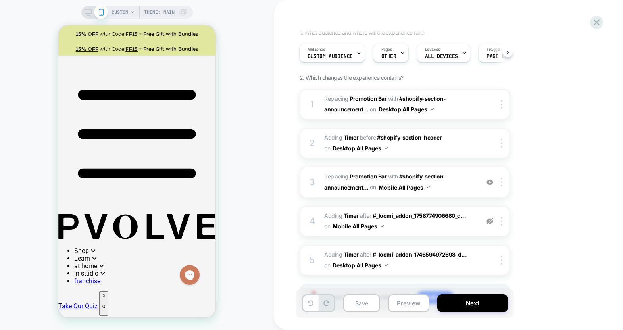
scroll to position [90, 0]
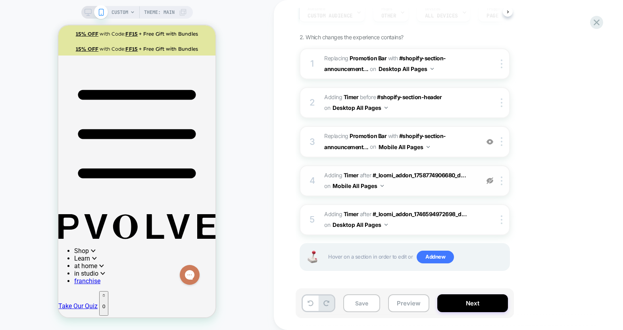
click at [489, 180] on img at bounding box center [490, 180] width 7 height 7
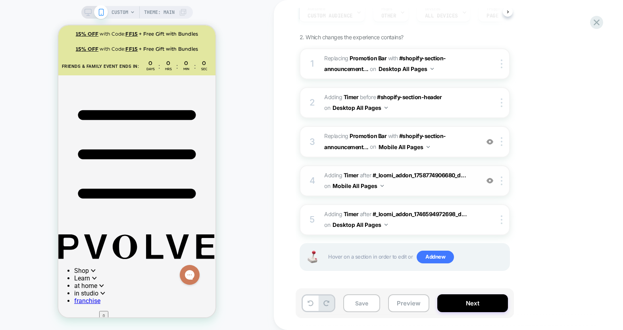
click at [489, 180] on img at bounding box center [490, 180] width 7 height 7
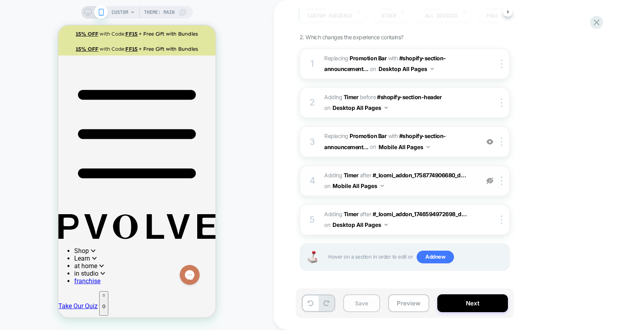
click at [358, 304] on button "Save" at bounding box center [361, 304] width 37 height 18
click at [467, 303] on button "Next" at bounding box center [472, 304] width 71 height 18
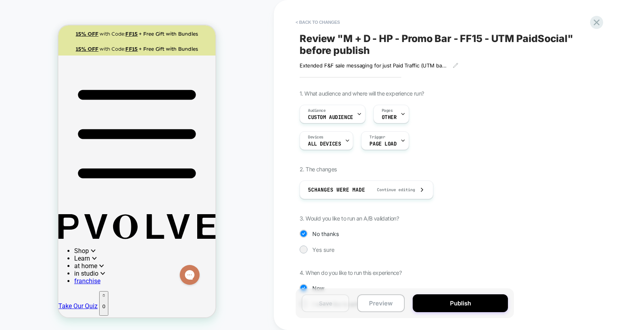
scroll to position [29, 0]
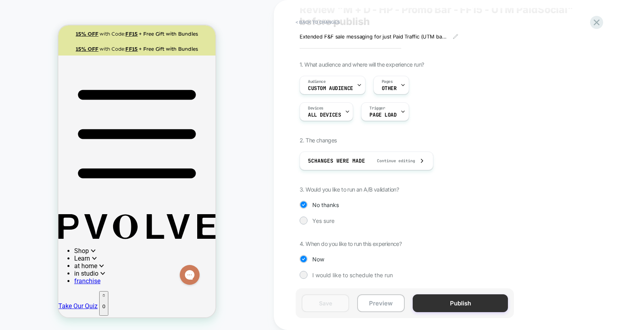
click at [467, 302] on button "Publish" at bounding box center [460, 304] width 95 height 18
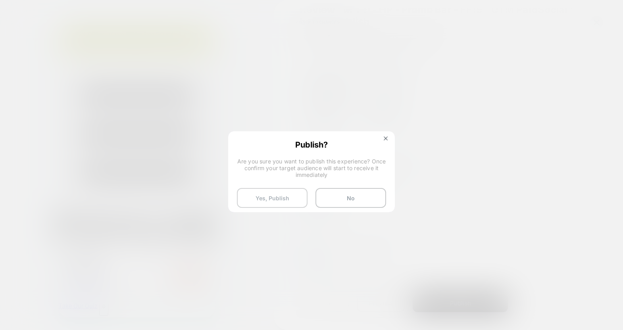
click at [254, 200] on button "Yes, Publish" at bounding box center [272, 198] width 71 height 20
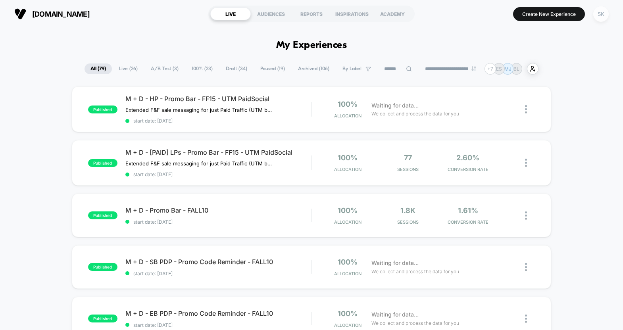
click at [604, 15] on div "SK" at bounding box center [600, 13] width 15 height 15
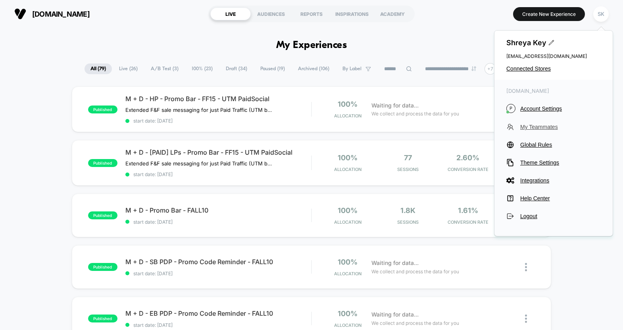
click at [536, 128] on span "My Teammates" at bounding box center [560, 127] width 81 height 6
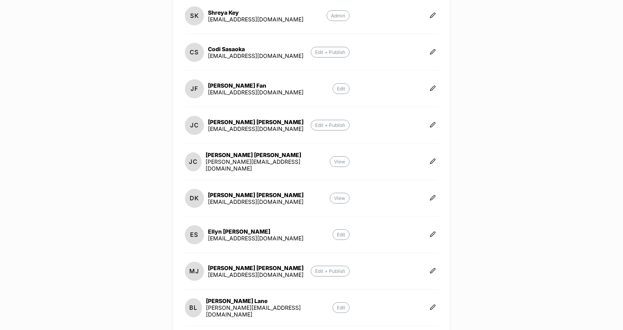
scroll to position [154, 0]
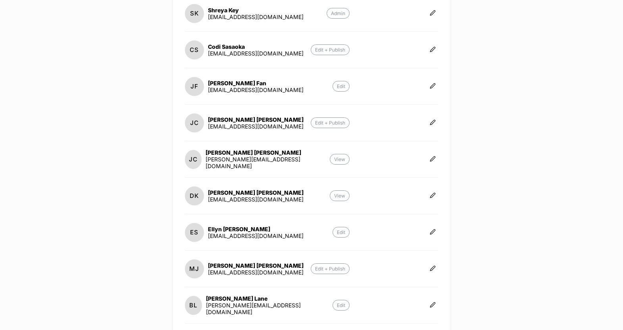
click at [345, 230] on p "Edit" at bounding box center [341, 232] width 17 height 11
click at [430, 231] on icon at bounding box center [433, 232] width 6 height 6
click at [472, 237] on button "Delete" at bounding box center [472, 240] width 51 height 18
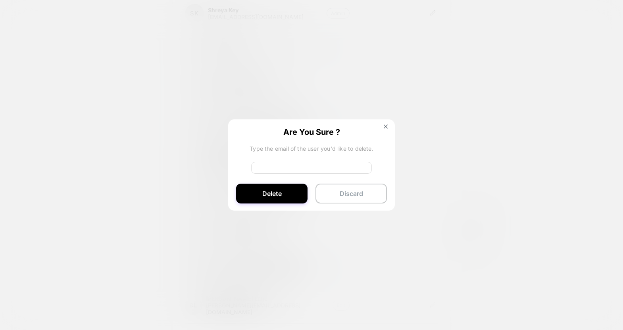
click at [300, 169] on input at bounding box center [311, 168] width 121 height 12
type input "****"
click at [387, 123] on div "Are You Sure ? Type the email of the user you'd like to delete. **** Delete Dis…" at bounding box center [311, 165] width 167 height 92
click at [386, 125] on img at bounding box center [386, 127] width 4 height 4
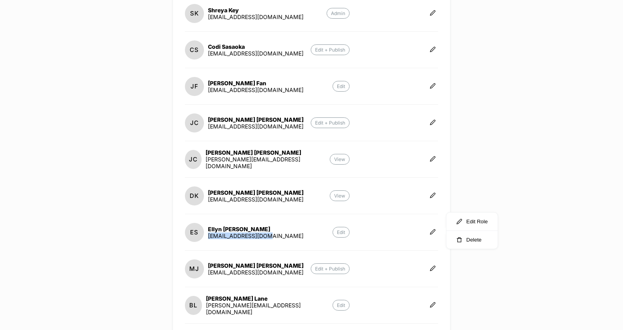
drag, startPoint x: 268, startPoint y: 233, endPoint x: 209, endPoint y: 235, distance: 59.2
click at [209, 235] on section "ES Ellyn Stastny estastny@pvolve.com Edit" at bounding box center [267, 232] width 165 height 20
copy div "estastny@pvolve.com"
click at [432, 229] on icon at bounding box center [433, 232] width 6 height 6
click at [476, 243] on button "Delete" at bounding box center [472, 240] width 51 height 18
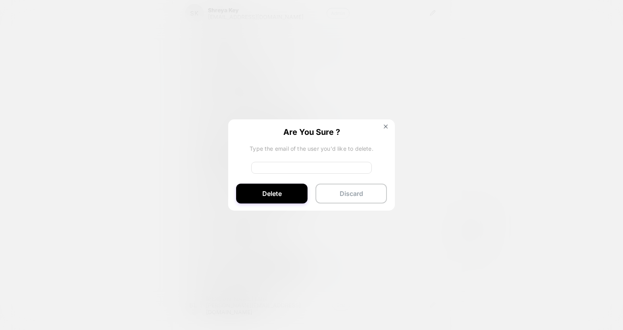
click at [354, 169] on input at bounding box center [311, 168] width 121 height 12
paste input "**********"
type input "**********"
click at [293, 196] on button "Delete" at bounding box center [271, 194] width 71 height 20
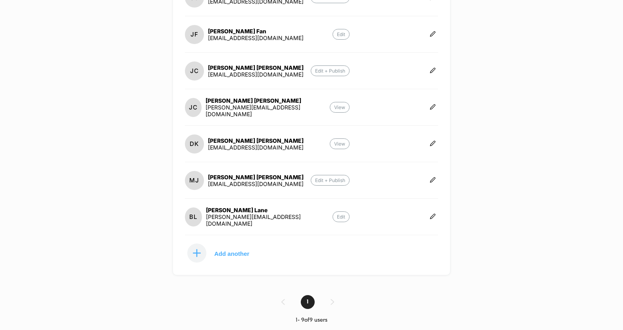
scroll to position [0, 0]
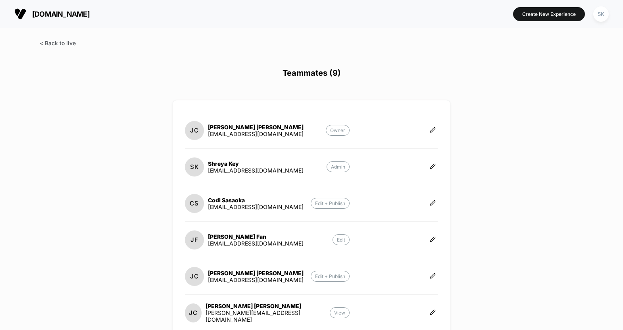
click at [55, 40] on span at bounding box center [58, 43] width 36 height 7
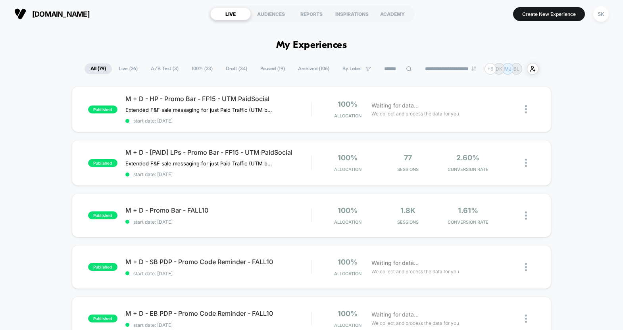
click at [510, 110] on icon at bounding box center [511, 109] width 5 height 5
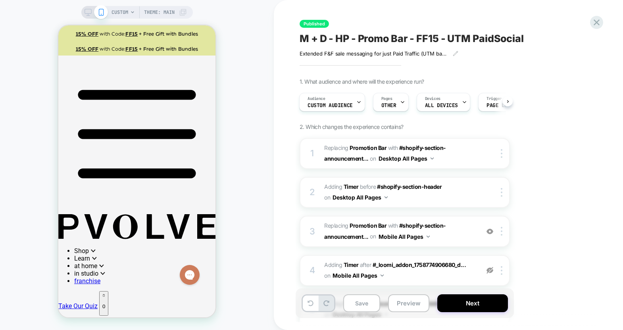
click at [390, 99] on span "Pages" at bounding box center [386, 99] width 11 height 6
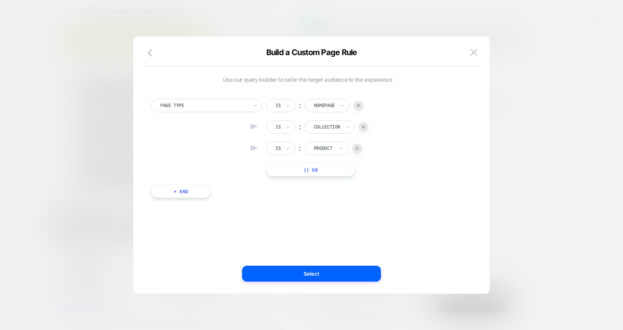
click at [187, 193] on button "+ And" at bounding box center [181, 191] width 60 height 13
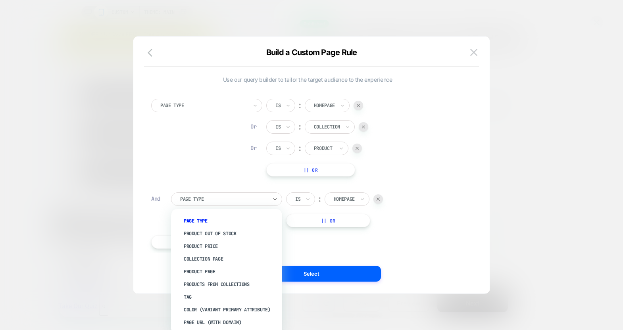
click at [191, 201] on div at bounding box center [223, 199] width 87 height 7
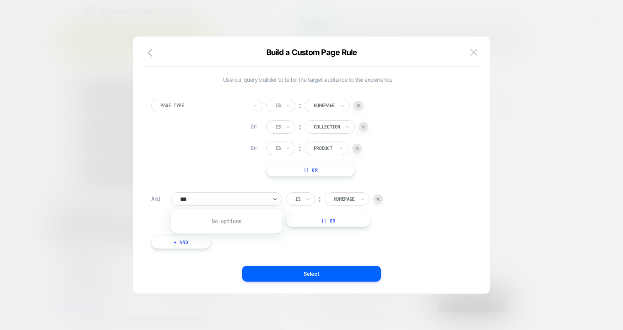
type input "****"
click at [383, 200] on div at bounding box center [379, 200] width 10 height 10
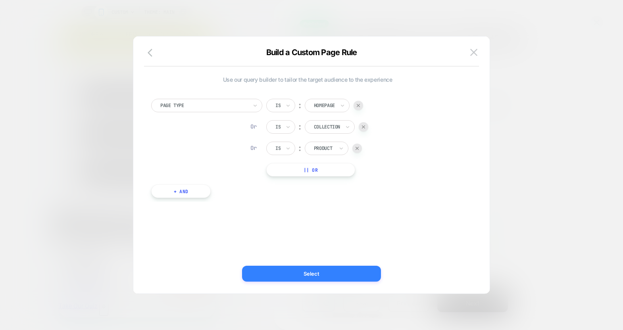
click at [305, 275] on button "Select" at bounding box center [311, 274] width 139 height 16
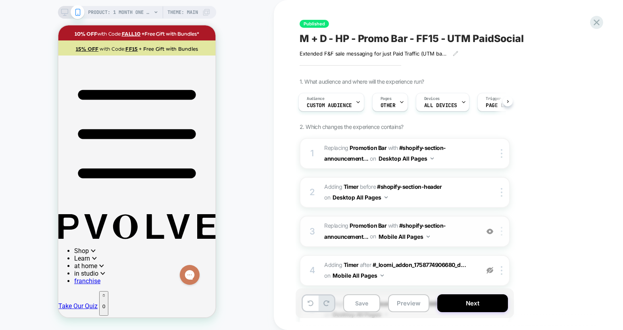
click at [503, 233] on div at bounding box center [503, 231] width 13 height 9
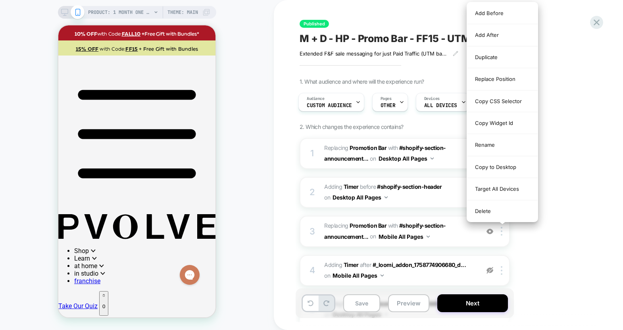
click at [546, 240] on div "1. What audience and where will the experience run? Audience Custom Audience Pa…" at bounding box center [445, 229] width 290 height 302
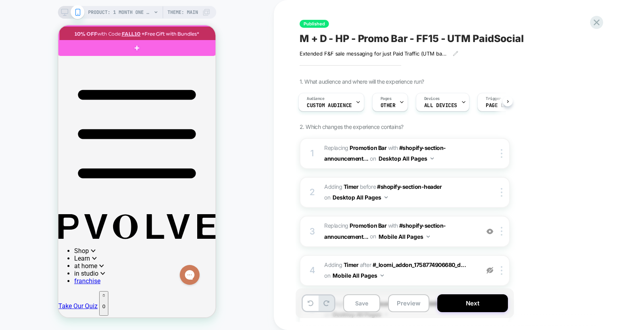
click at [206, 30] on div at bounding box center [137, 33] width 157 height 15
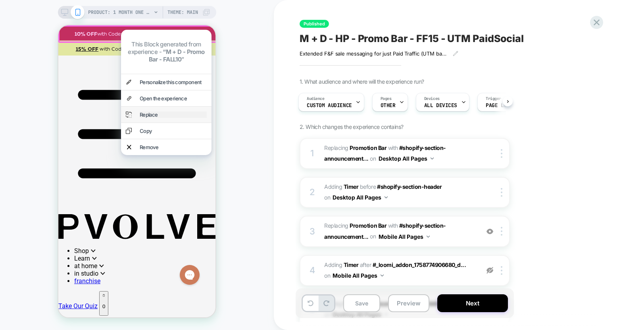
click at [164, 112] on div "Replace" at bounding box center [173, 115] width 67 height 6
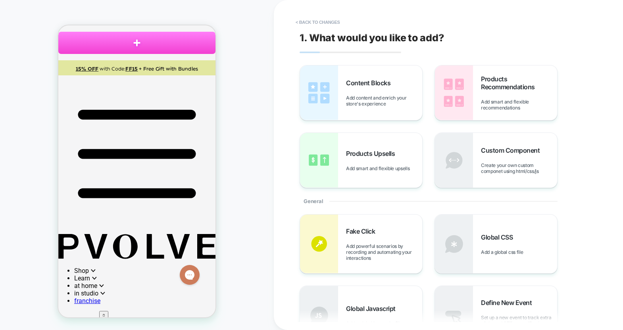
click at [199, 68] on p "15% OFF with Code: FF15 + Free Gift with Bundles" at bounding box center [136, 69] width 141 height 8
click at [321, 18] on button "< Back to changes" at bounding box center [318, 22] width 52 height 13
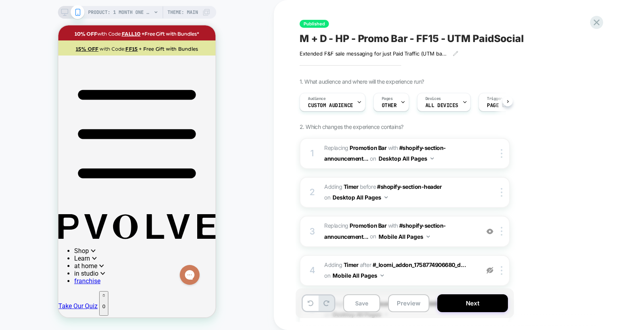
scroll to position [0, 0]
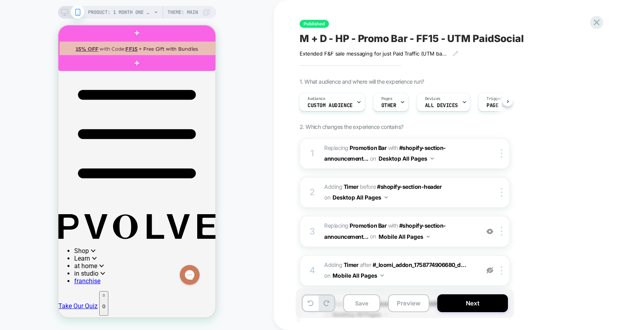
click at [207, 50] on div at bounding box center [137, 48] width 157 height 15
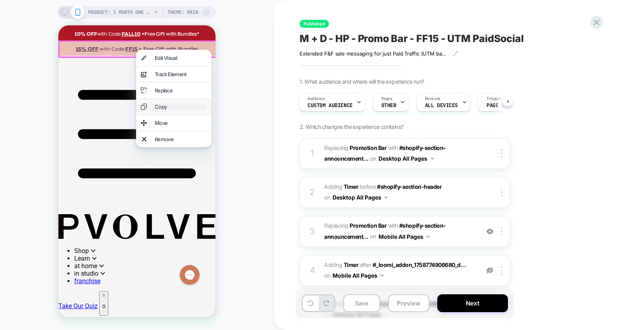
click at [167, 110] on div "Copy" at bounding box center [181, 107] width 52 height 6
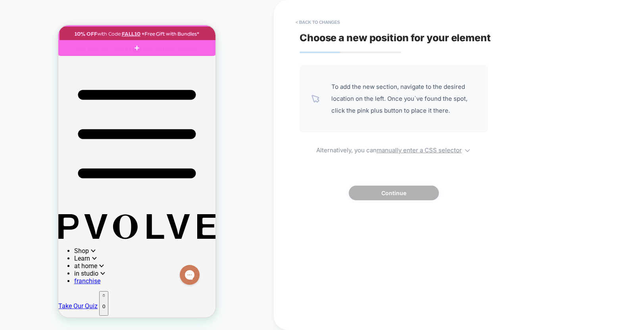
click at [209, 35] on div at bounding box center [137, 33] width 157 height 15
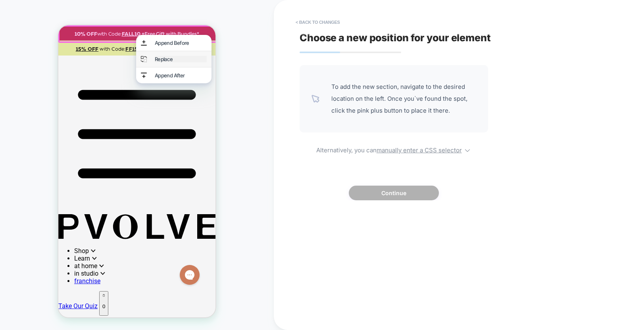
click at [193, 58] on div "Replace" at bounding box center [181, 59] width 52 height 6
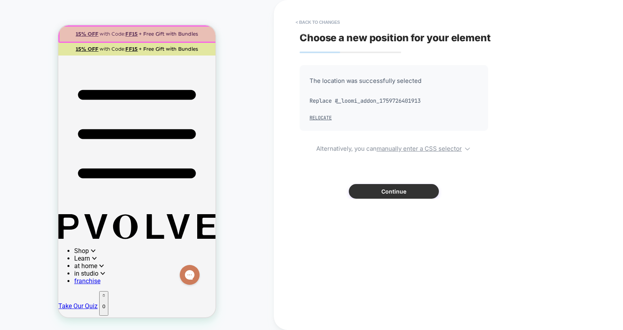
click at [391, 196] on button "Continue" at bounding box center [394, 191] width 90 height 15
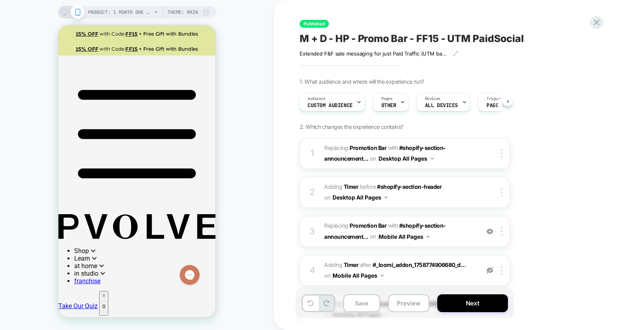
click at [260, 147] on div "PRODUCT: 1 Month One Time Membership PRODUCT: 1 Month One Time Membership Theme…" at bounding box center [137, 165] width 274 height 314
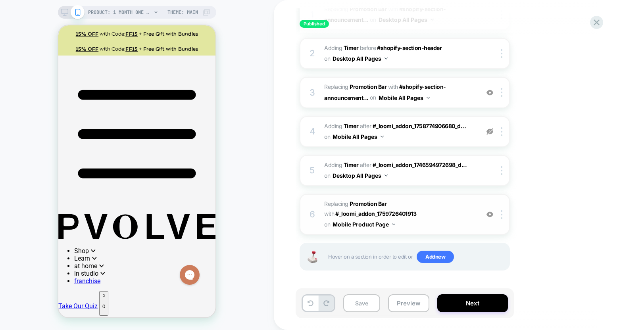
click at [382, 228] on button "Mobile Product Page" at bounding box center [364, 225] width 63 height 12
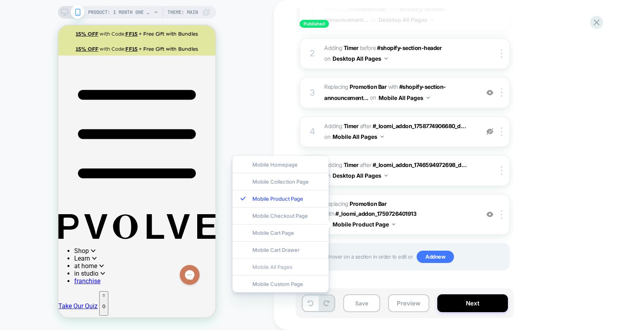
click at [275, 268] on div "Mobile All Pages" at bounding box center [281, 266] width 96 height 17
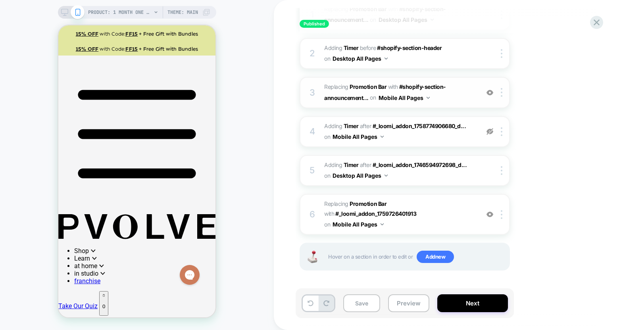
click at [493, 92] on img at bounding box center [490, 92] width 7 height 7
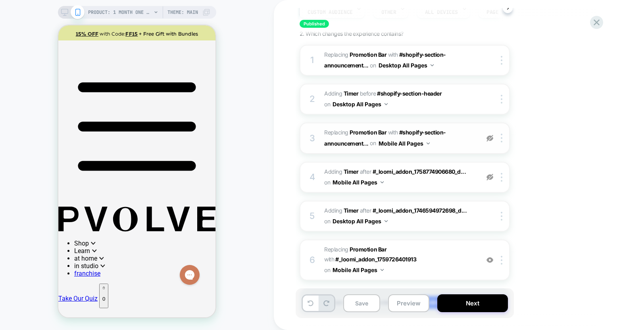
scroll to position [0, 0]
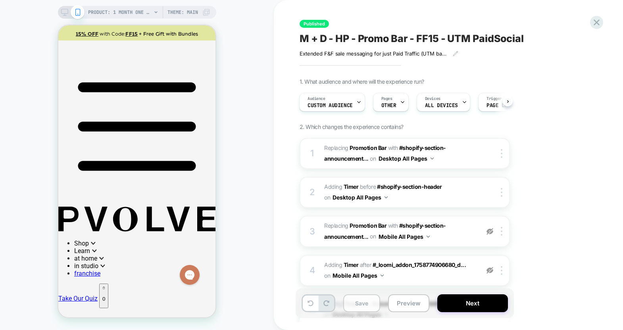
click at [351, 307] on button "Save" at bounding box center [361, 304] width 37 height 18
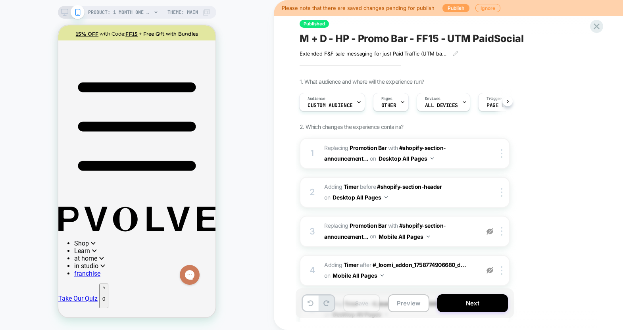
click at [455, 11] on button "Publish" at bounding box center [456, 8] width 27 height 8
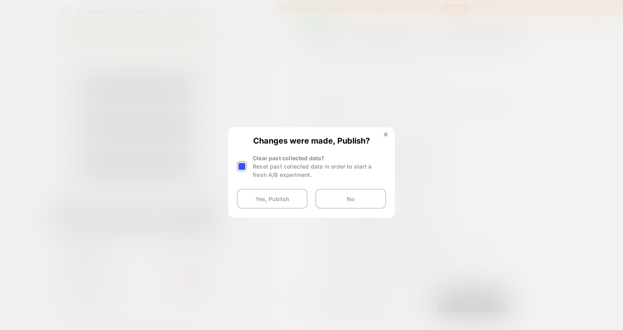
click at [248, 162] on div at bounding box center [243, 166] width 12 height 25
click at [245, 165] on div at bounding box center [242, 167] width 10 height 10
click at [251, 199] on button "Yes, Publish" at bounding box center [272, 199] width 71 height 20
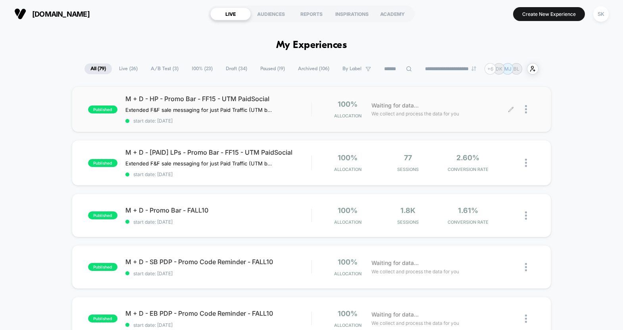
click at [511, 110] on icon at bounding box center [511, 109] width 6 height 6
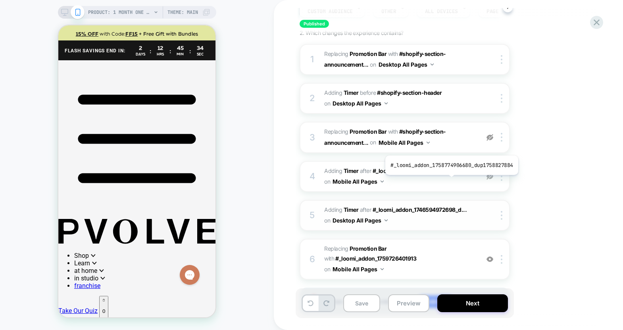
scroll to position [77, 0]
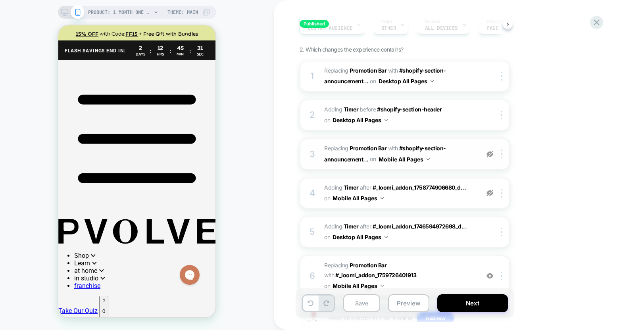
click at [492, 154] on img at bounding box center [490, 154] width 7 height 7
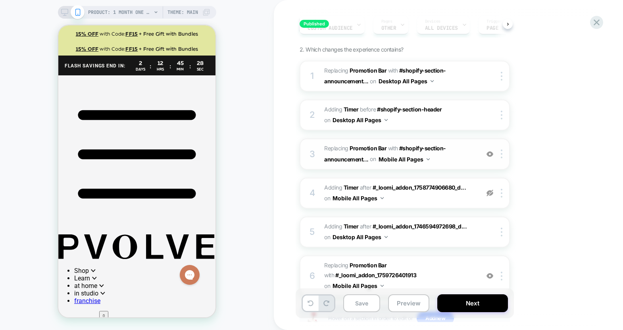
click at [492, 154] on img at bounding box center [490, 154] width 7 height 7
